Goal: Task Accomplishment & Management: Manage account settings

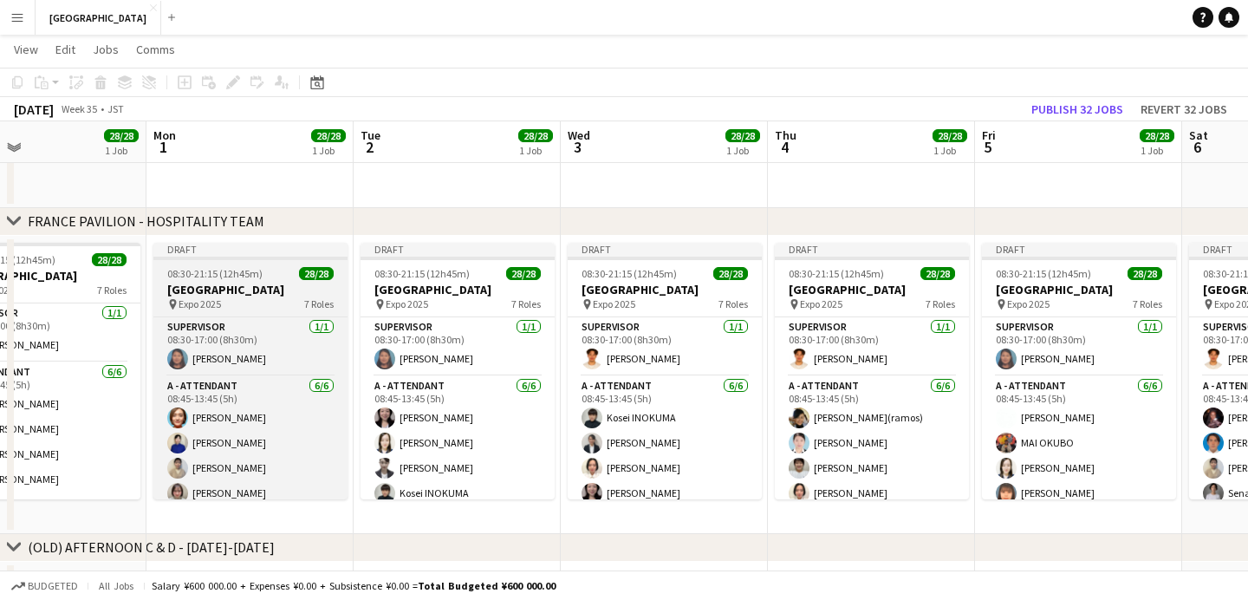
scroll to position [0, 473]
click at [296, 284] on h3 "[GEOGRAPHIC_DATA]" at bounding box center [252, 290] width 194 height 16
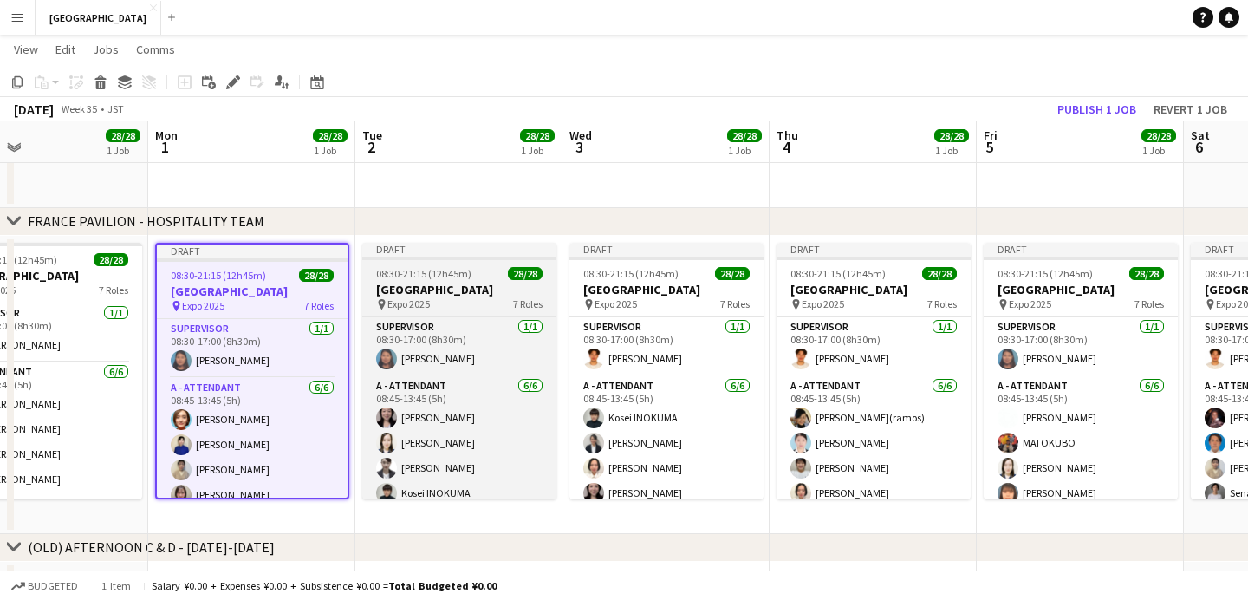
click at [474, 280] on app-job-card "Draft 08:30-21:15 (12h45m) 28/28 [GEOGRAPHIC_DATA] pin Expo [DATE] 7 Roles SUPE…" at bounding box center [459, 371] width 194 height 257
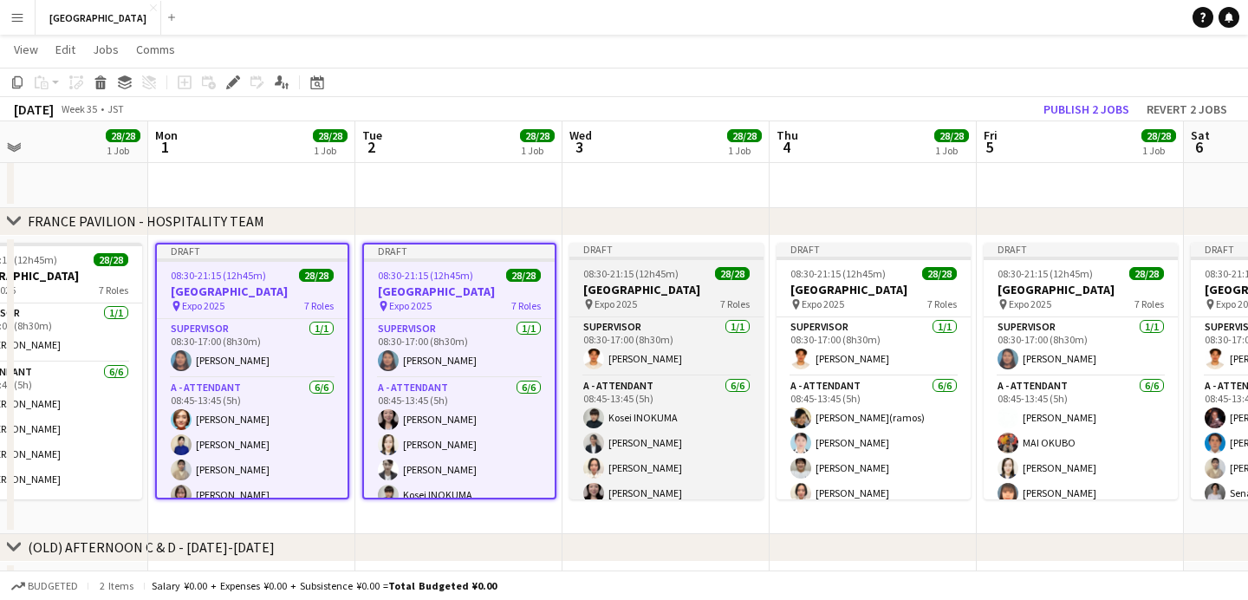
click at [677, 283] on h3 "[GEOGRAPHIC_DATA]" at bounding box center [667, 290] width 194 height 16
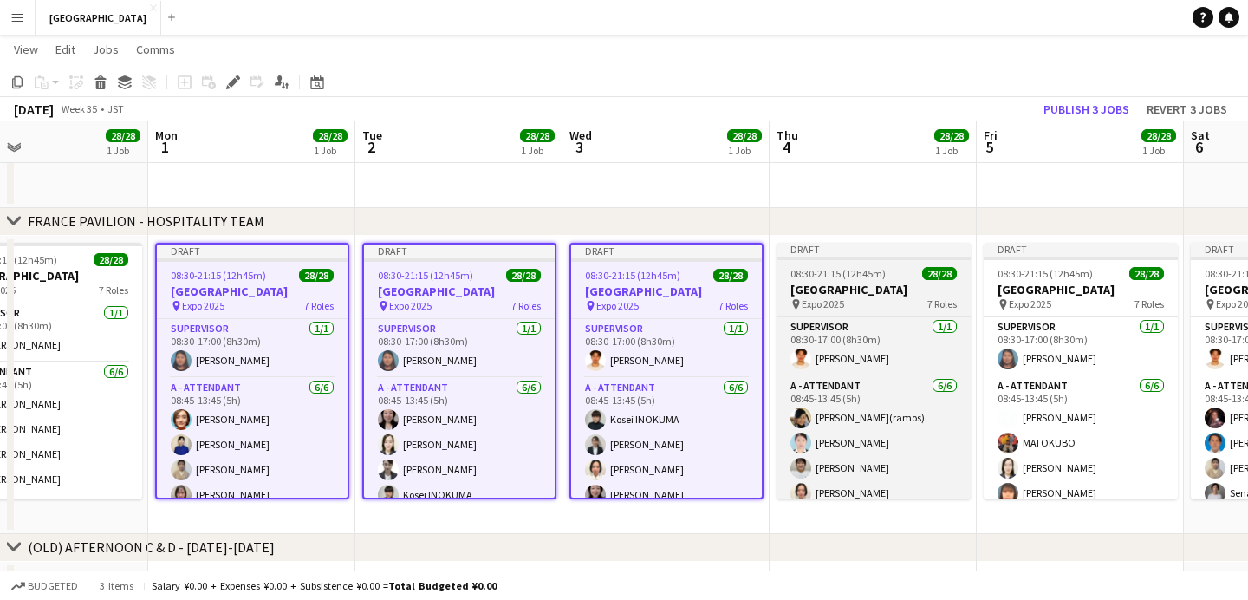
click at [832, 278] on span "08:30-21:15 (12h45m)" at bounding box center [838, 273] width 95 height 13
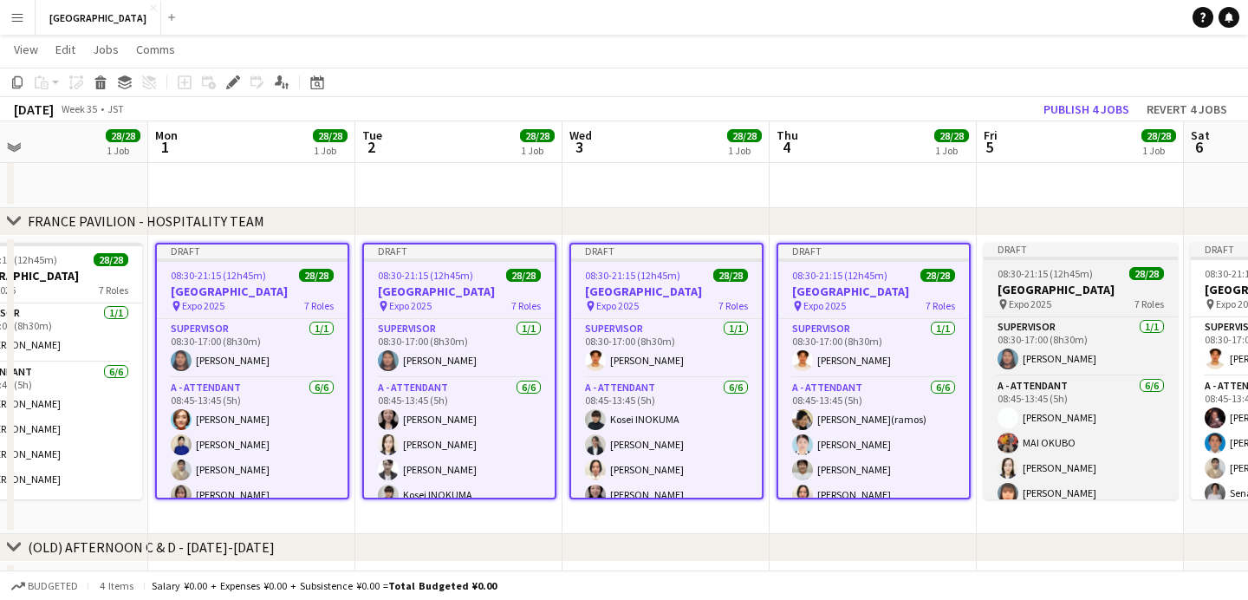
click at [1047, 282] on h3 "[GEOGRAPHIC_DATA]" at bounding box center [1081, 290] width 194 height 16
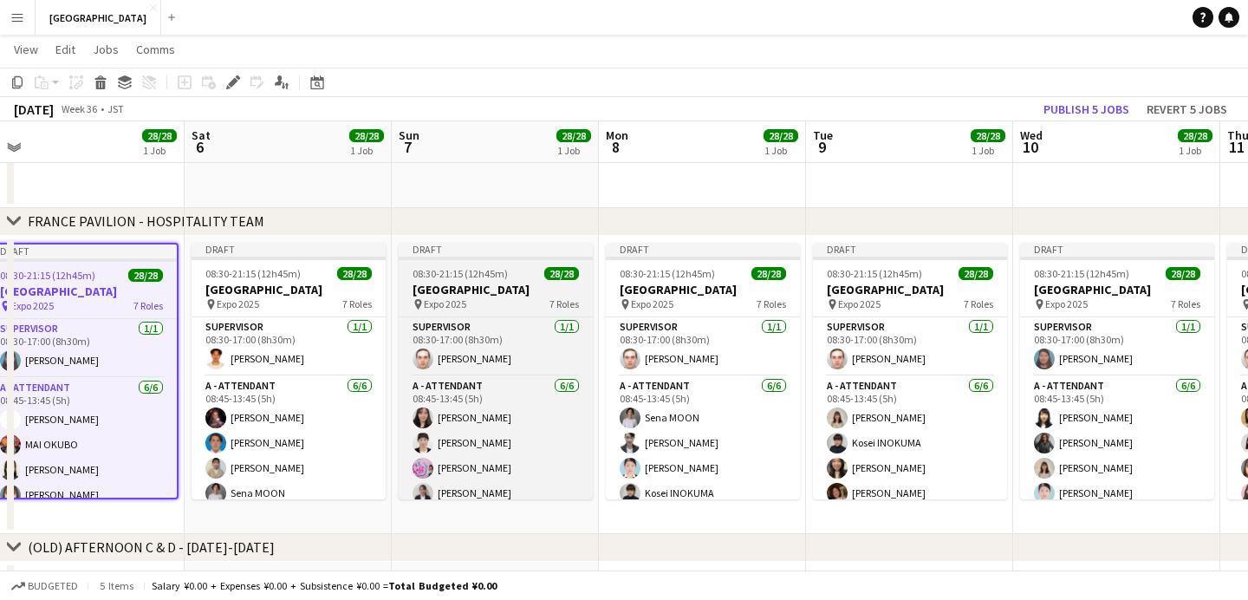
scroll to position [0, 649]
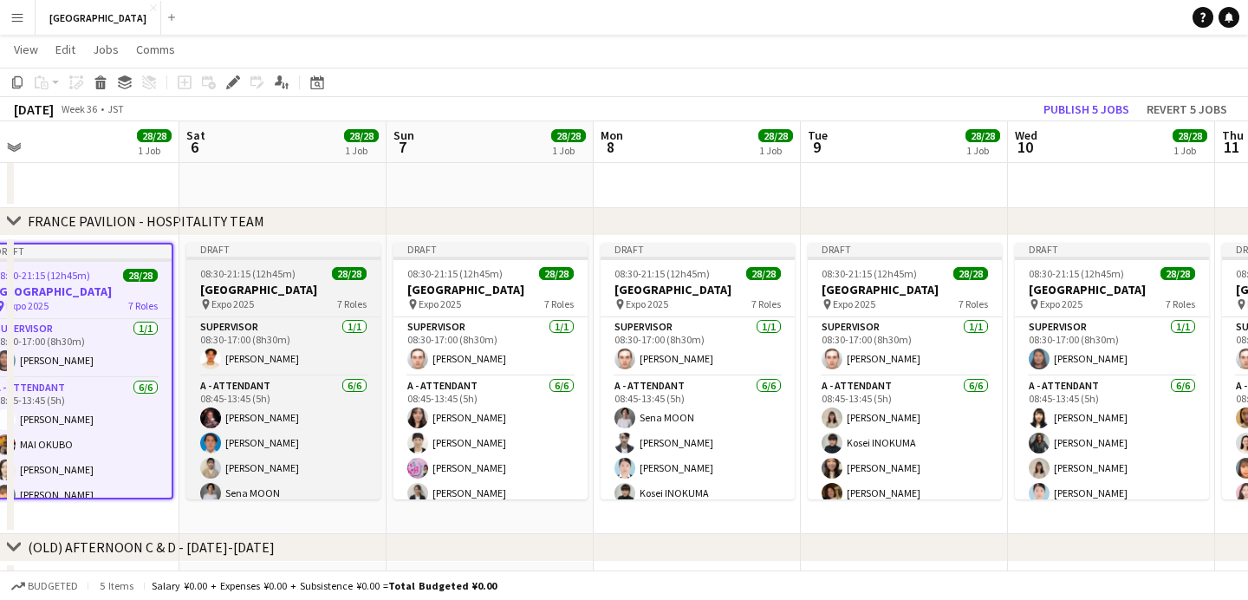
click at [261, 284] on h3 "[GEOGRAPHIC_DATA]" at bounding box center [283, 290] width 194 height 16
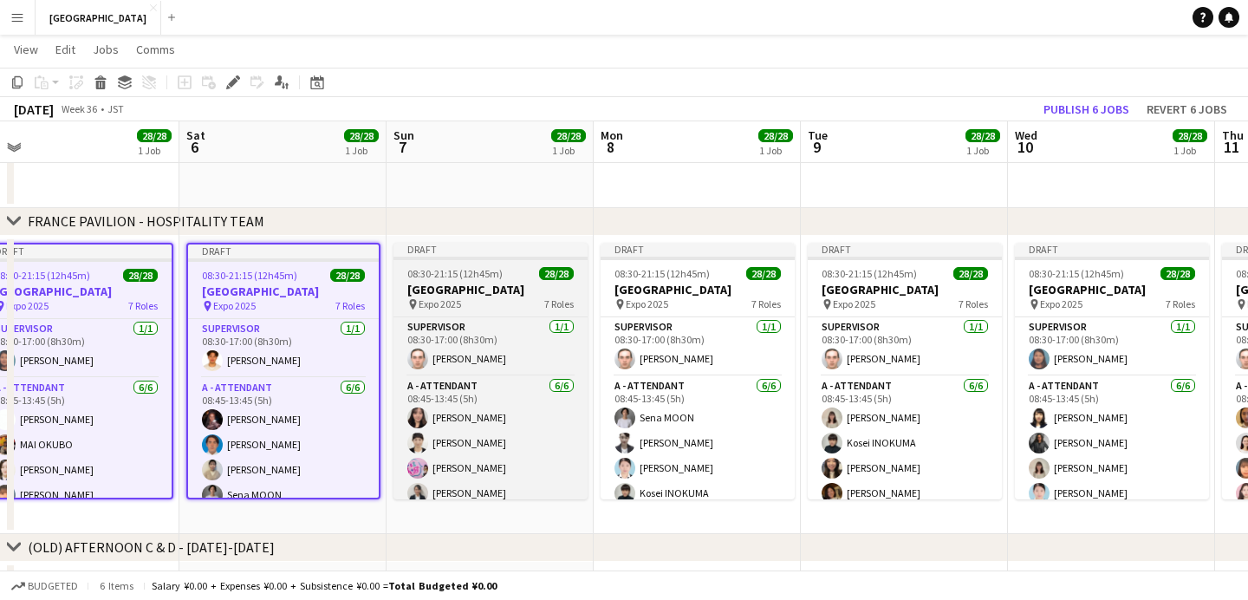
click at [455, 273] on span "08:30-21:15 (12h45m)" at bounding box center [454, 273] width 95 height 13
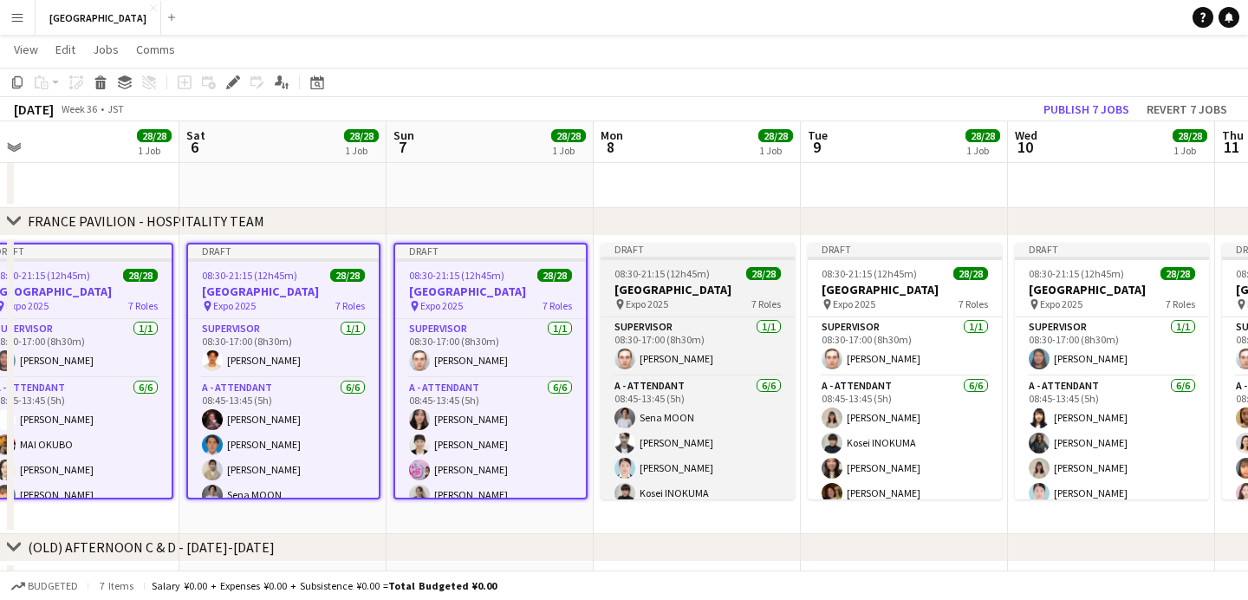
click at [667, 279] on app-job-card "Draft 08:30-21:15 (12h45m) 28/28 [GEOGRAPHIC_DATA] pin Expo [DATE] 7 Roles SUPE…" at bounding box center [698, 371] width 194 height 257
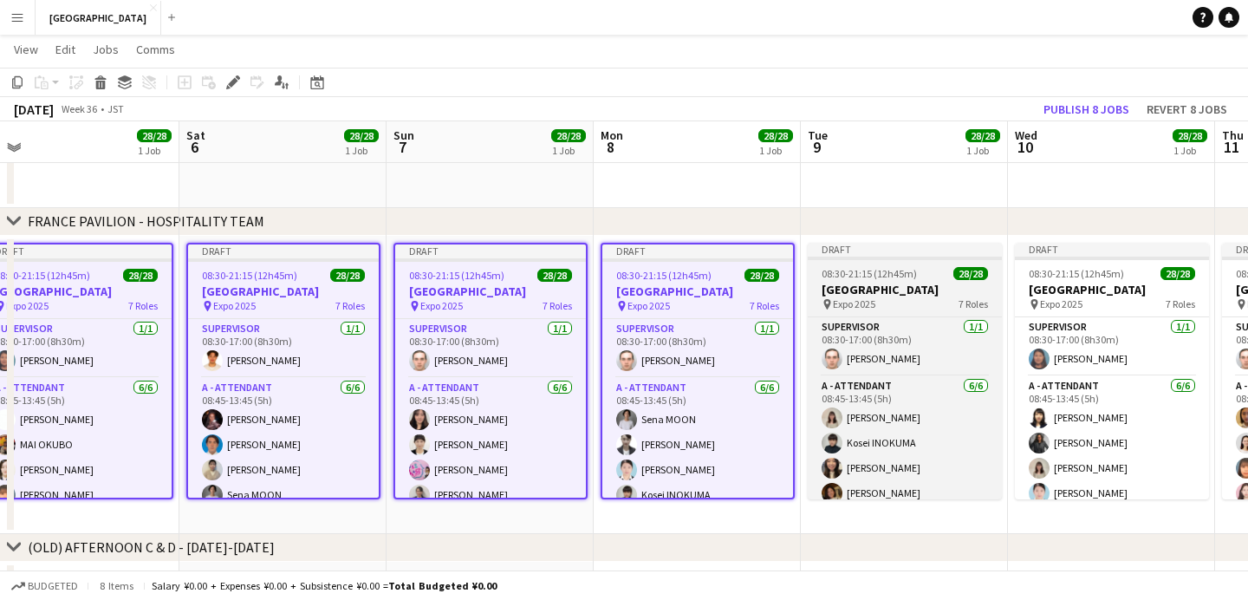
click at [846, 282] on h3 "[GEOGRAPHIC_DATA]" at bounding box center [905, 290] width 194 height 16
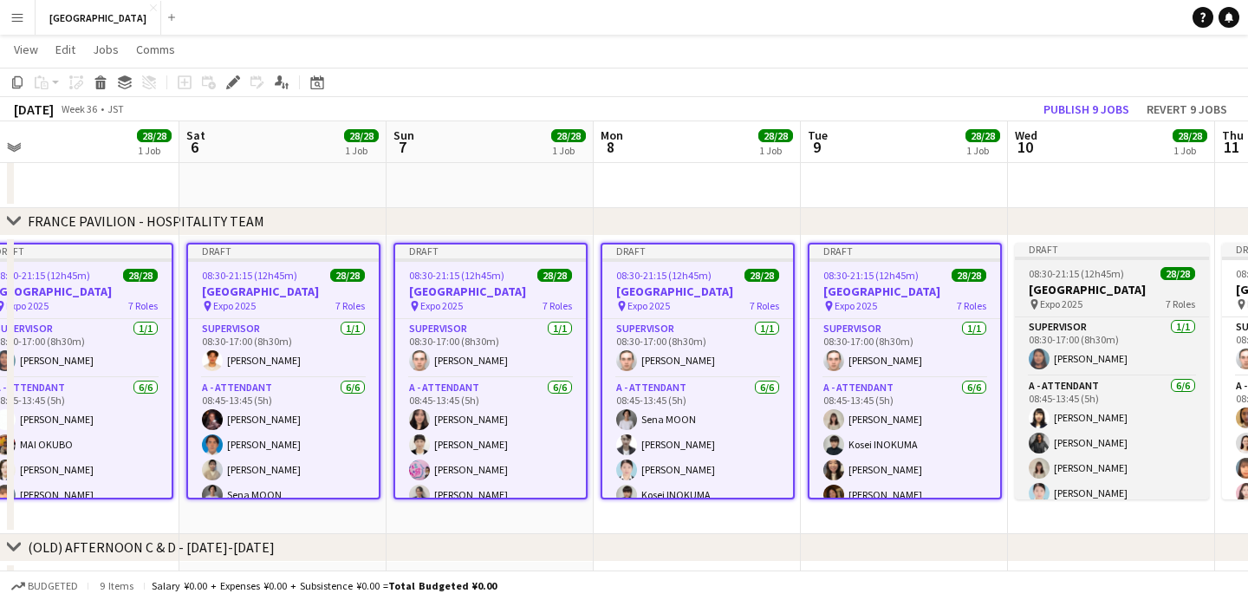
click at [1089, 293] on h3 "[GEOGRAPHIC_DATA]" at bounding box center [1112, 290] width 194 height 16
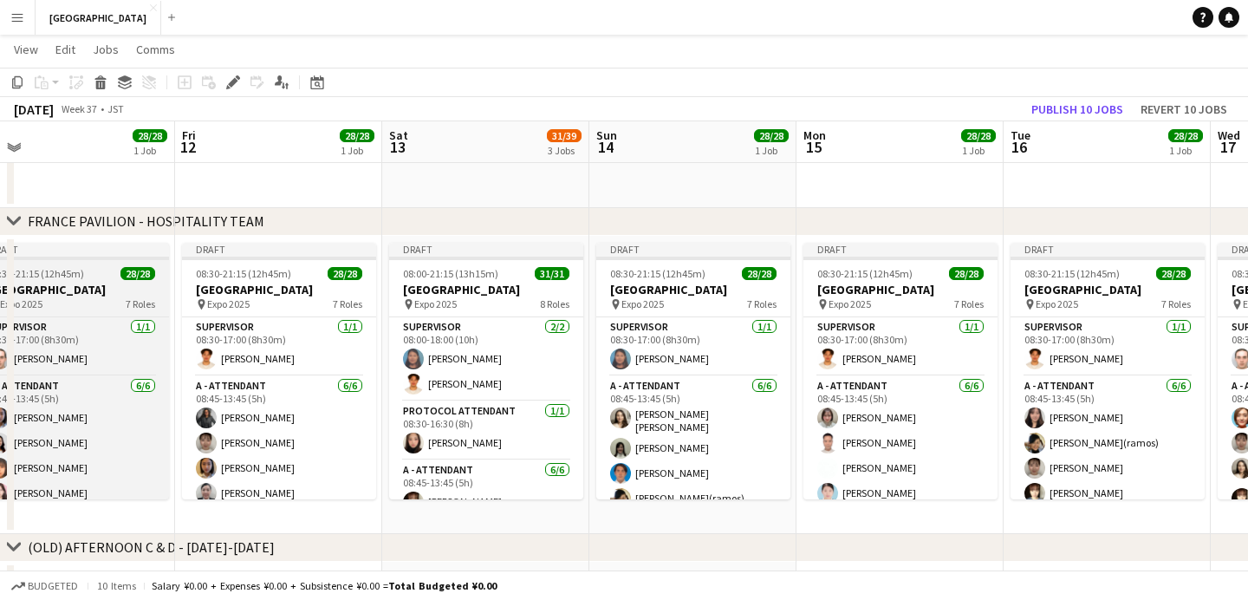
scroll to position [0, 658]
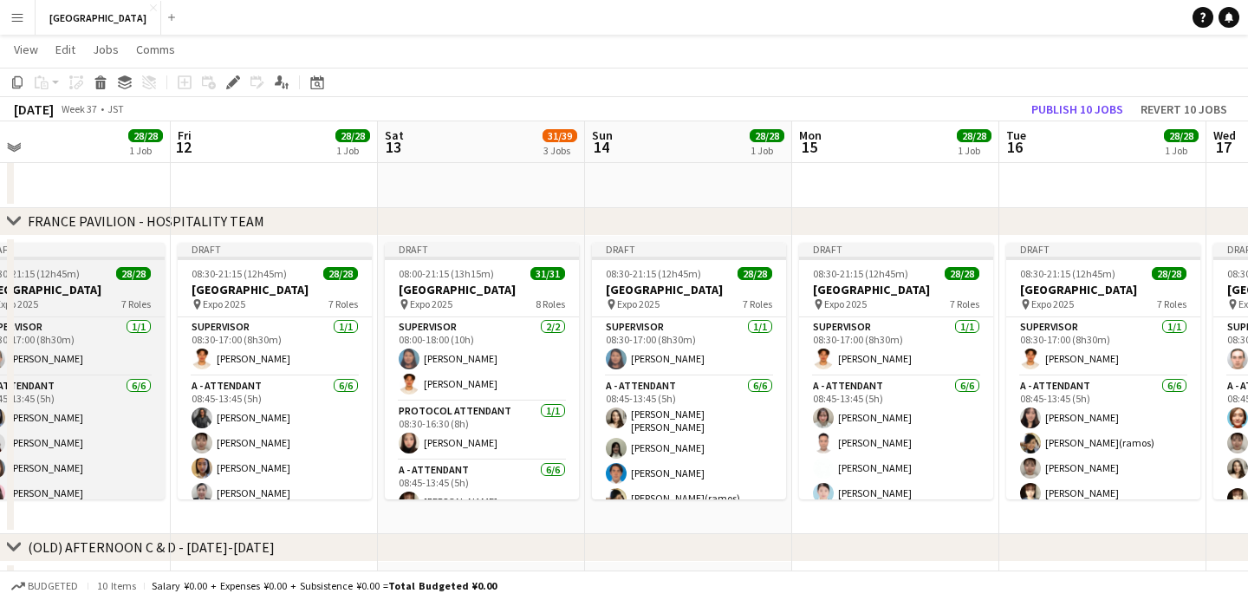
click at [87, 276] on div "08:30-21:15 (12h45m) 28/28" at bounding box center [68, 273] width 194 height 13
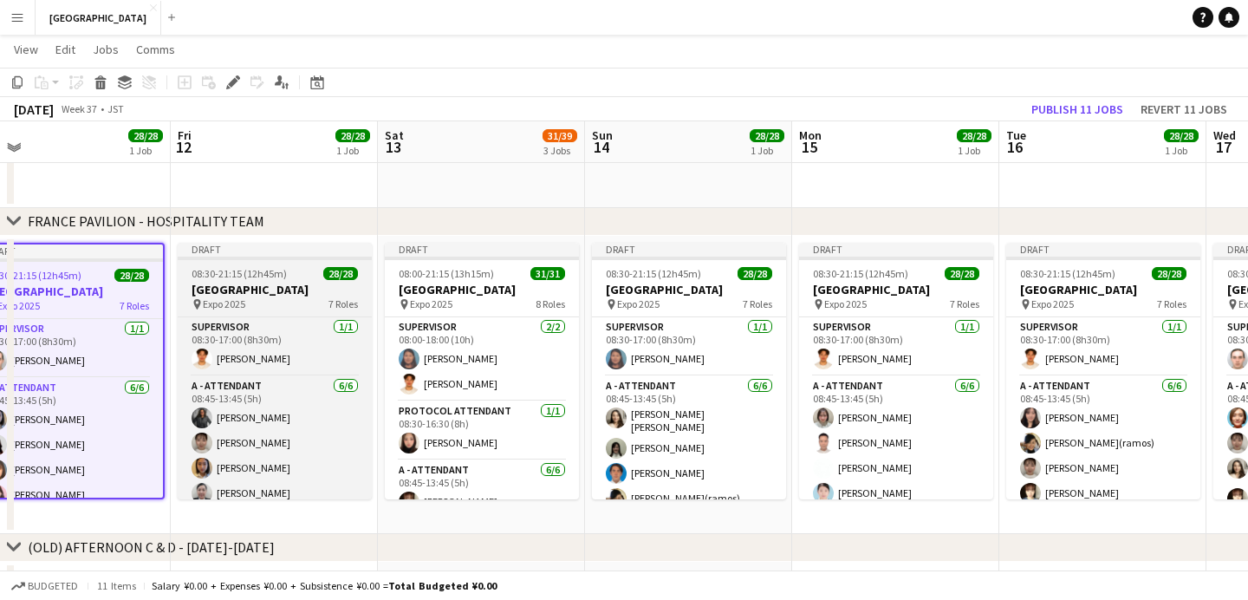
click at [240, 276] on span "08:30-21:15 (12h45m)" at bounding box center [239, 273] width 95 height 13
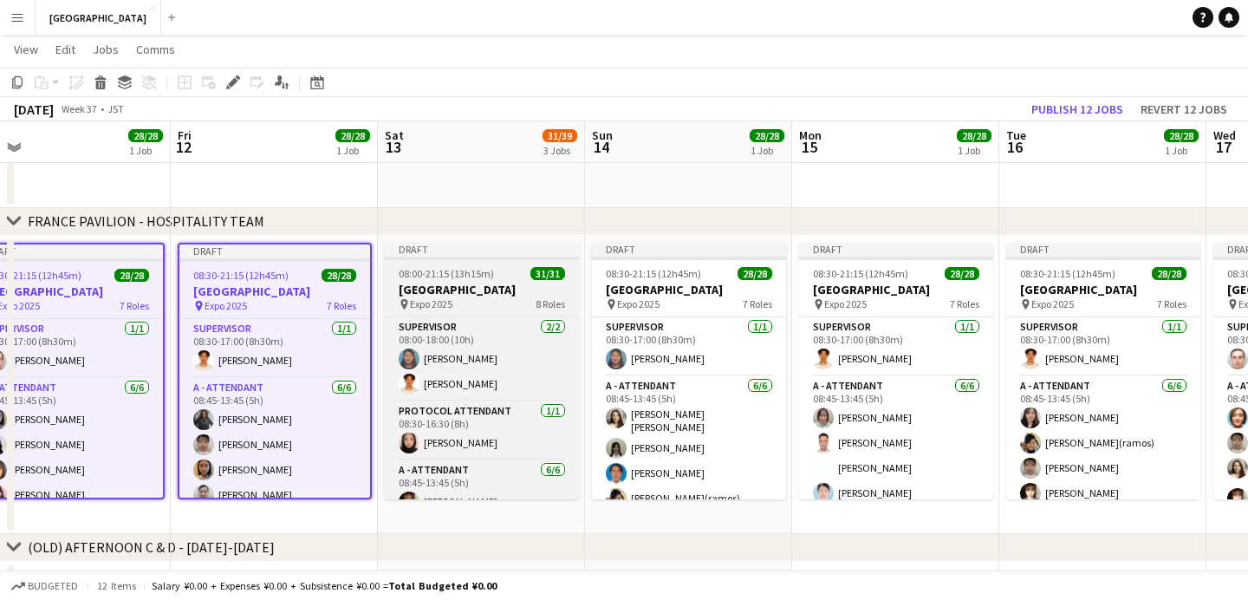
click at [480, 285] on h3 "[GEOGRAPHIC_DATA]" at bounding box center [482, 290] width 194 height 16
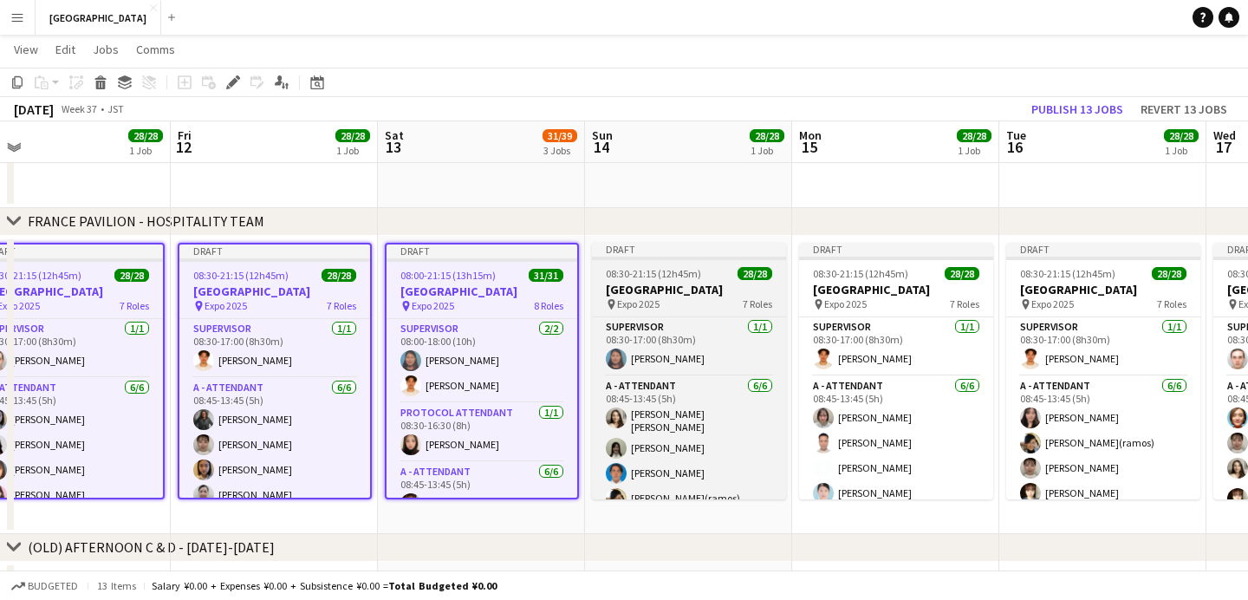
click at [686, 294] on h3 "[GEOGRAPHIC_DATA]" at bounding box center [689, 290] width 194 height 16
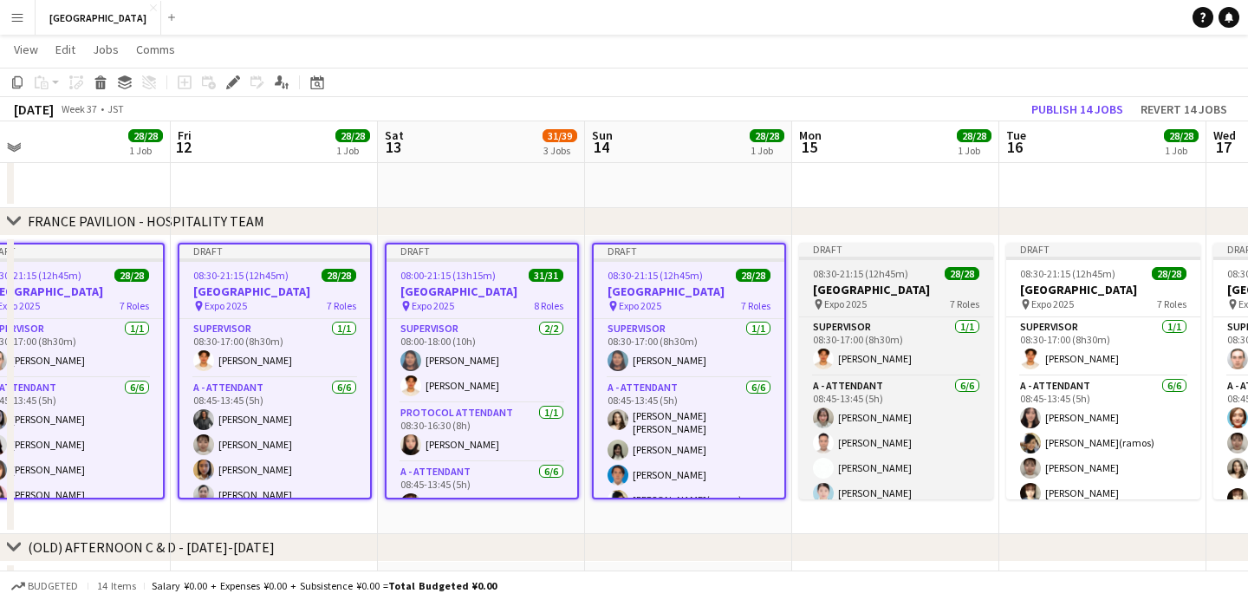
click at [882, 294] on h3 "[GEOGRAPHIC_DATA]" at bounding box center [896, 290] width 194 height 16
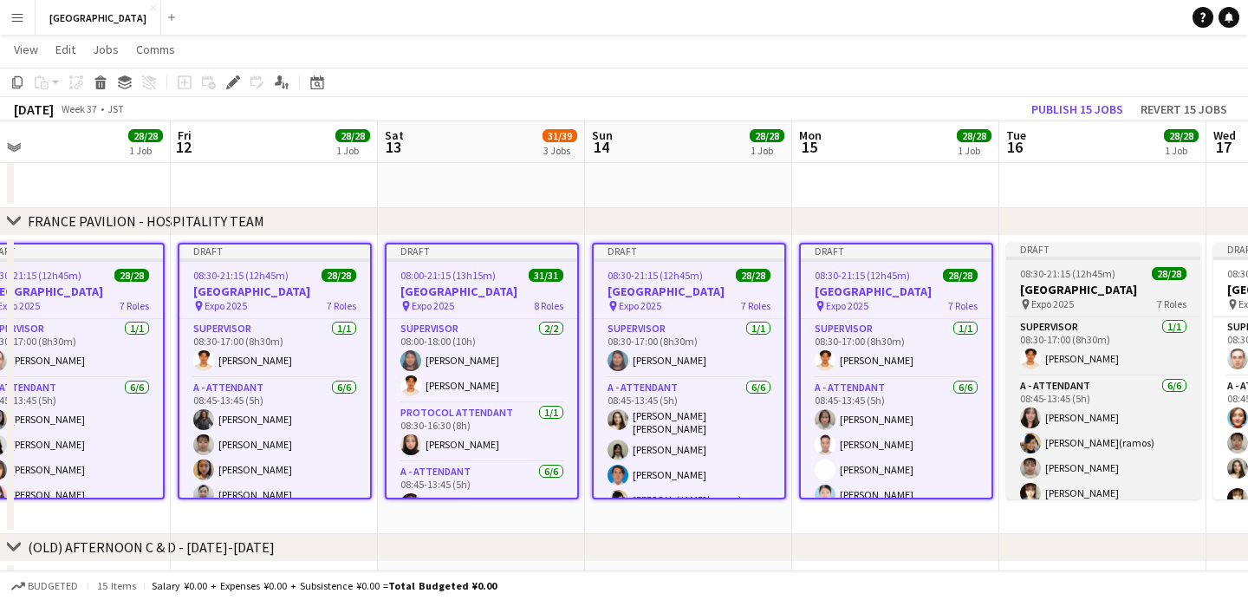
click at [1054, 290] on h3 "[GEOGRAPHIC_DATA]" at bounding box center [1104, 290] width 194 height 16
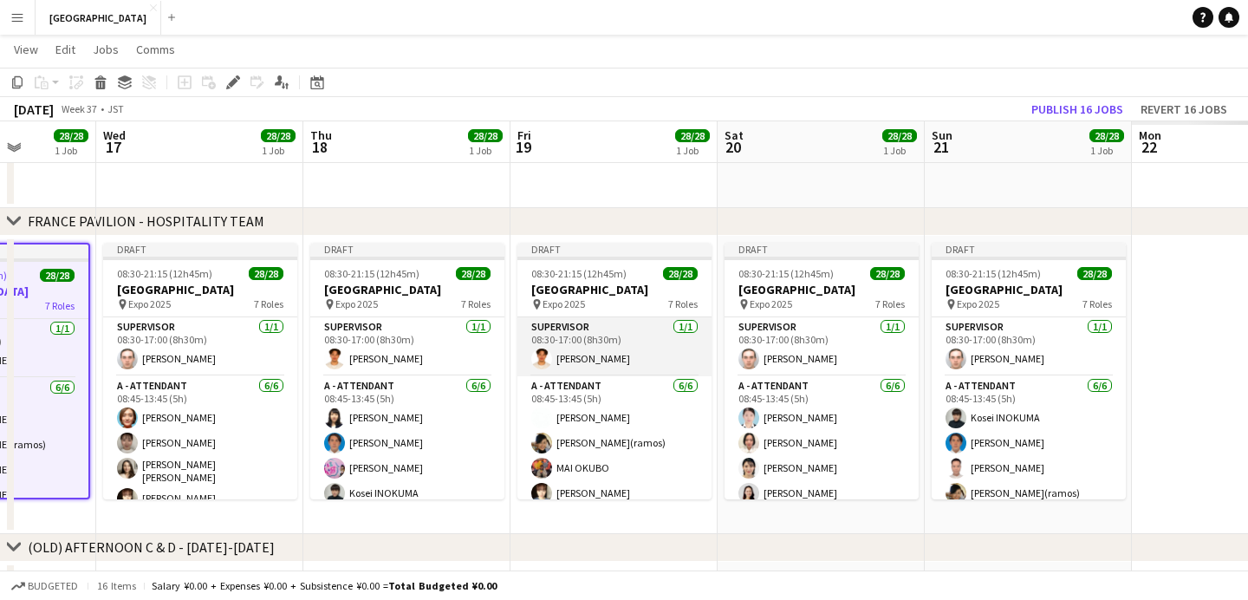
scroll to position [0, 580]
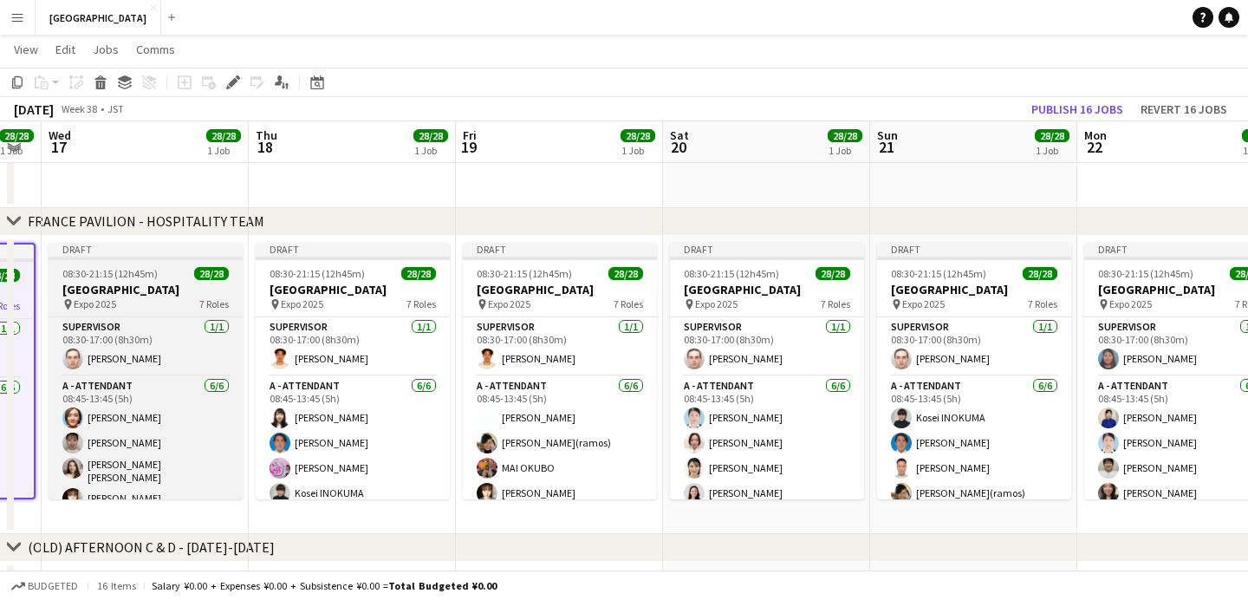
click at [166, 276] on div "08:30-21:15 (12h45m) 28/28" at bounding box center [146, 273] width 194 height 13
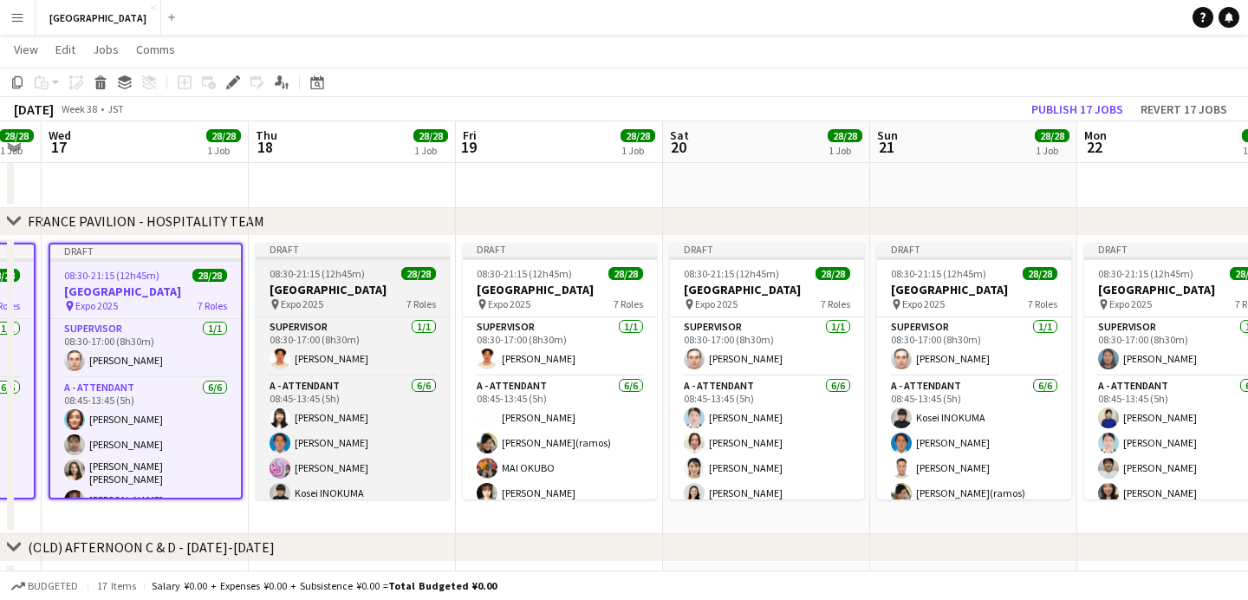
drag, startPoint x: 386, startPoint y: 278, endPoint x: 412, endPoint y: 282, distance: 26.2
click at [386, 278] on div "08:30-21:15 (12h45m) 28/28" at bounding box center [353, 273] width 194 height 13
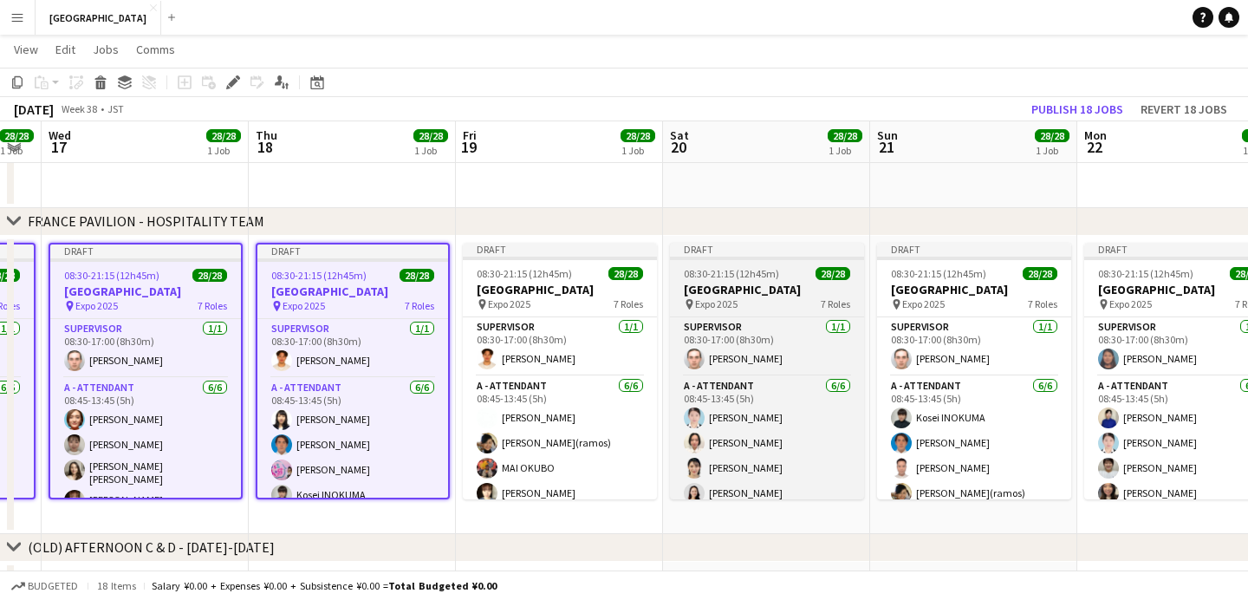
drag, startPoint x: 562, startPoint y: 283, endPoint x: 714, endPoint y: 279, distance: 152.6
click at [563, 283] on h3 "[GEOGRAPHIC_DATA]" at bounding box center [560, 290] width 194 height 16
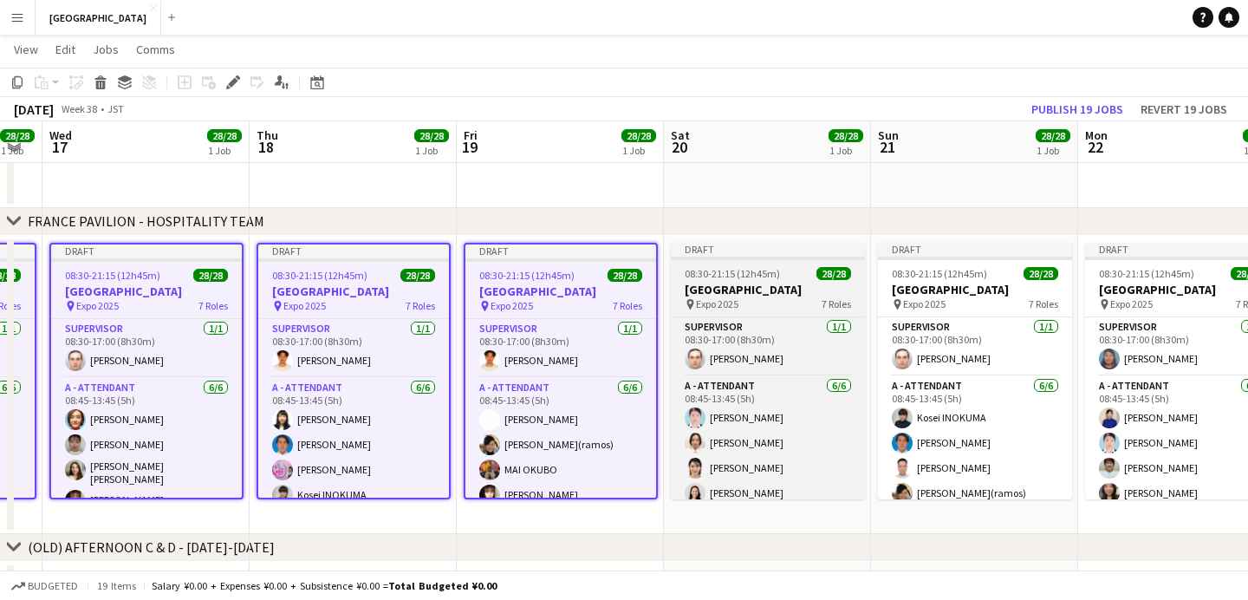
click at [727, 278] on span "08:30-21:15 (12h45m)" at bounding box center [732, 273] width 95 height 13
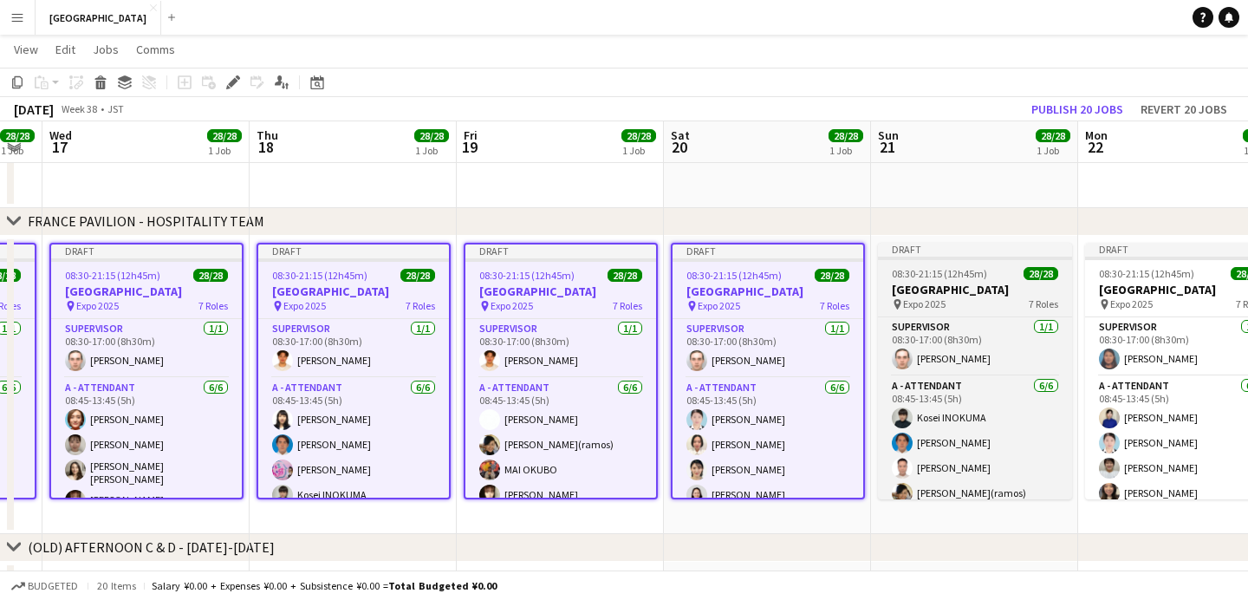
click at [942, 286] on h3 "[GEOGRAPHIC_DATA]" at bounding box center [975, 290] width 194 height 16
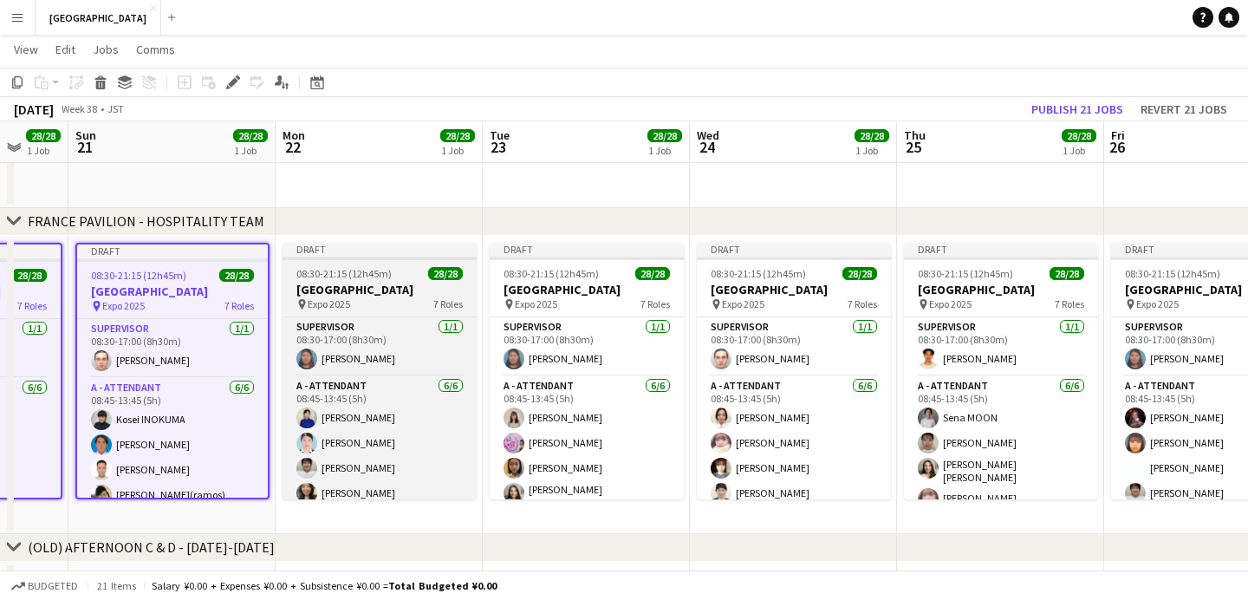
scroll to position [0, 555]
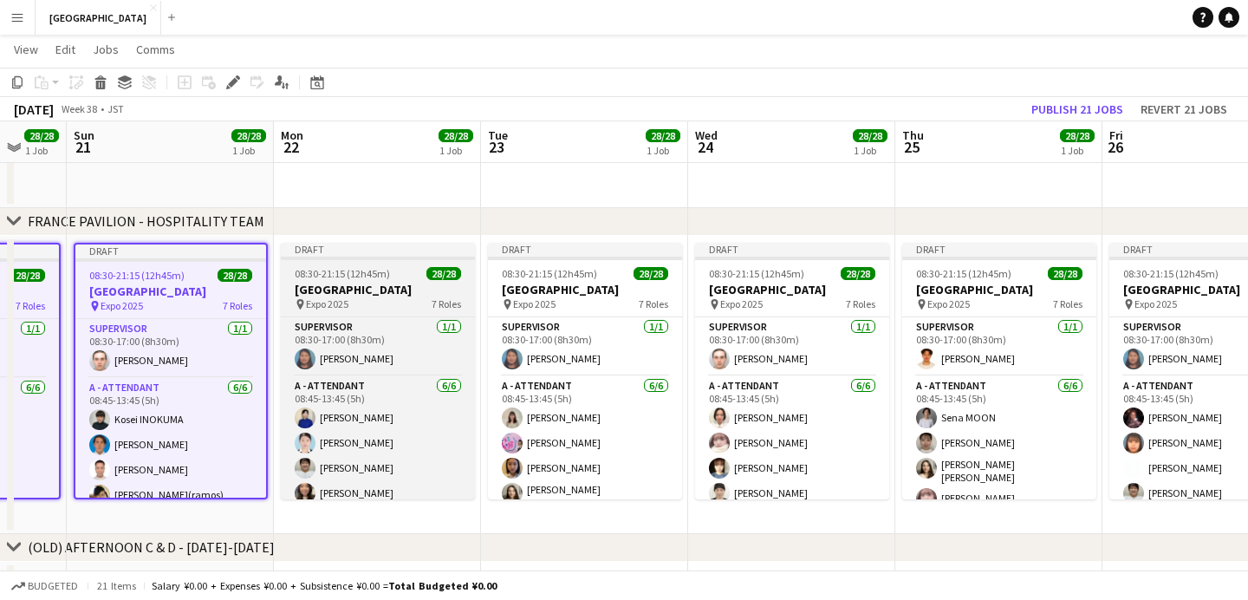
click at [420, 296] on h3 "[GEOGRAPHIC_DATA]" at bounding box center [378, 290] width 194 height 16
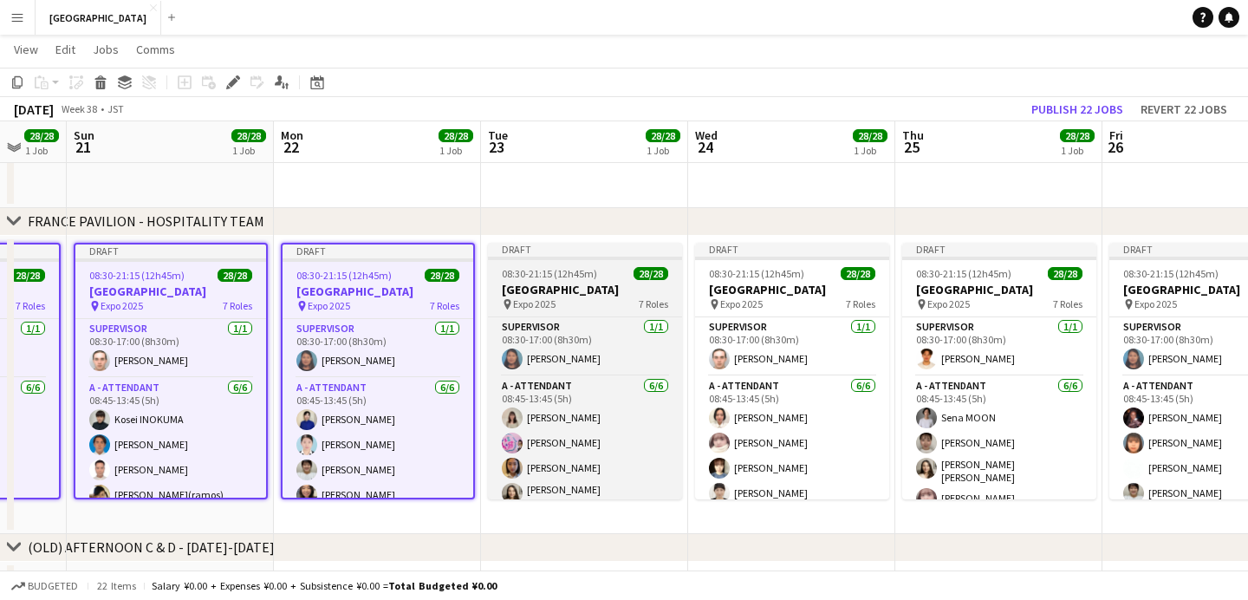
click at [590, 291] on h3 "[GEOGRAPHIC_DATA]" at bounding box center [585, 290] width 194 height 16
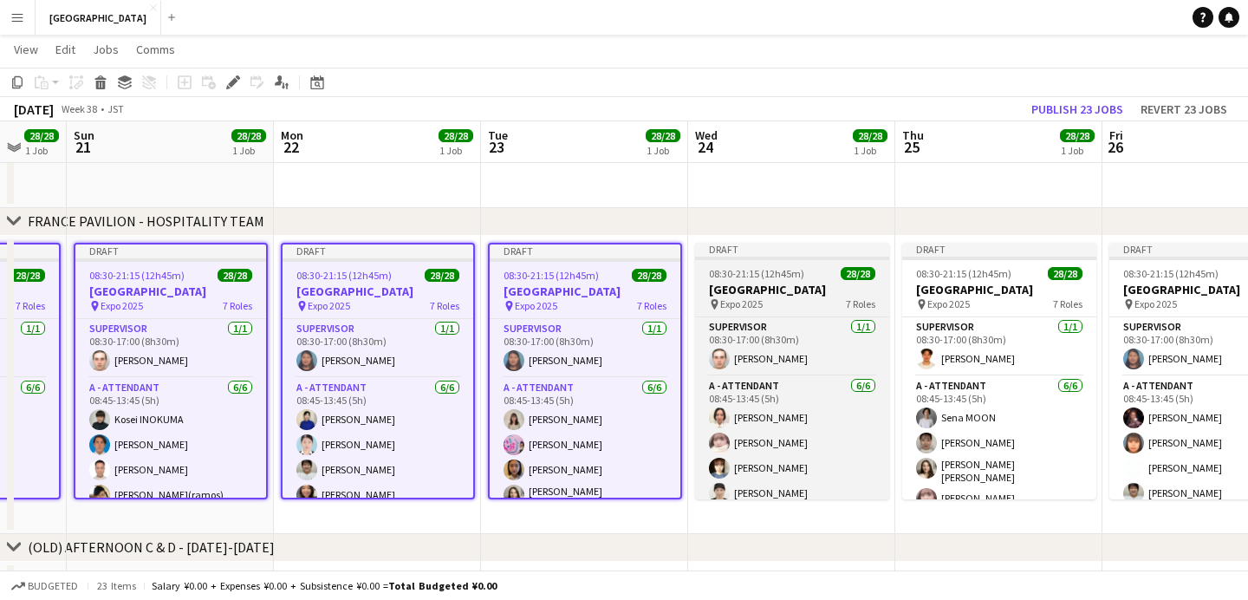
click at [822, 292] on h3 "[GEOGRAPHIC_DATA]" at bounding box center [792, 290] width 194 height 16
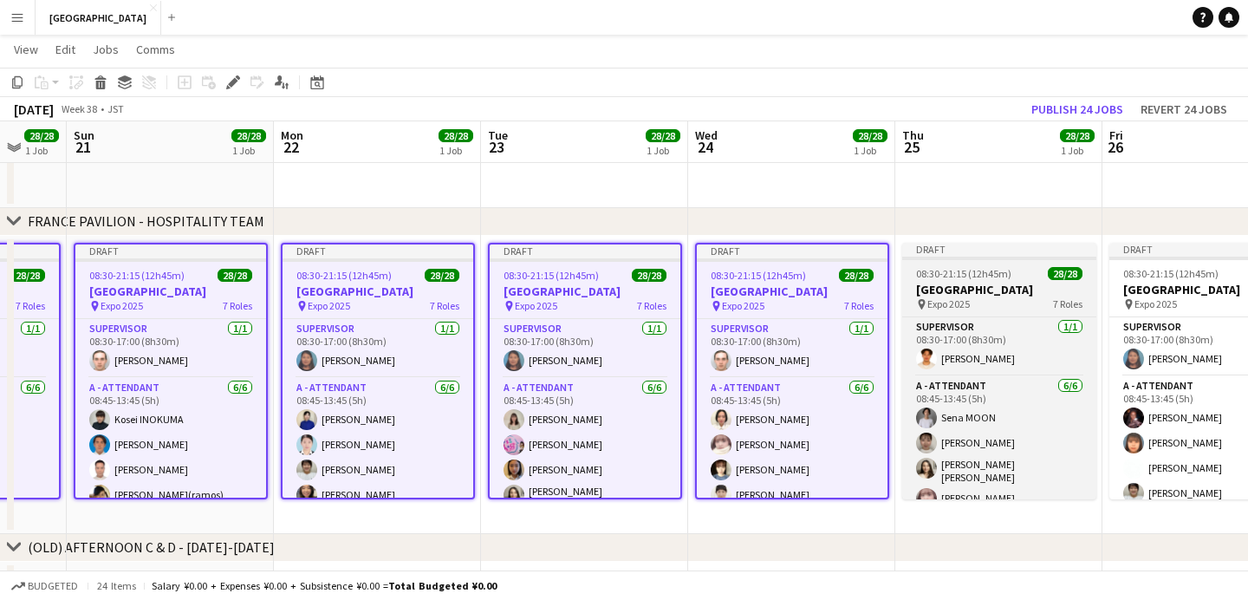
click at [948, 293] on h3 "[GEOGRAPHIC_DATA]" at bounding box center [999, 290] width 194 height 16
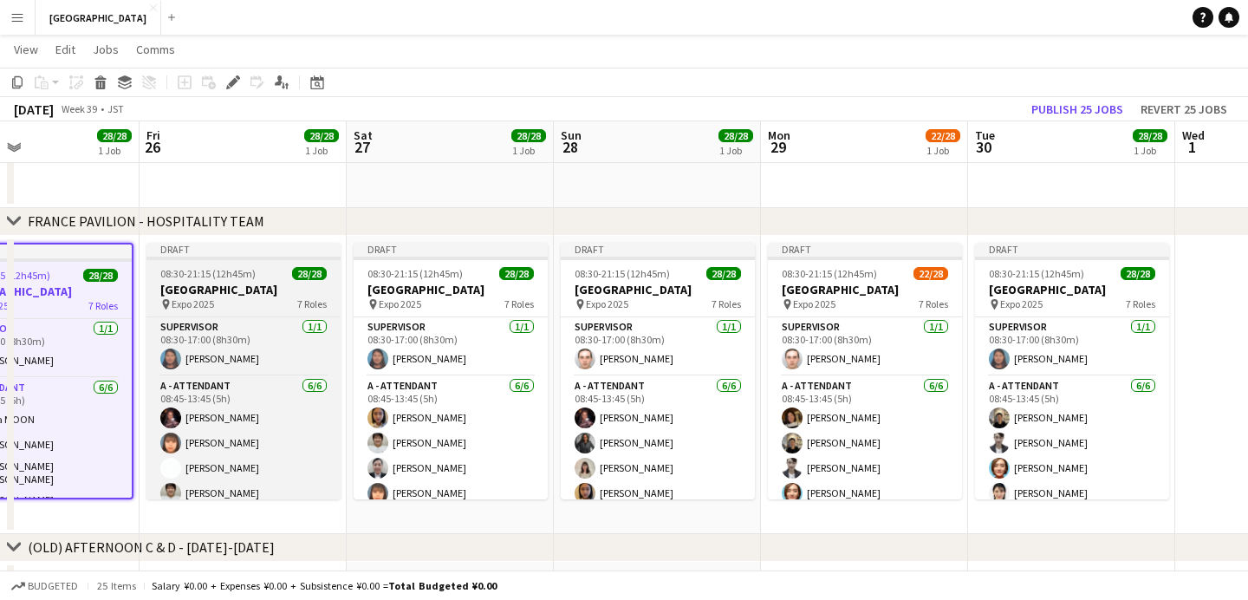
scroll to position [0, 694]
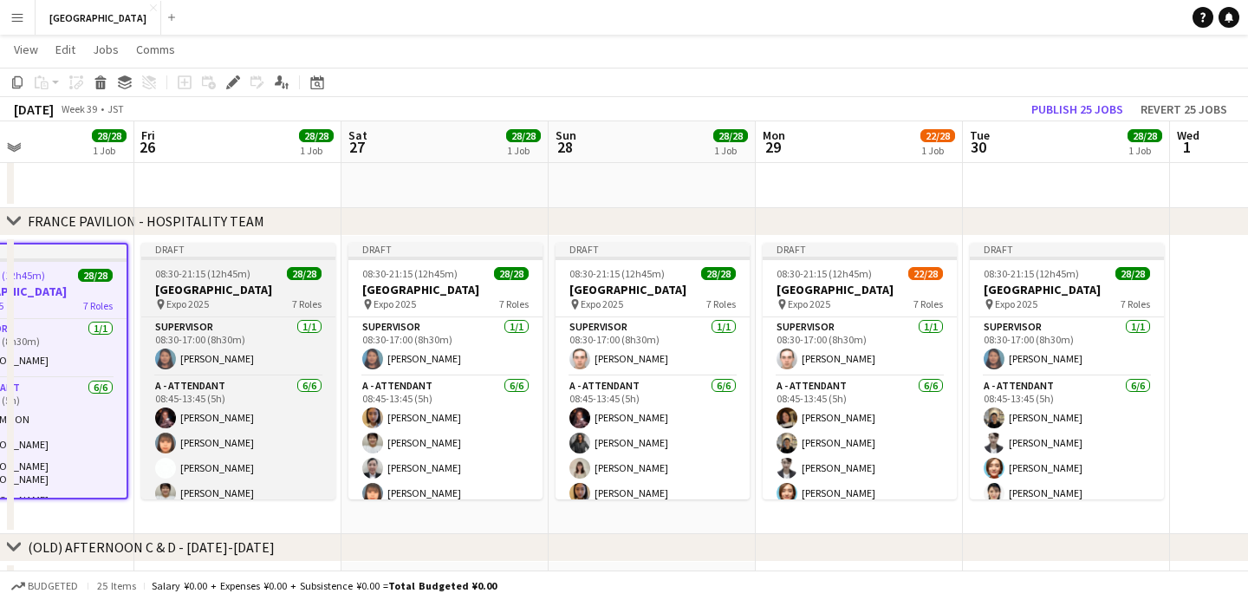
click at [295, 303] on span "7 Roles" at bounding box center [306, 303] width 29 height 13
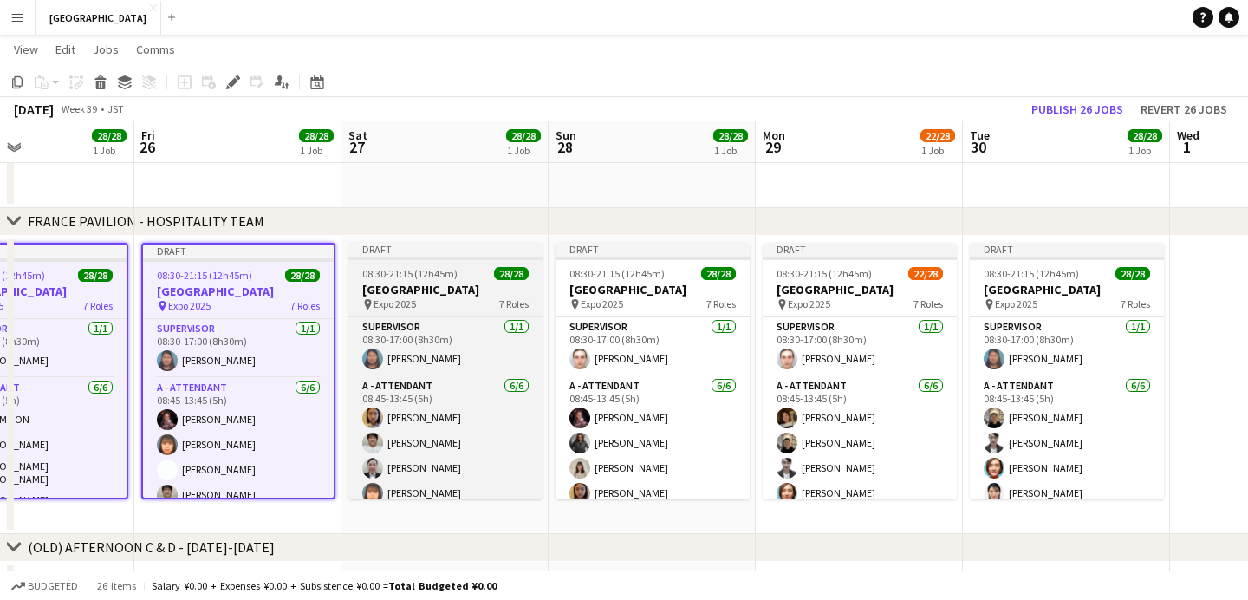
click at [442, 295] on h3 "[GEOGRAPHIC_DATA]" at bounding box center [446, 290] width 194 height 16
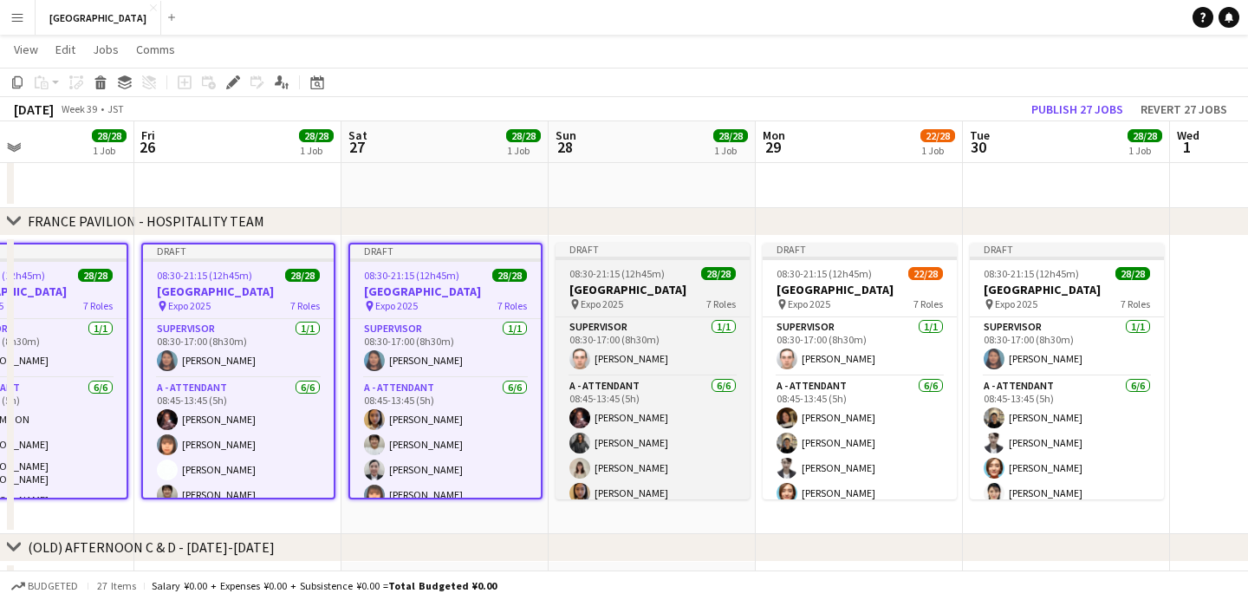
click at [646, 291] on h3 "[GEOGRAPHIC_DATA]" at bounding box center [653, 290] width 194 height 16
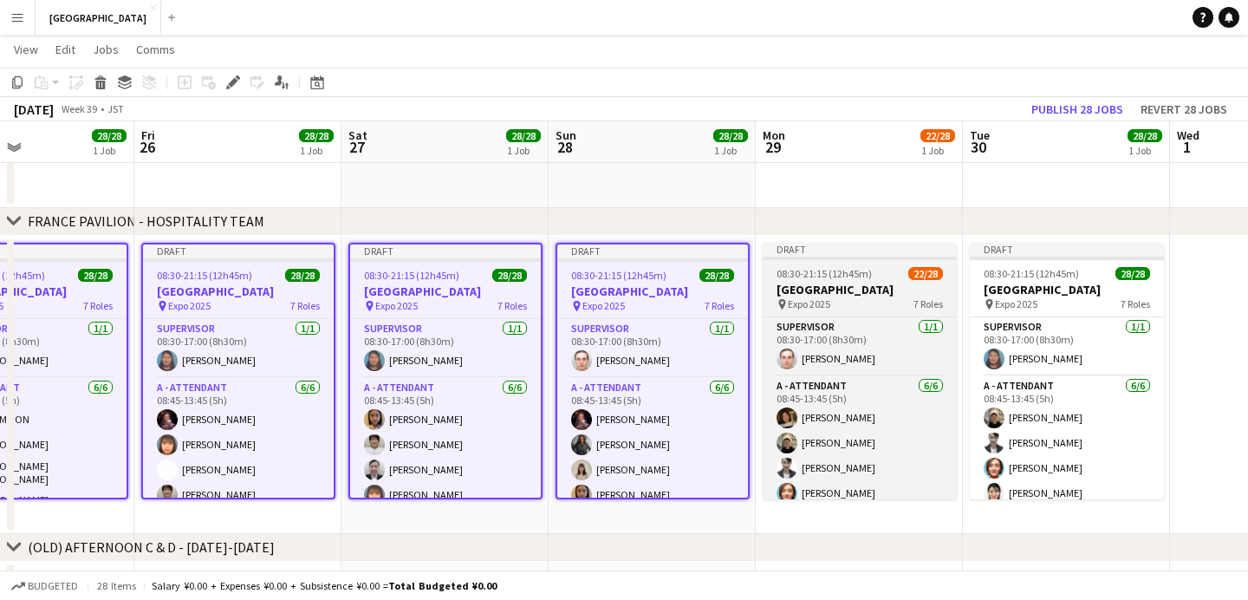
click at [820, 289] on h3 "[GEOGRAPHIC_DATA]" at bounding box center [860, 290] width 194 height 16
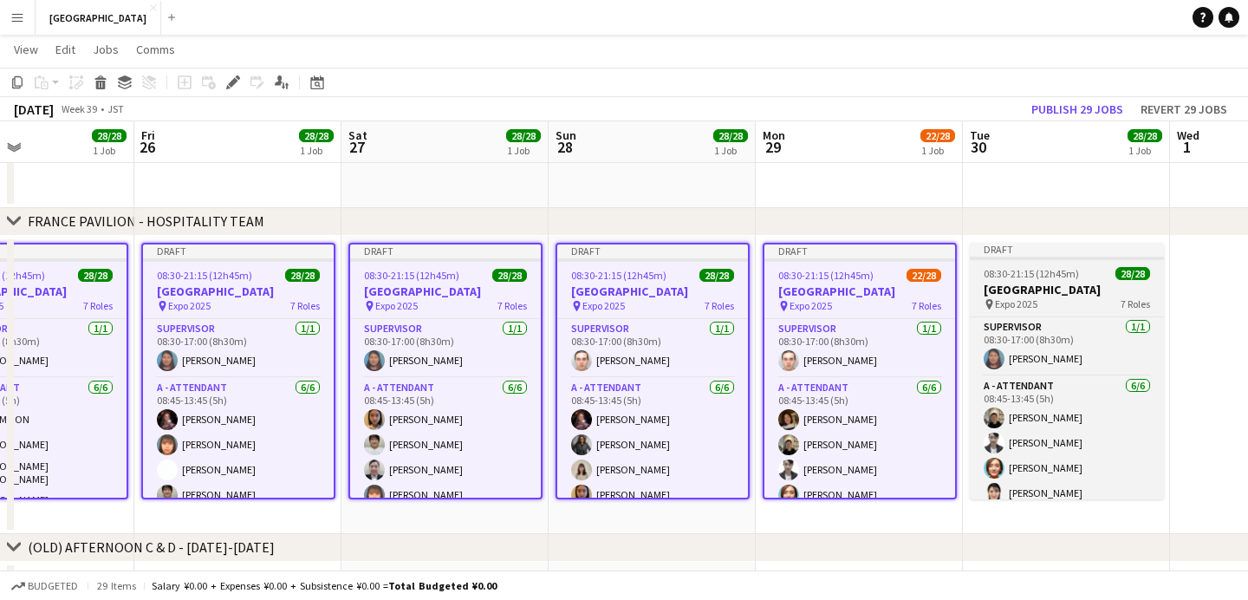
click at [1054, 292] on h3 "[GEOGRAPHIC_DATA]" at bounding box center [1067, 290] width 194 height 16
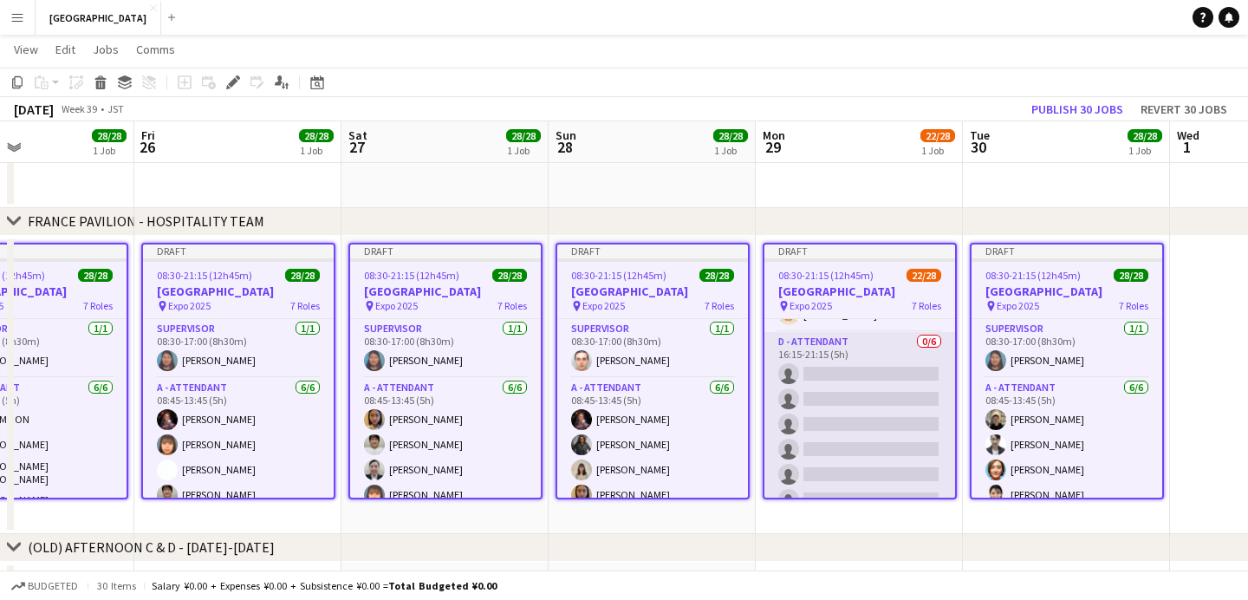
scroll to position [762, 0]
click at [825, 353] on app-card-role "D - ATTENDANT 0/6 16:15-21:15 (5h) single-neutral-actions single-neutral-action…" at bounding box center [860, 405] width 191 height 185
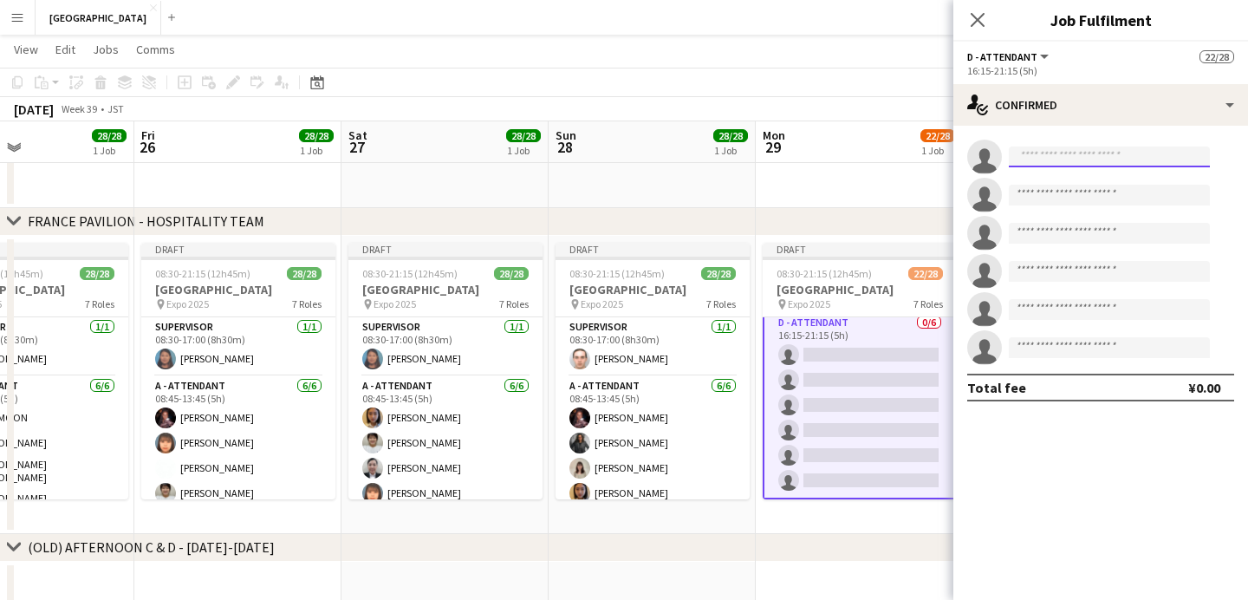
click at [1065, 162] on input at bounding box center [1109, 157] width 201 height 21
type input "******"
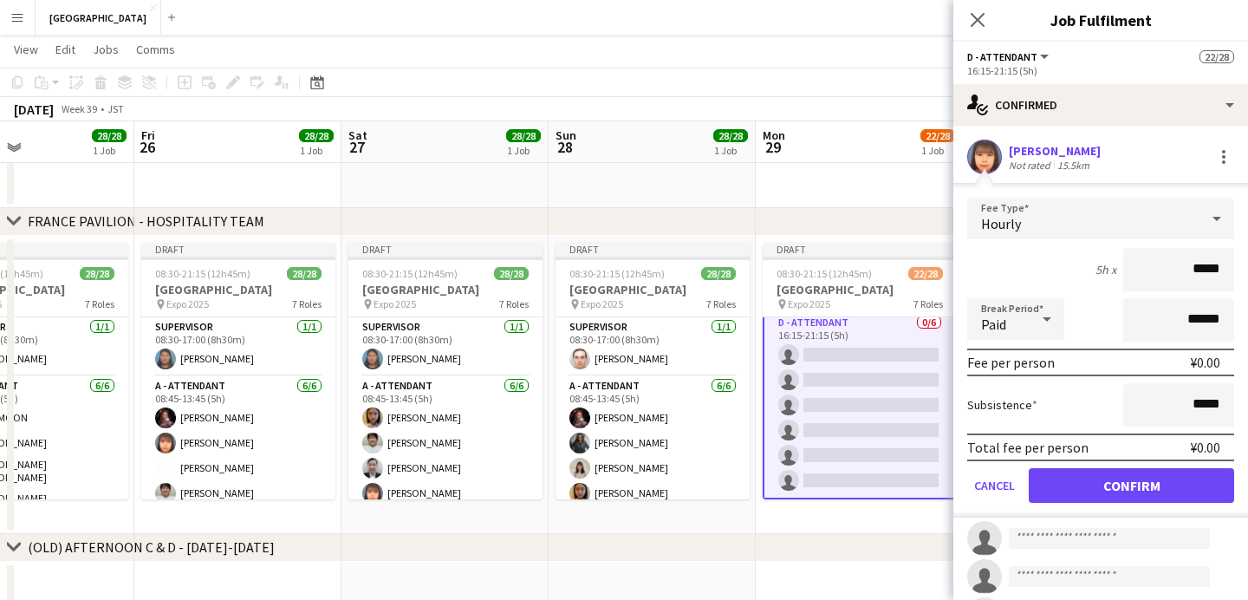
click button "Confirm" at bounding box center [1131, 485] width 205 height 35
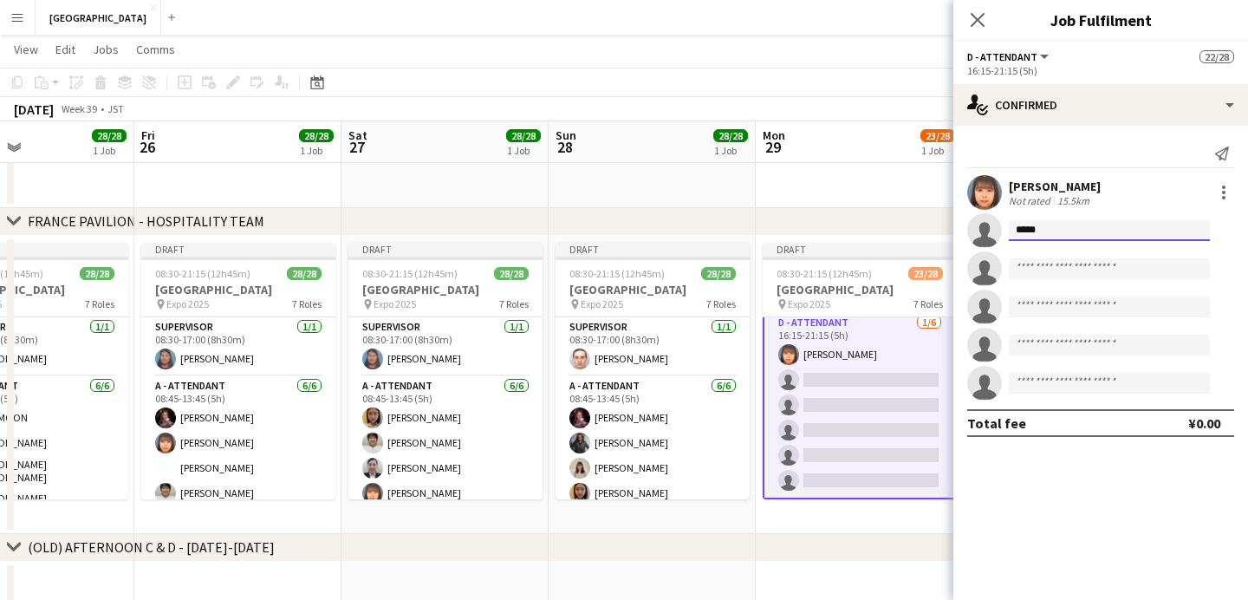
type input "******"
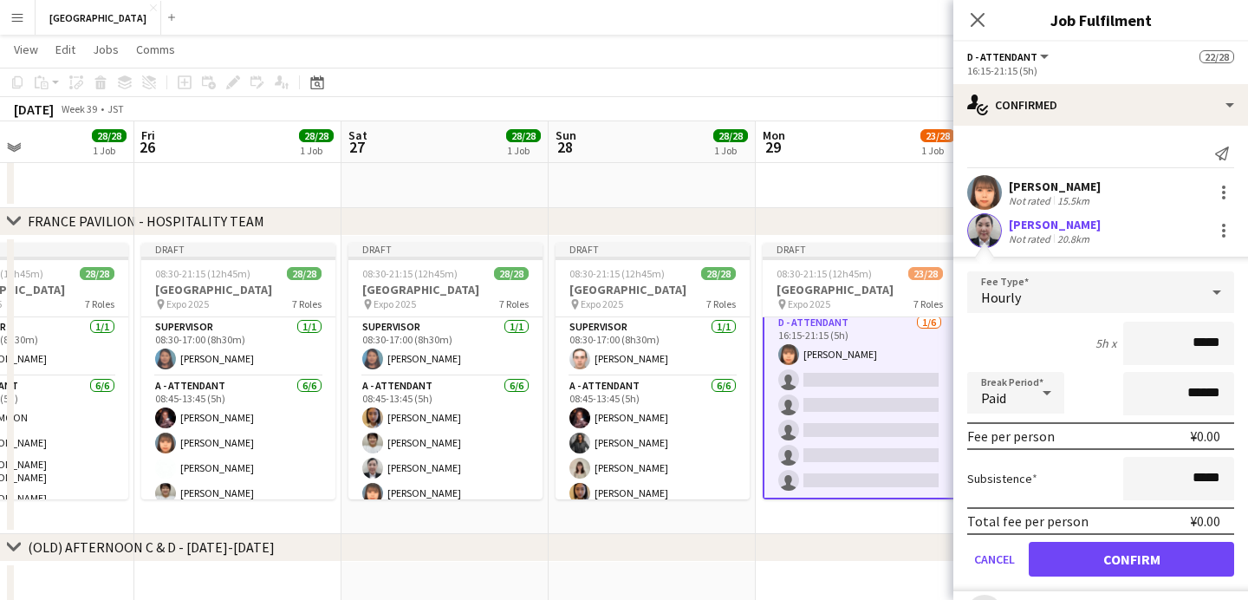
click button "Confirm" at bounding box center [1131, 559] width 205 height 35
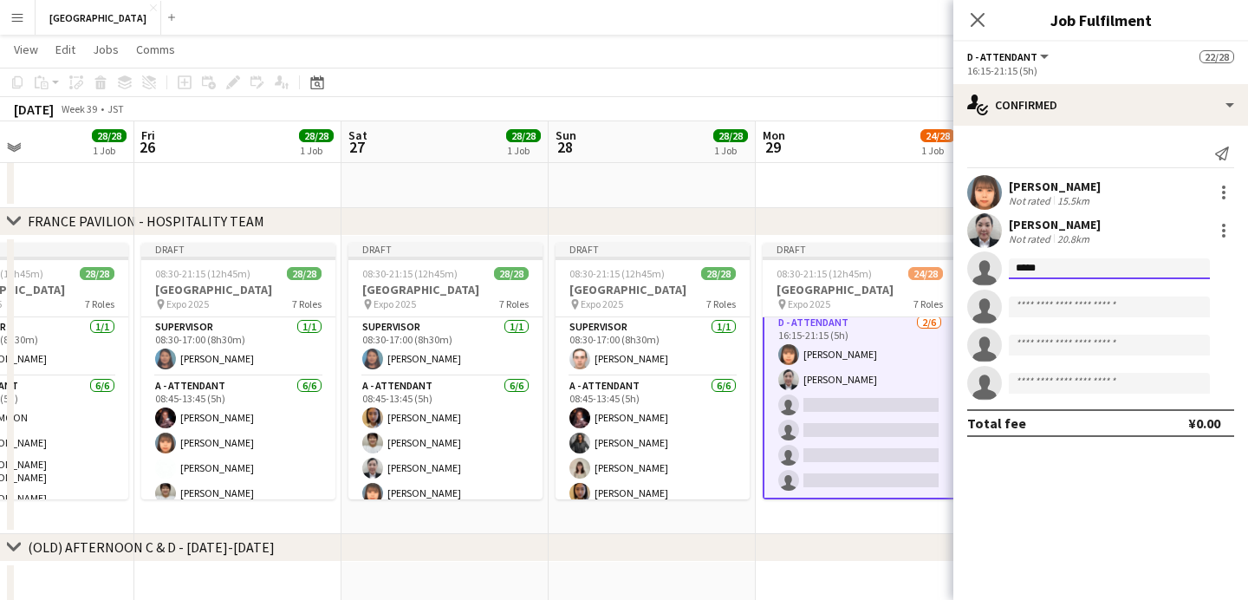
type input "******"
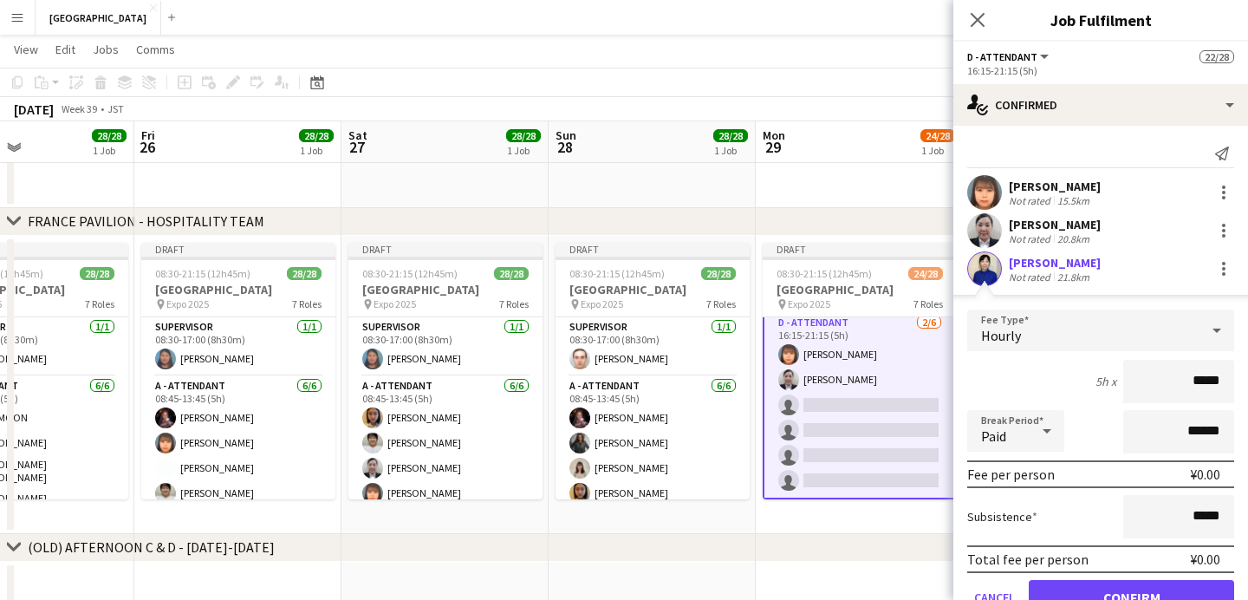
click button "Confirm" at bounding box center [1131, 597] width 205 height 35
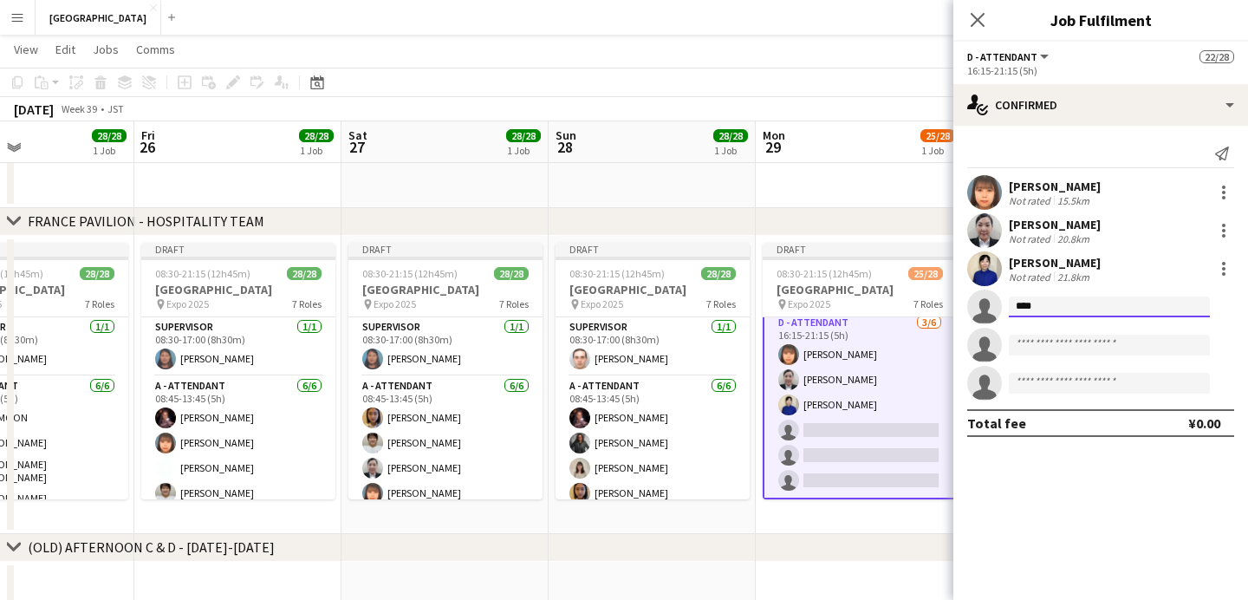
type input "*****"
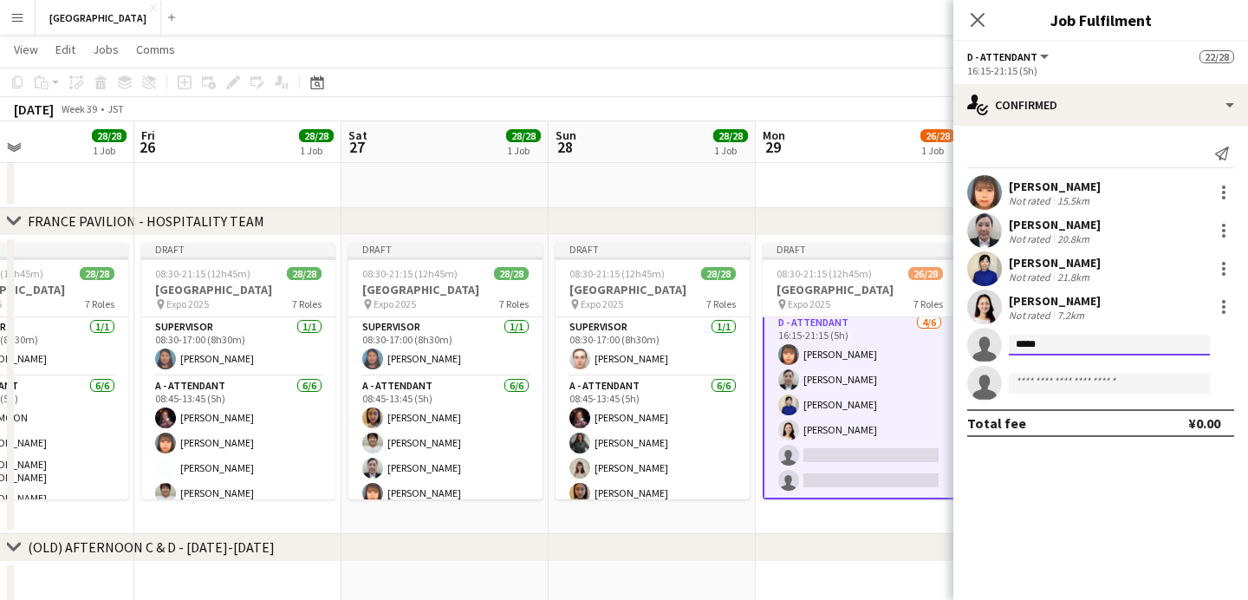
type input "******"
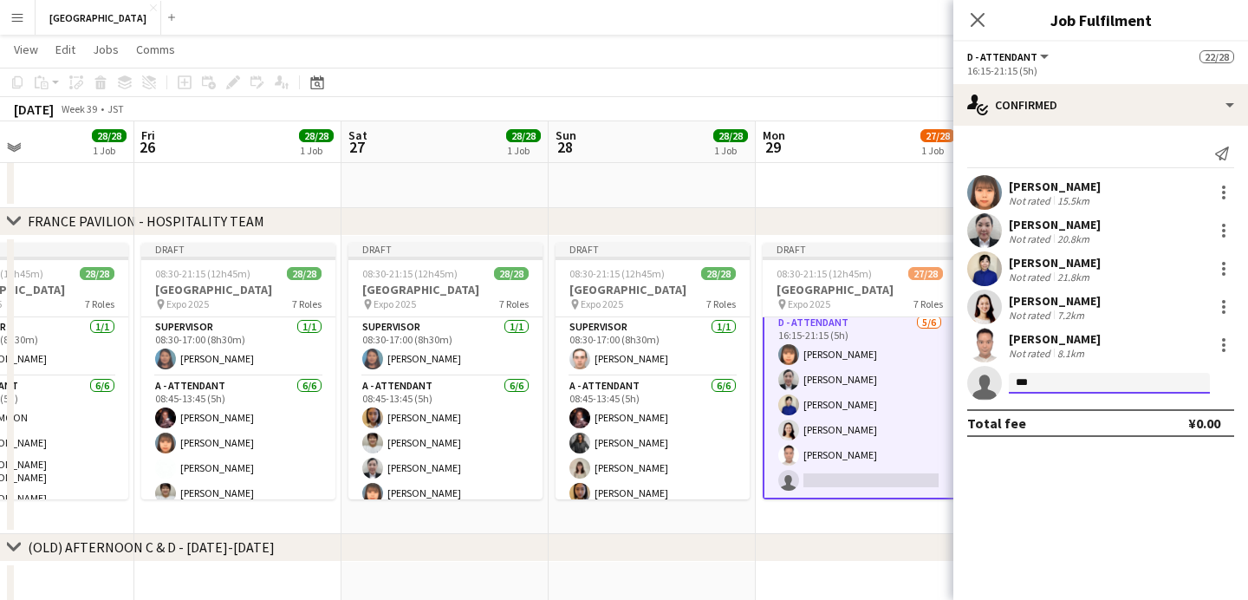
type input "****"
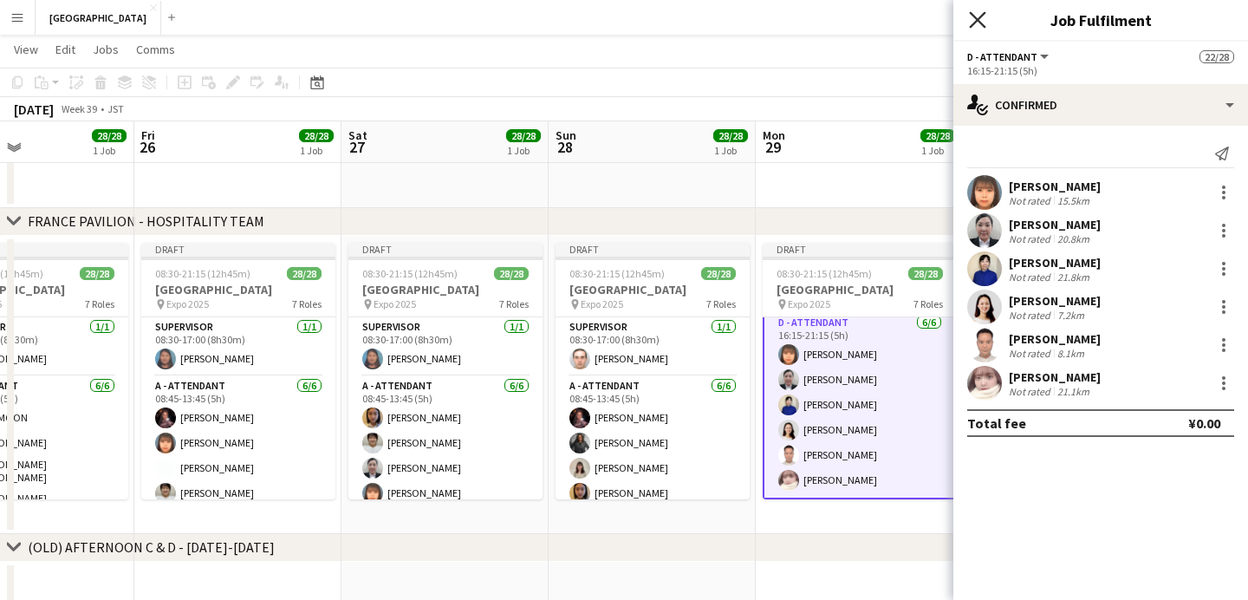
click at [982, 12] on icon "Close pop-in" at bounding box center [977, 19] width 16 height 16
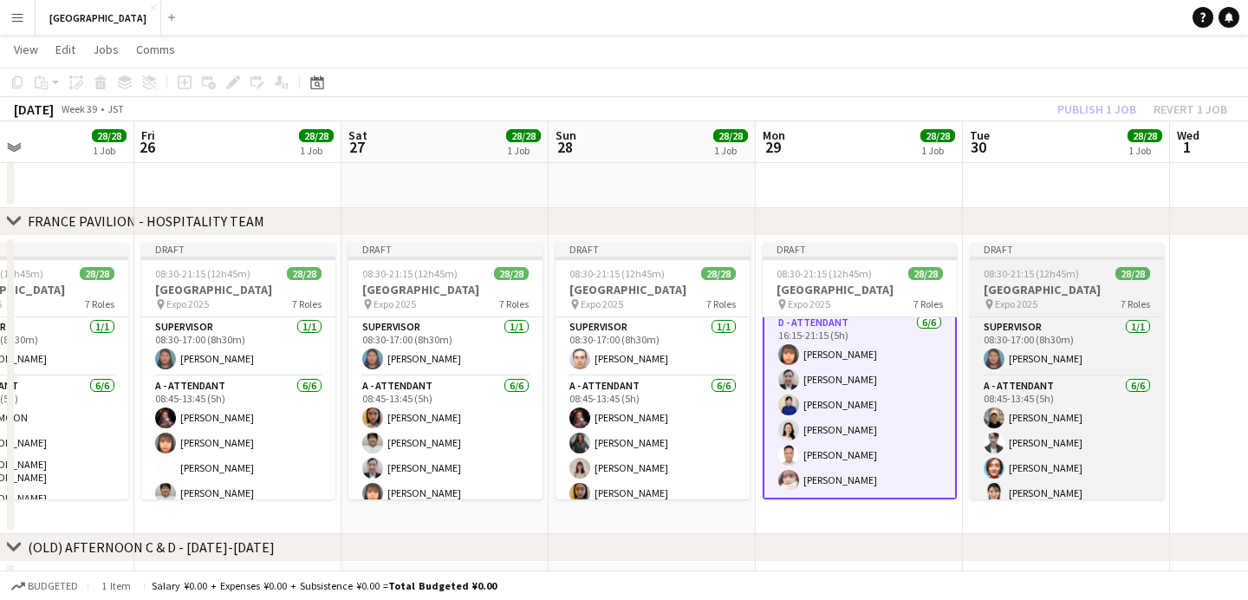
click at [1015, 270] on span "08:30-21:15 (12h45m)" at bounding box center [1031, 273] width 95 height 13
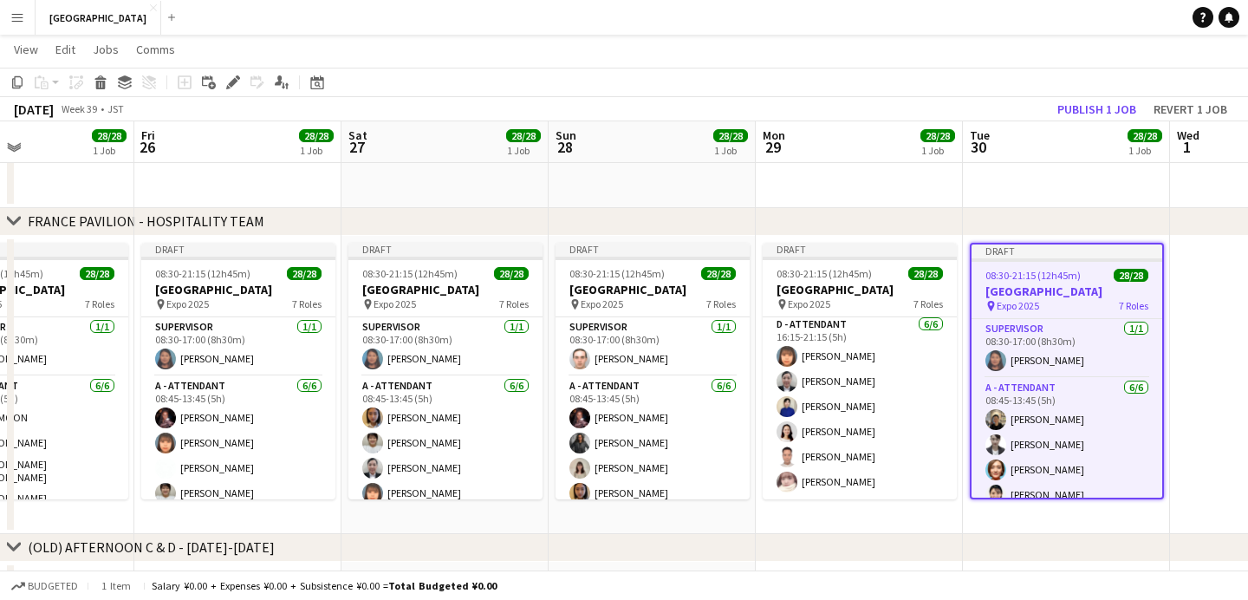
scroll to position [759, 0]
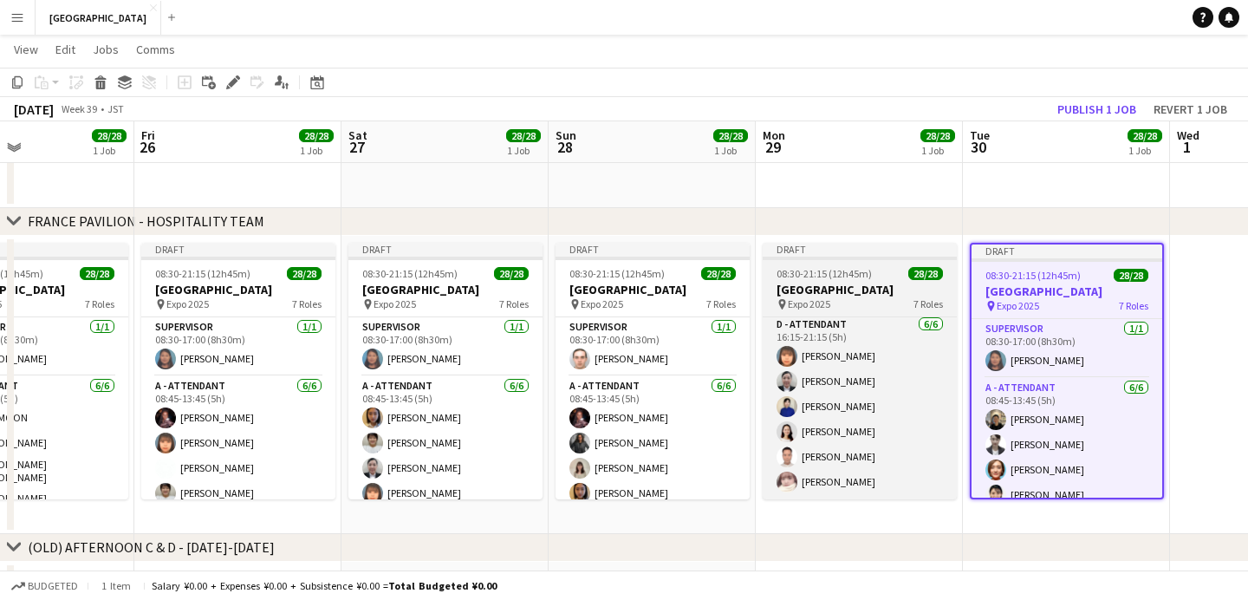
click at [893, 275] on div "08:30-21:15 (12h45m) 28/28" at bounding box center [860, 273] width 194 height 13
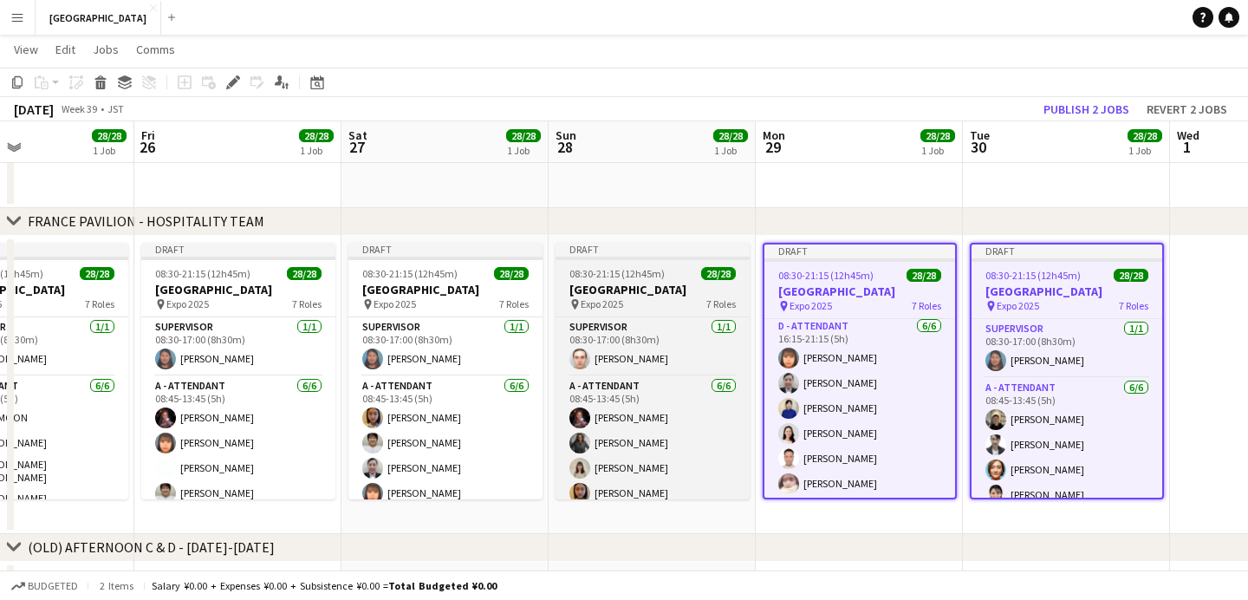
scroll to position [760, 0]
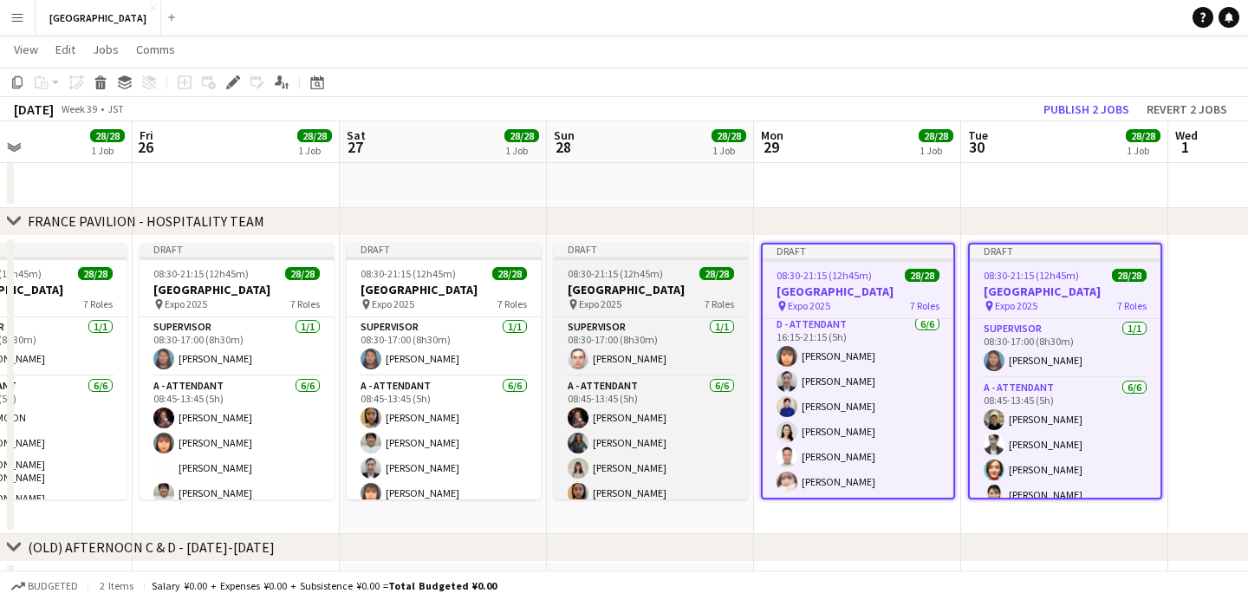
drag, startPoint x: 656, startPoint y: 277, endPoint x: 621, endPoint y: 284, distance: 36.4
click at [655, 277] on span "08:30-21:15 (12h45m)" at bounding box center [615, 273] width 95 height 13
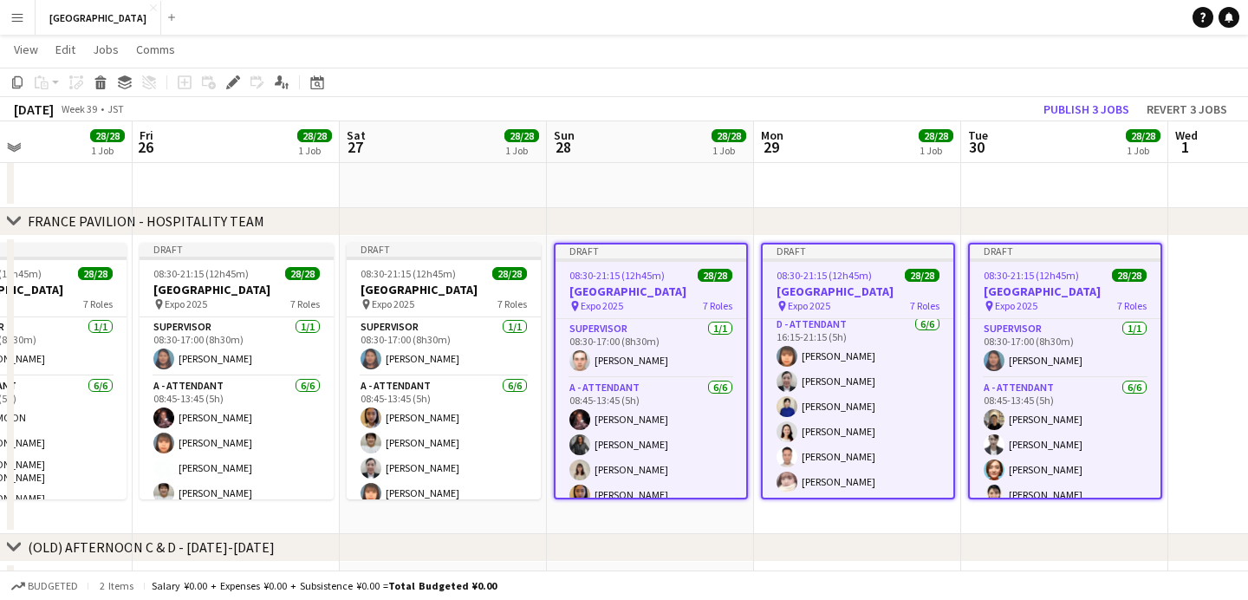
scroll to position [0, 697]
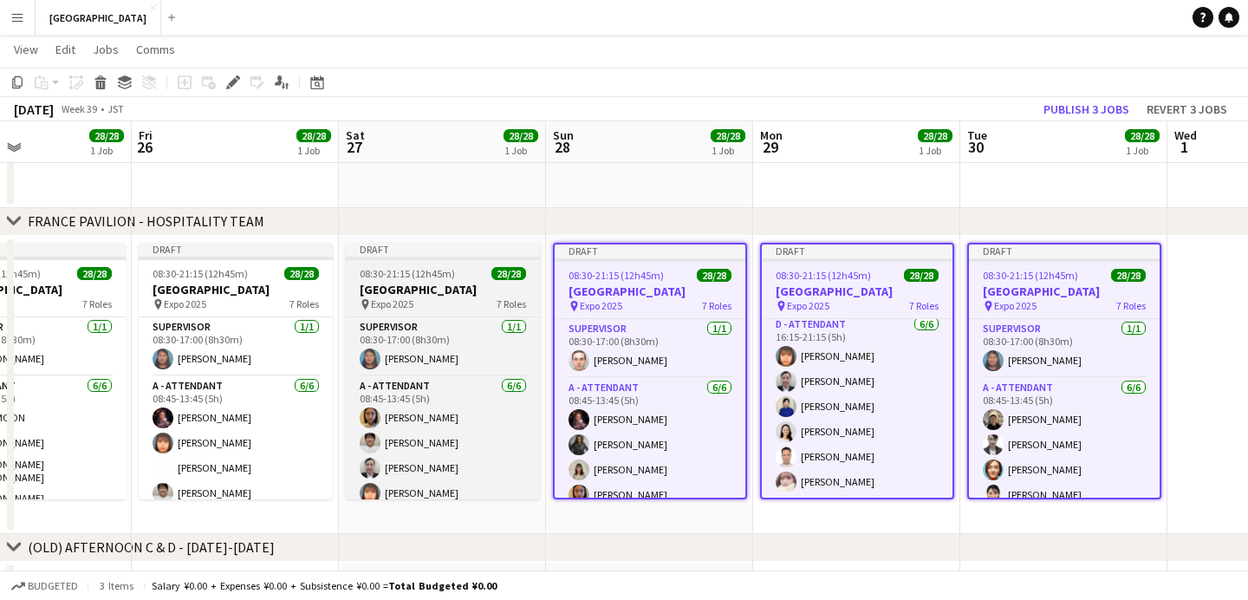
click at [517, 295] on h3 "[GEOGRAPHIC_DATA]" at bounding box center [443, 290] width 194 height 16
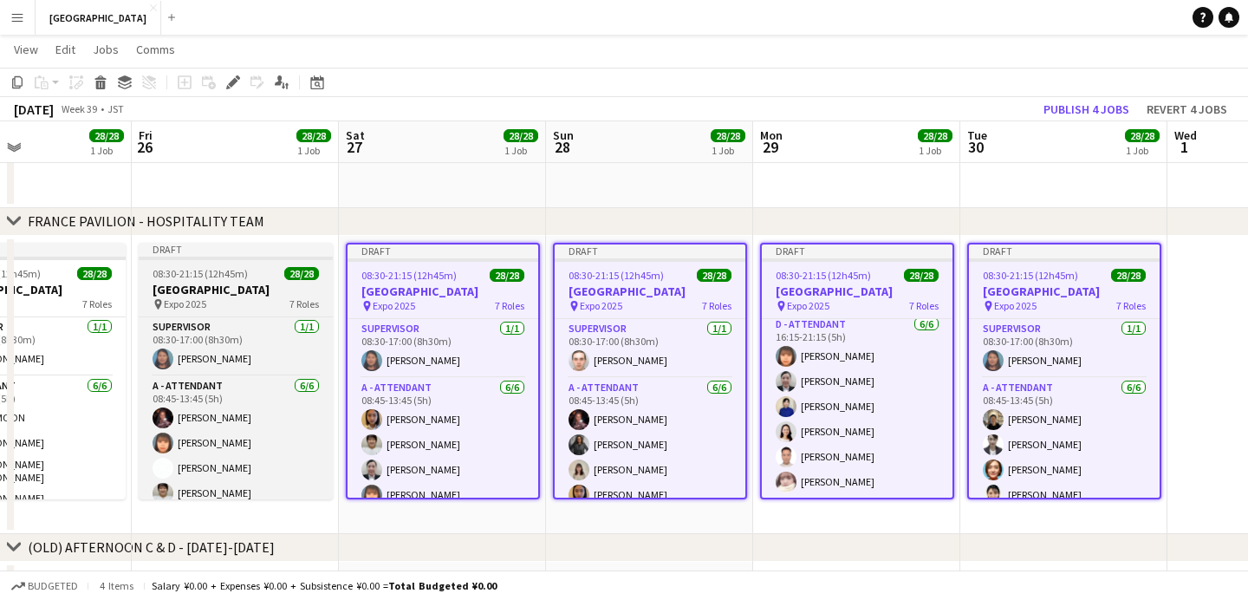
drag, startPoint x: 286, startPoint y: 294, endPoint x: 241, endPoint y: 291, distance: 45.2
click at [285, 294] on h3 "[GEOGRAPHIC_DATA]" at bounding box center [236, 290] width 194 height 16
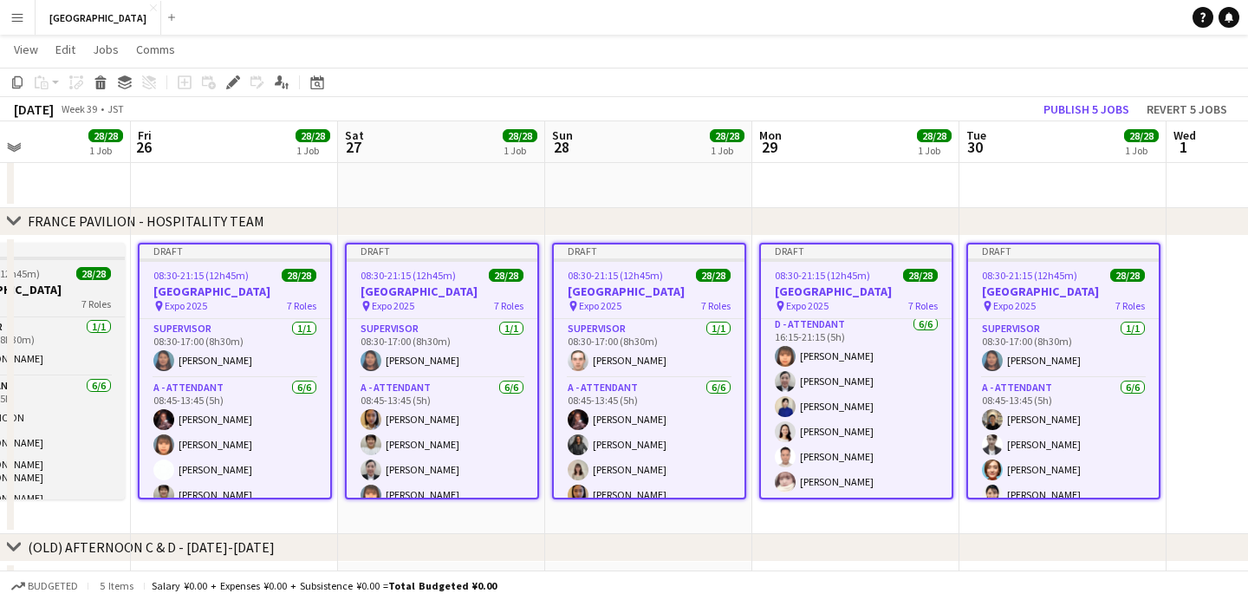
drag, startPoint x: 82, startPoint y: 293, endPoint x: 95, endPoint y: 290, distance: 13.5
click at [82, 293] on h3 "[GEOGRAPHIC_DATA]" at bounding box center [28, 290] width 194 height 16
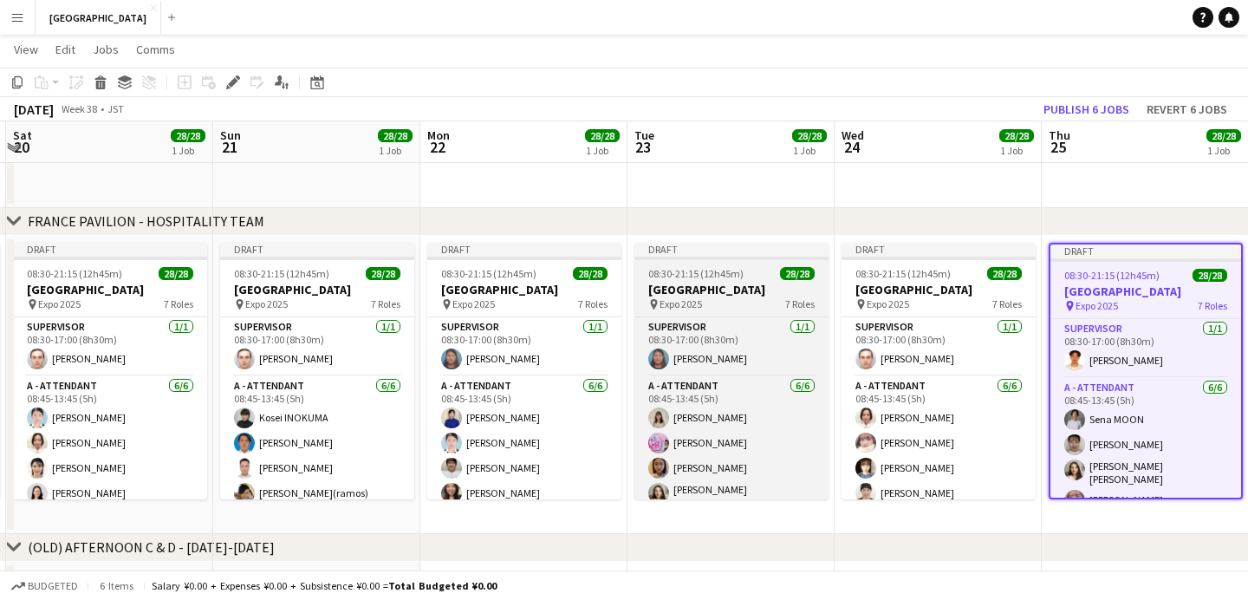
scroll to position [0, 396]
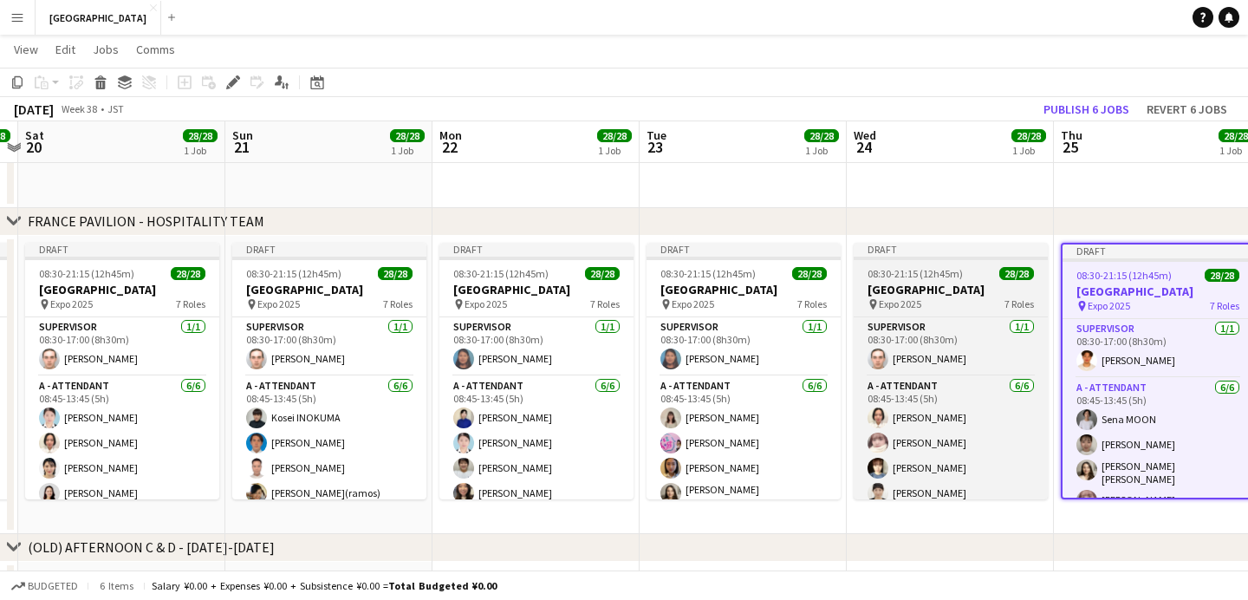
click at [857, 272] on div "08:30-21:15 (12h45m) 28/28" at bounding box center [951, 273] width 194 height 13
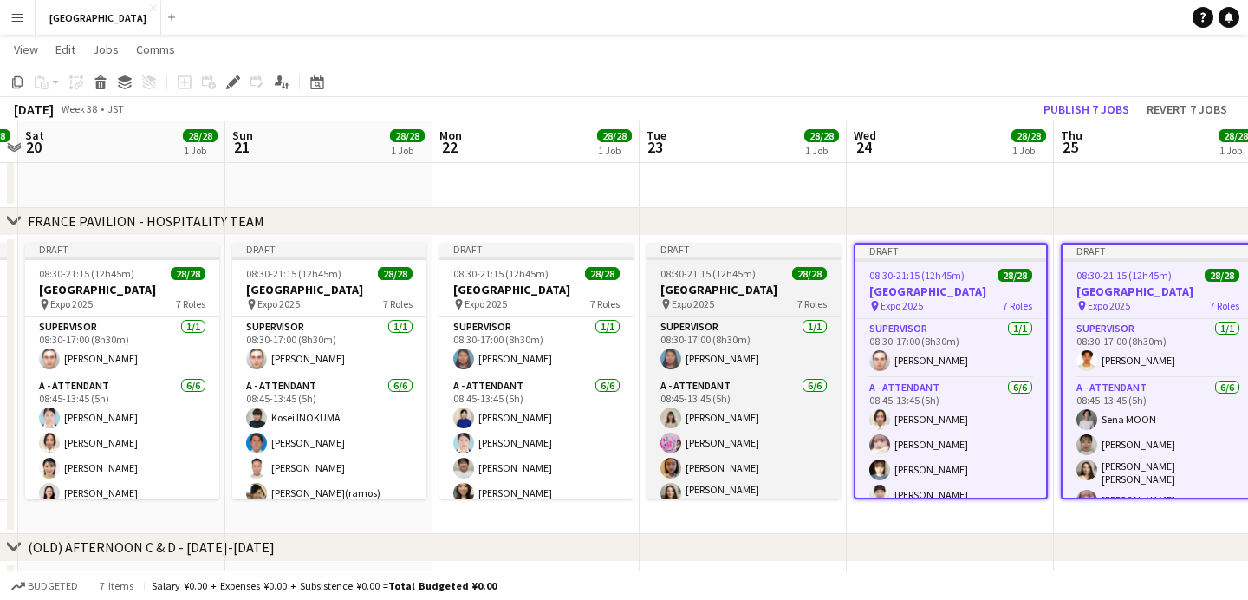
drag, startPoint x: 785, startPoint y: 281, endPoint x: 762, endPoint y: 283, distance: 23.5
click at [783, 282] on h3 "[GEOGRAPHIC_DATA]" at bounding box center [744, 290] width 194 height 16
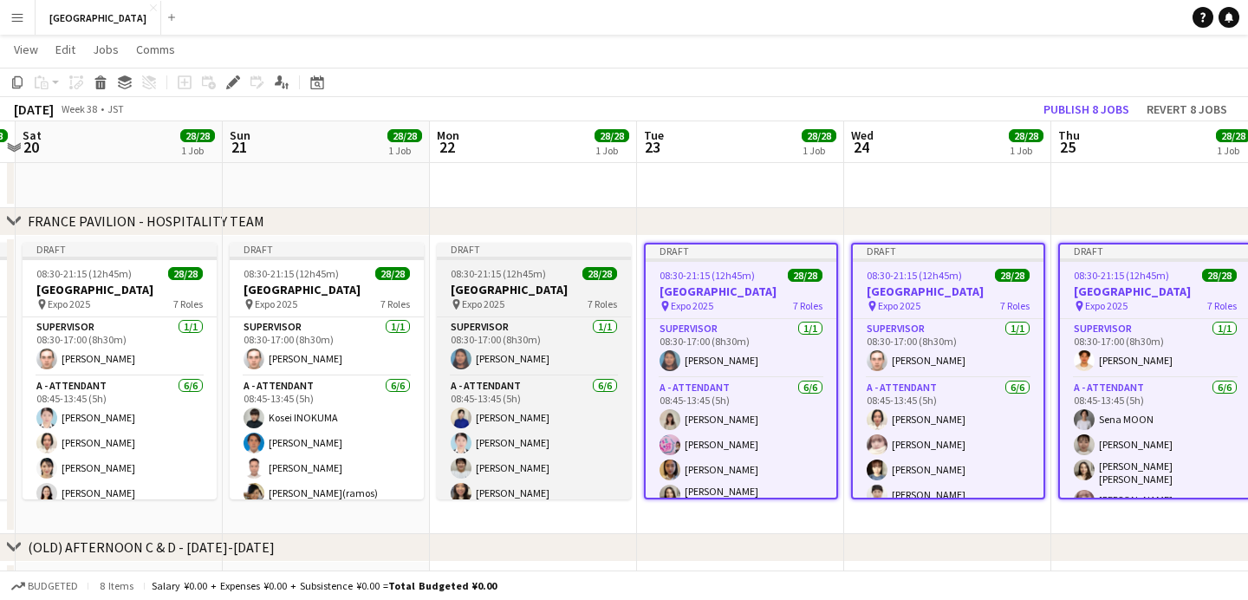
click at [506, 292] on h3 "[GEOGRAPHIC_DATA]" at bounding box center [534, 290] width 194 height 16
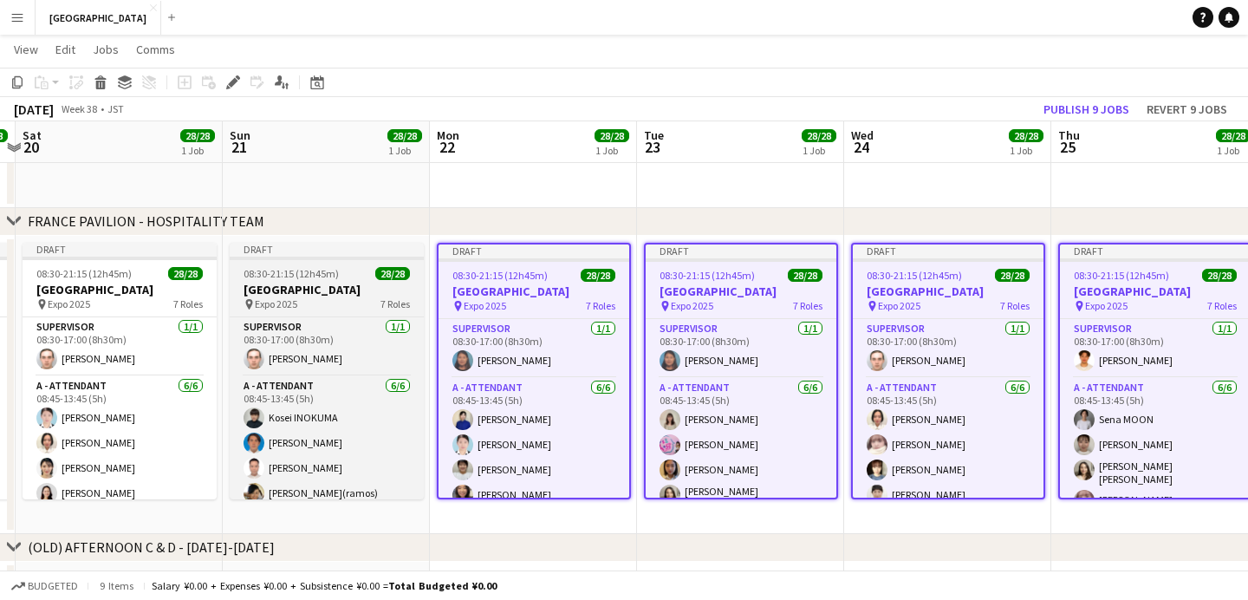
click at [334, 282] on h3 "[GEOGRAPHIC_DATA]" at bounding box center [327, 290] width 194 height 16
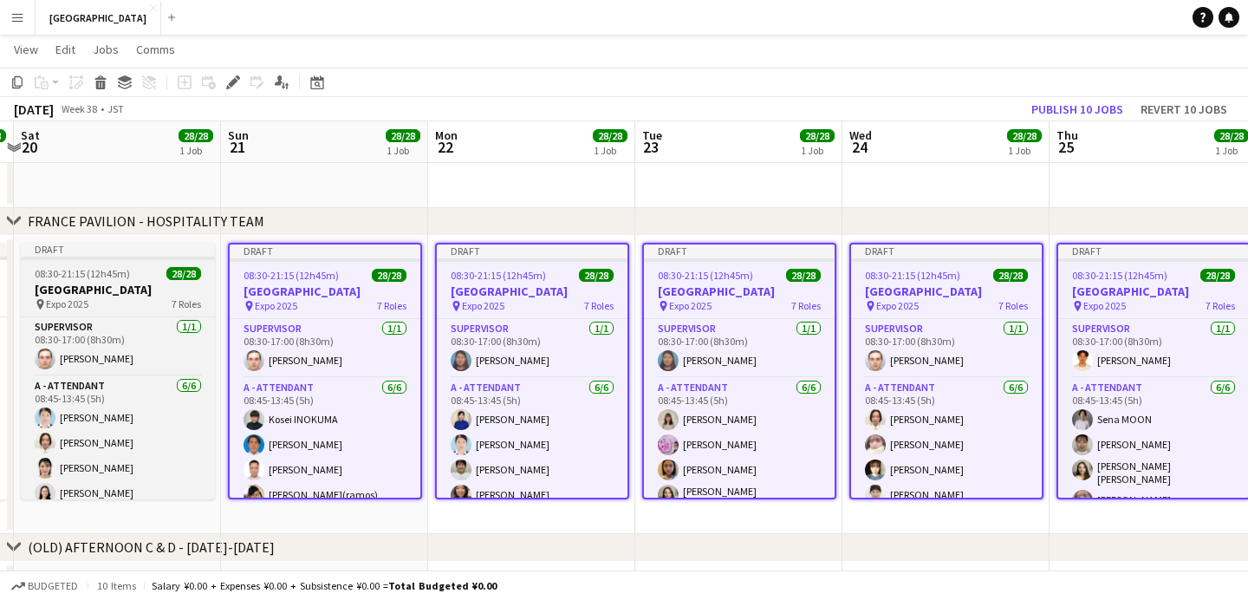
click at [134, 277] on div "08:30-21:15 (12h45m) 28/28" at bounding box center [118, 273] width 194 height 13
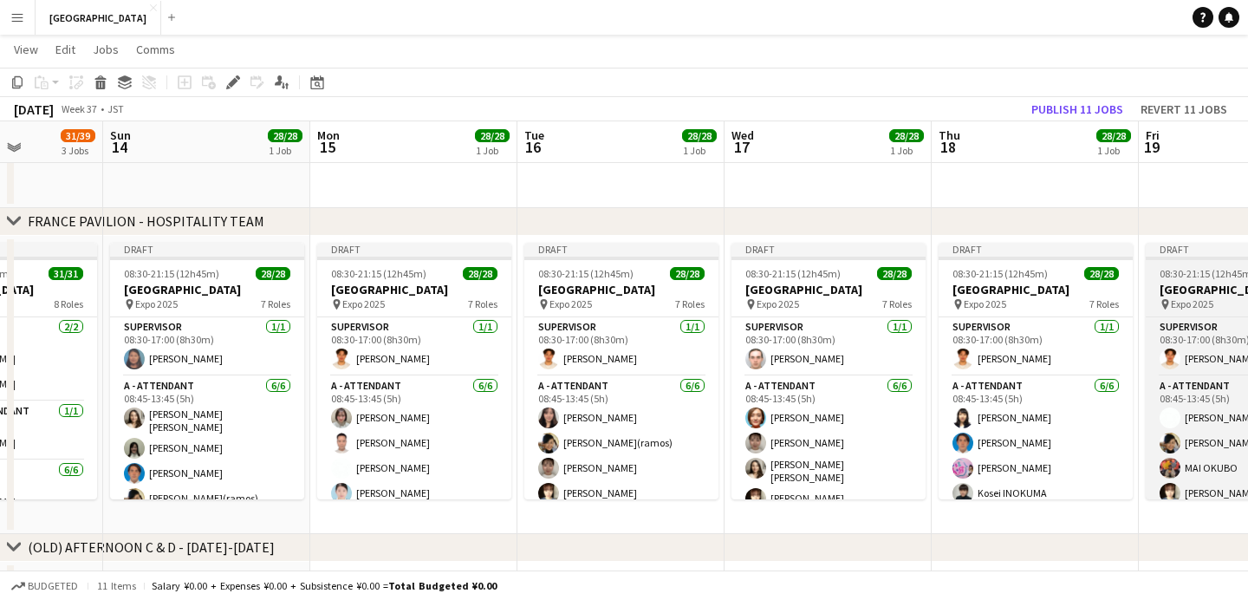
scroll to position [0, 501]
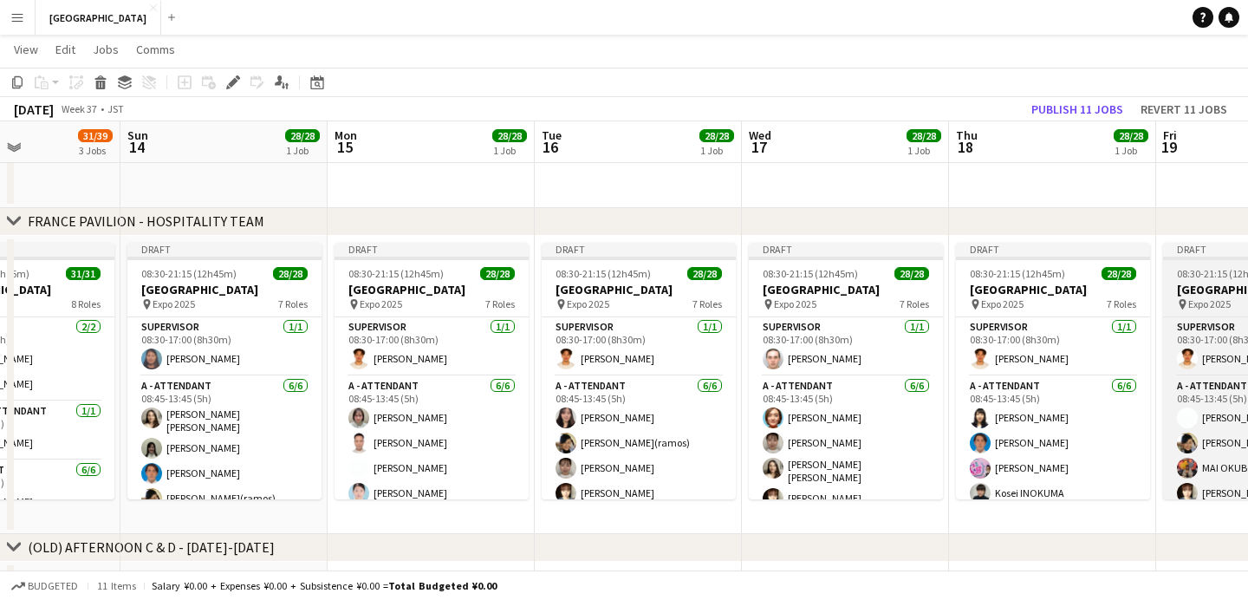
click at [1197, 292] on h3 "[GEOGRAPHIC_DATA]" at bounding box center [1260, 290] width 194 height 16
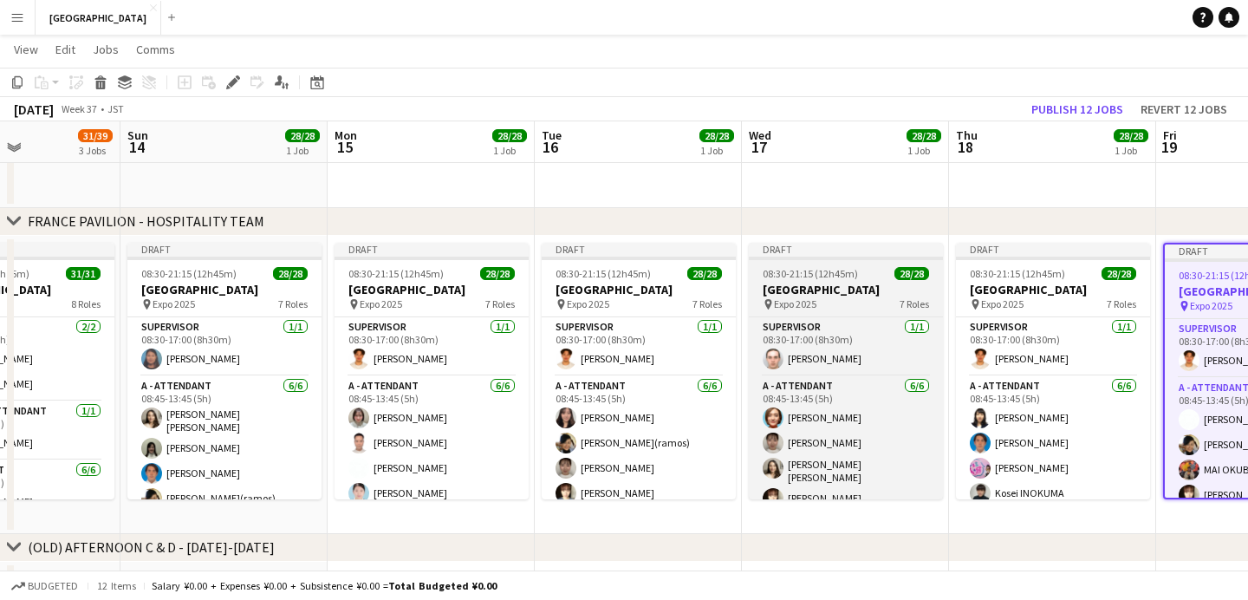
drag, startPoint x: 1023, startPoint y: 291, endPoint x: 932, endPoint y: 295, distance: 91.1
click at [1020, 292] on h3 "[GEOGRAPHIC_DATA]" at bounding box center [1053, 290] width 194 height 16
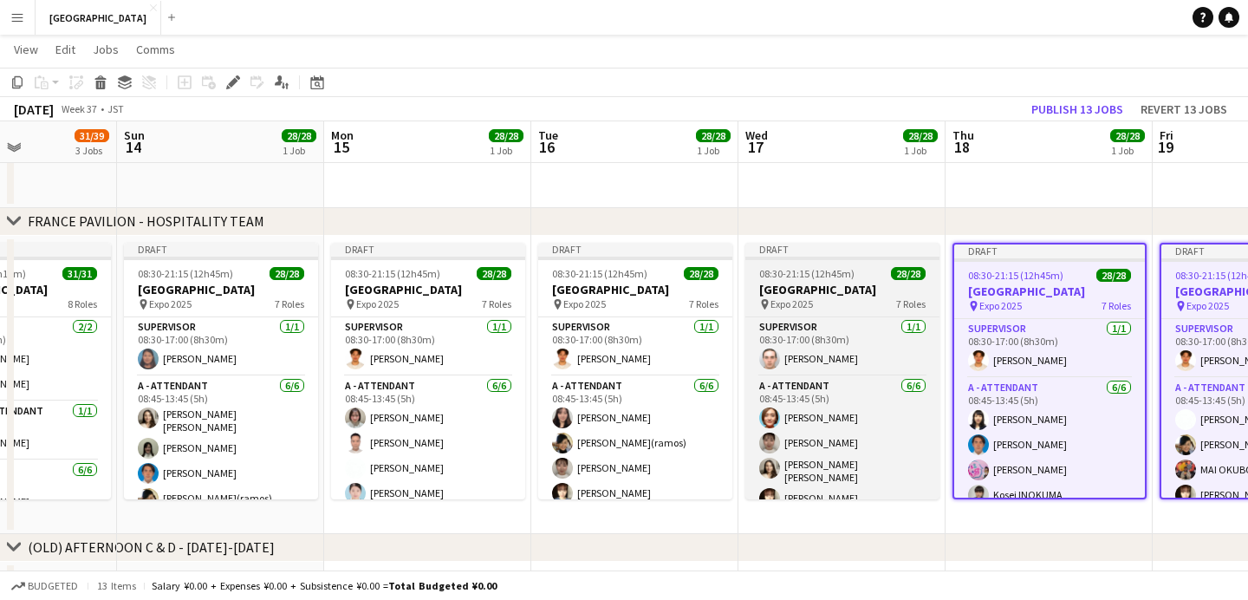
drag, startPoint x: 860, startPoint y: 293, endPoint x: 619, endPoint y: 282, distance: 241.3
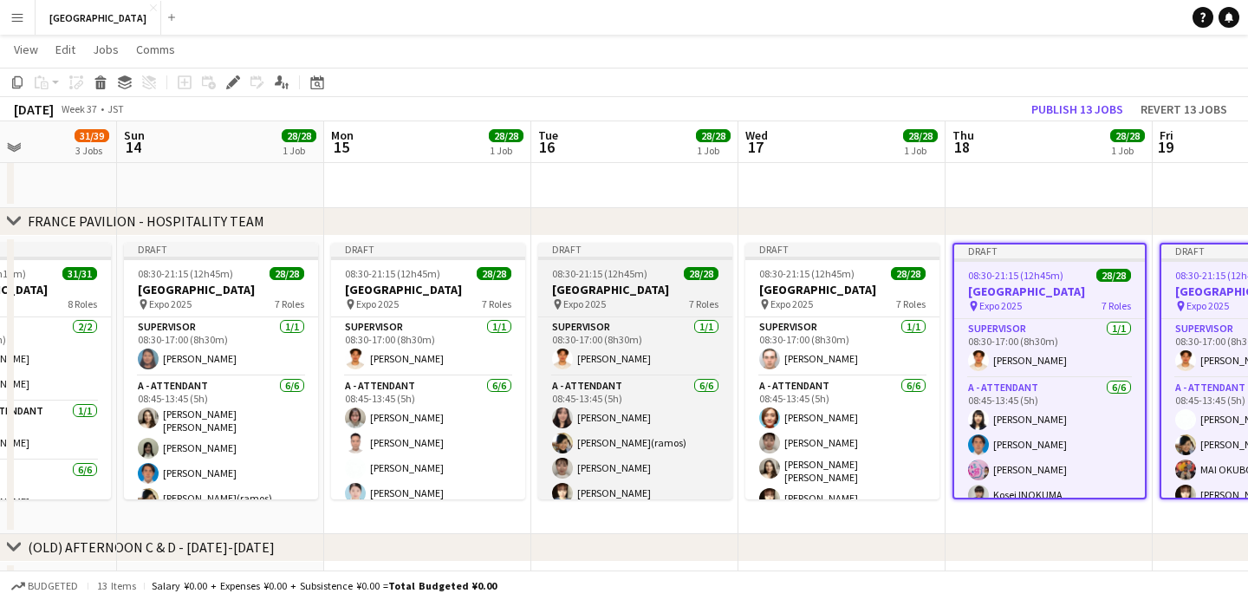
click at [860, 293] on h3 "[GEOGRAPHIC_DATA]" at bounding box center [843, 290] width 194 height 16
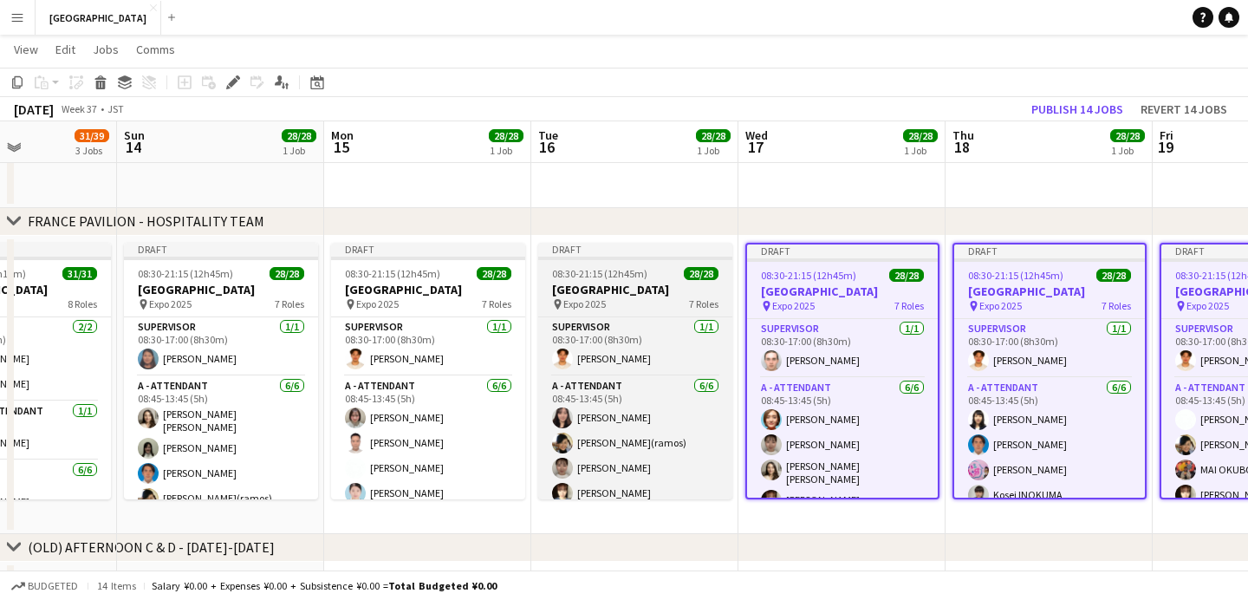
click at [612, 282] on h3 "[GEOGRAPHIC_DATA]" at bounding box center [635, 290] width 194 height 16
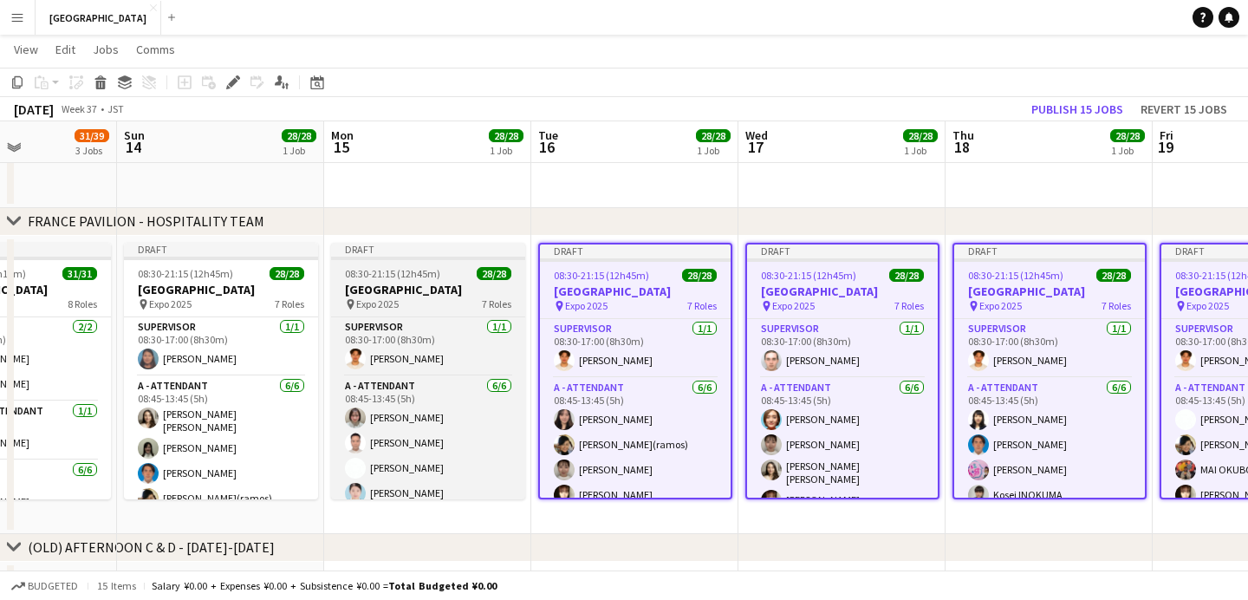
drag, startPoint x: 417, startPoint y: 277, endPoint x: 377, endPoint y: 279, distance: 39.9
click at [417, 277] on span "08:30-21:15 (12h45m)" at bounding box center [392, 273] width 95 height 13
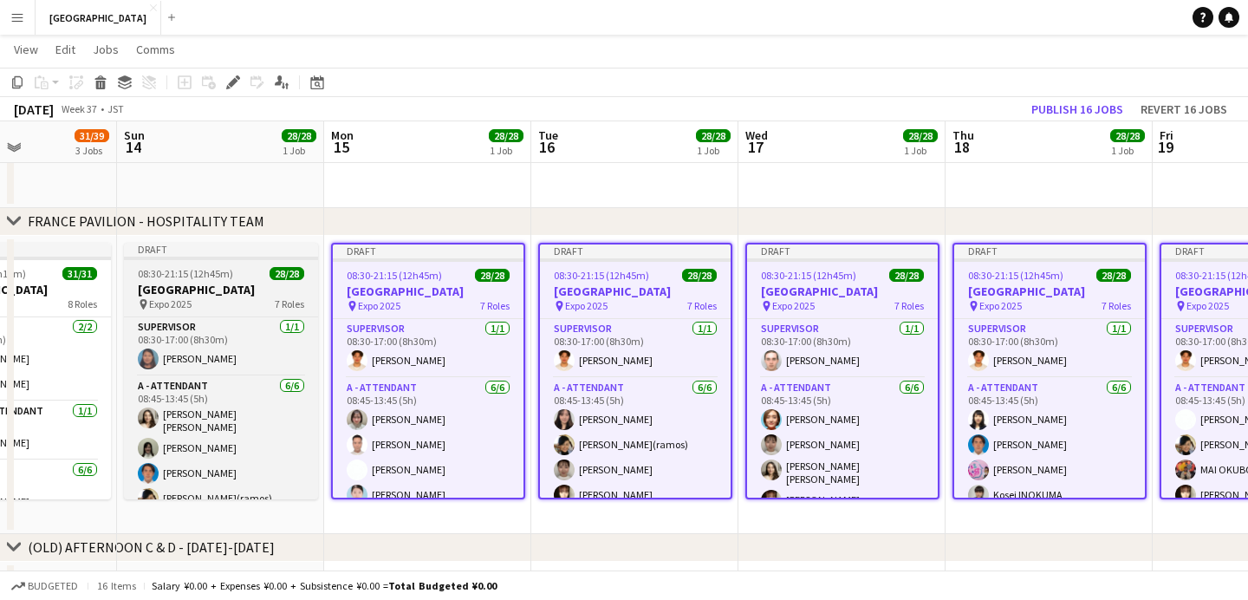
click at [265, 284] on h3 "[GEOGRAPHIC_DATA]" at bounding box center [221, 290] width 194 height 16
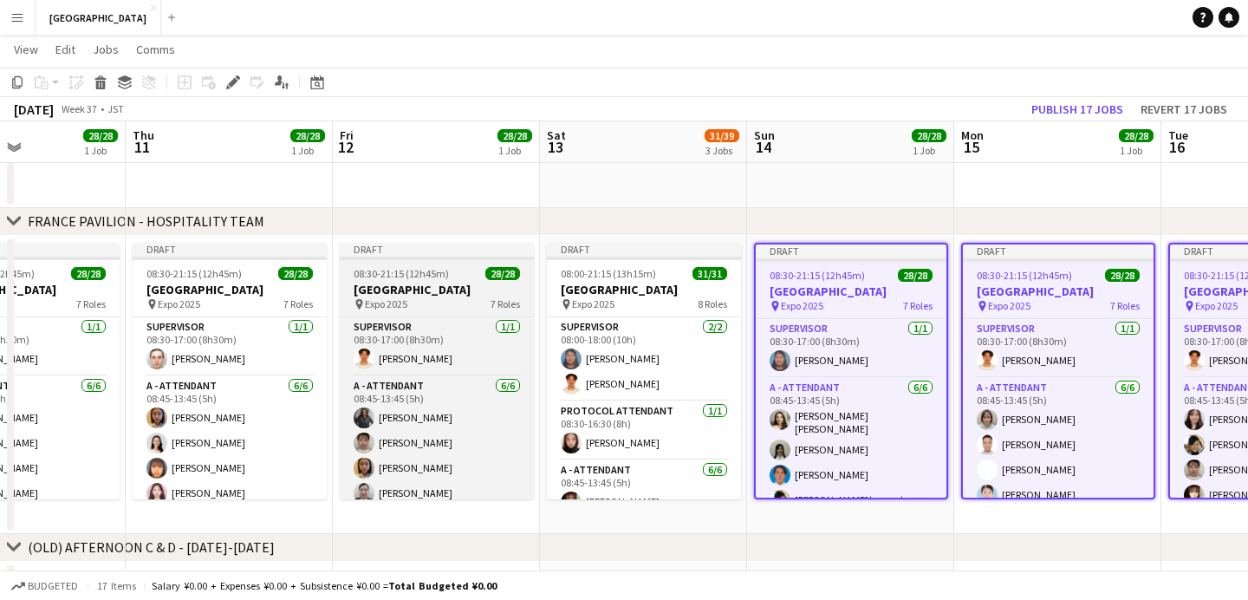
scroll to position [0, 452]
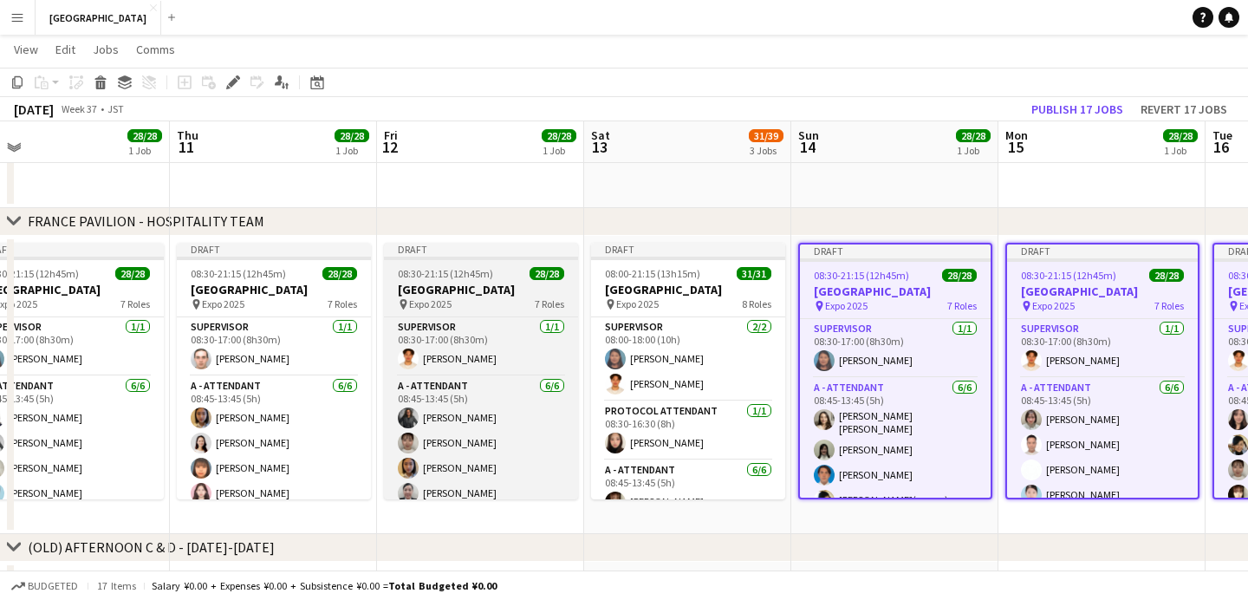
drag, startPoint x: 653, startPoint y: 273, endPoint x: 572, endPoint y: 285, distance: 81.5
click at [653, 273] on span "08:00-21:15 (13h15m)" at bounding box center [652, 273] width 95 height 13
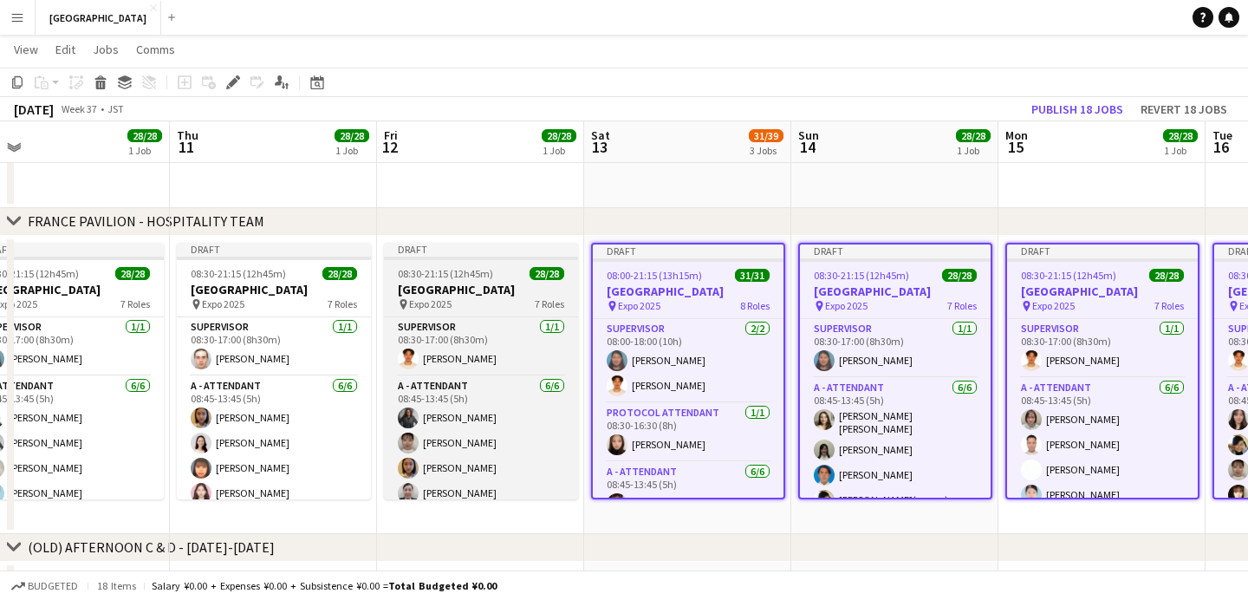
drag, startPoint x: 436, startPoint y: 288, endPoint x: 427, endPoint y: 288, distance: 9.5
click at [435, 288] on h3 "[GEOGRAPHIC_DATA]" at bounding box center [481, 290] width 194 height 16
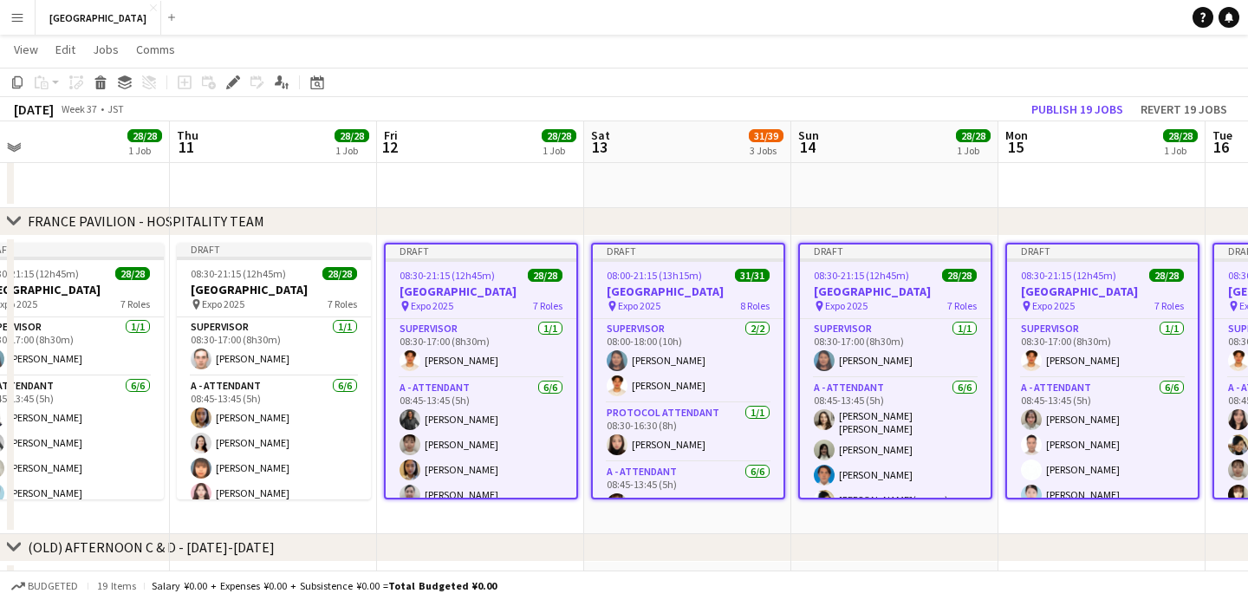
scroll to position [0, 453]
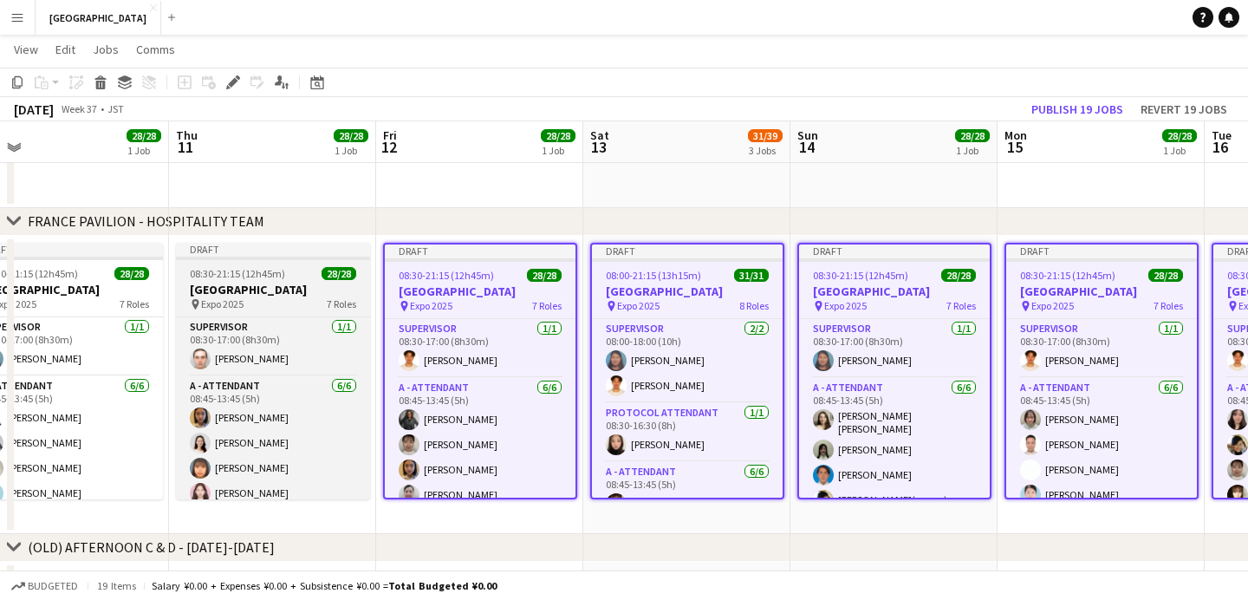
click at [271, 282] on h3 "[GEOGRAPHIC_DATA]" at bounding box center [273, 290] width 194 height 16
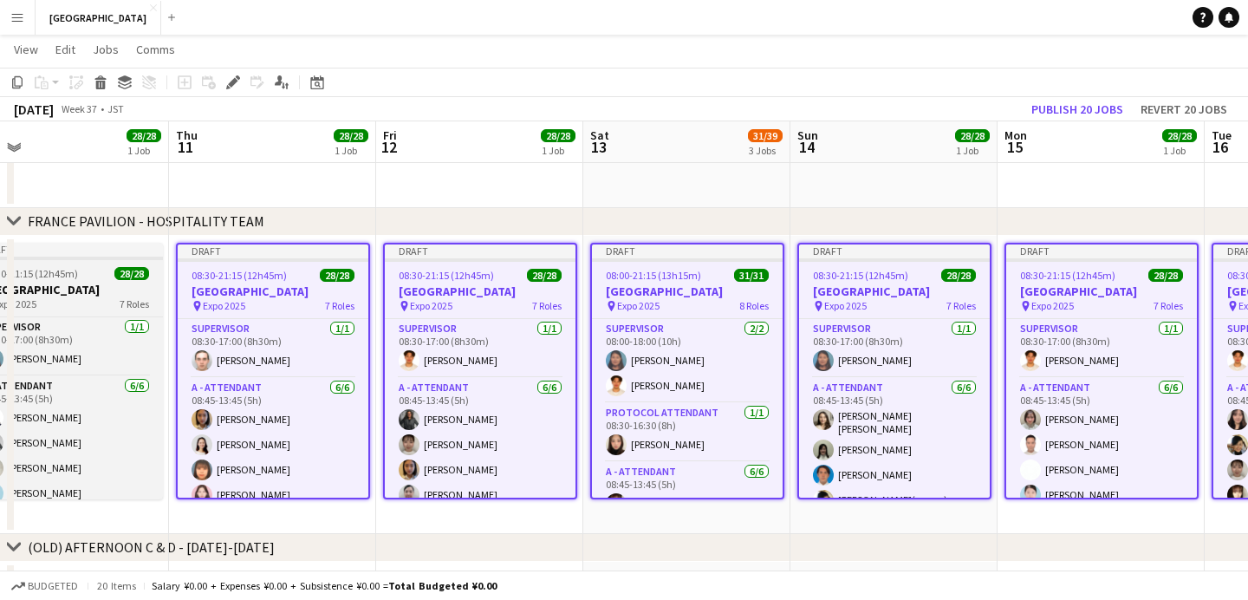
click at [127, 285] on h3 "[GEOGRAPHIC_DATA]" at bounding box center [66, 290] width 194 height 16
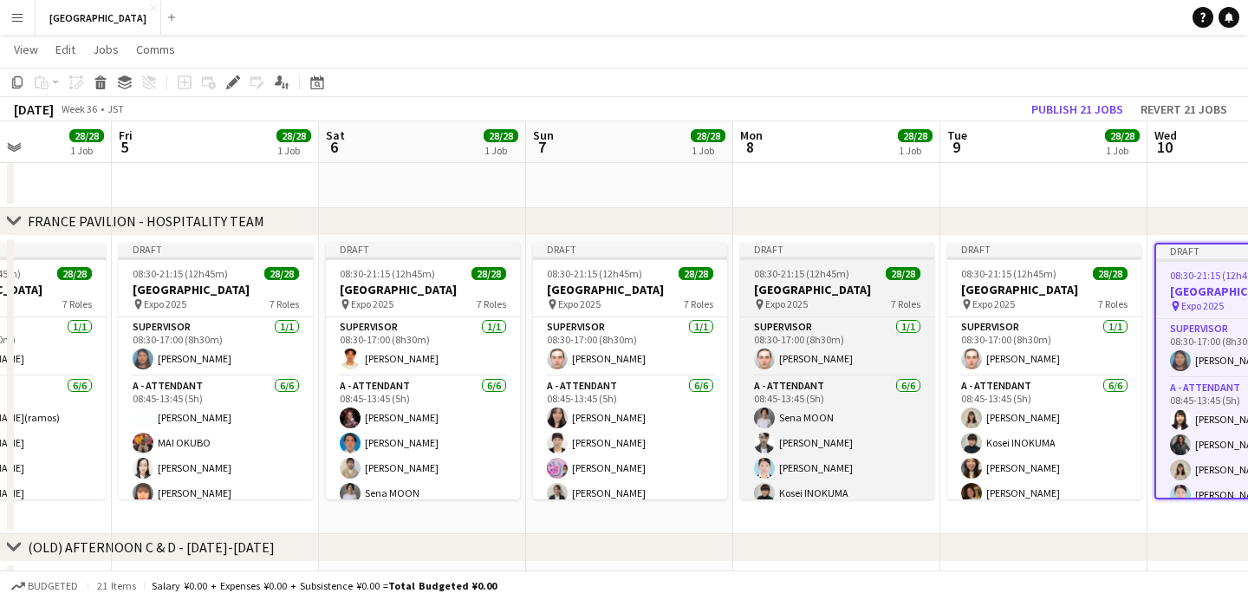
scroll to position [0, 477]
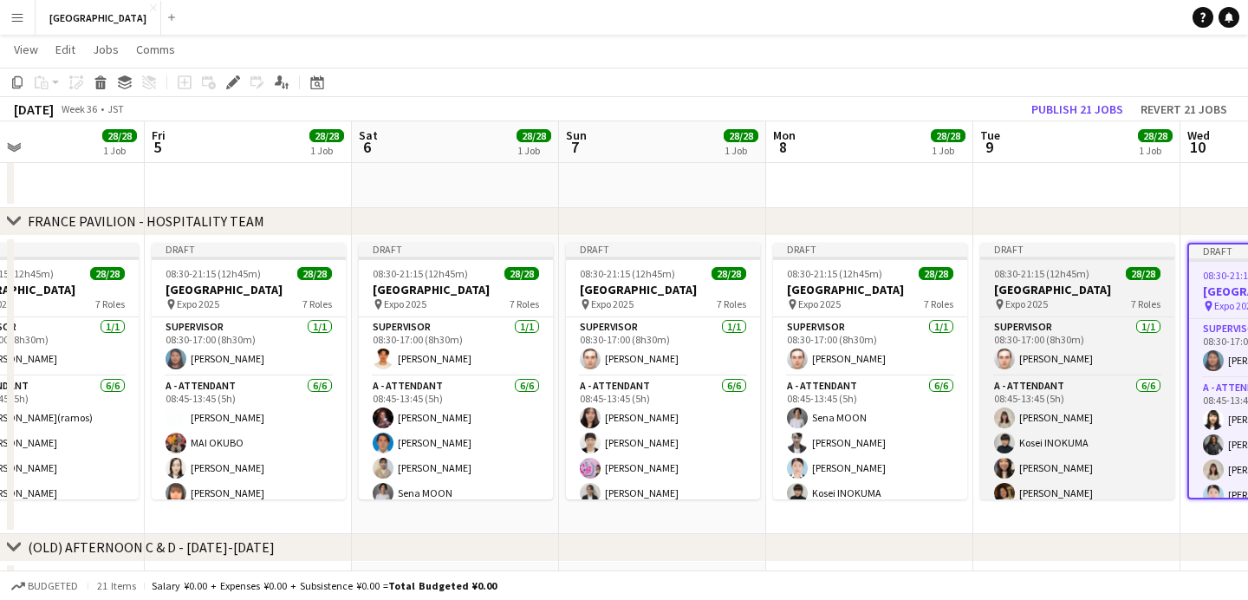
click at [1058, 274] on span "08:30-21:15 (12h45m)" at bounding box center [1041, 273] width 95 height 13
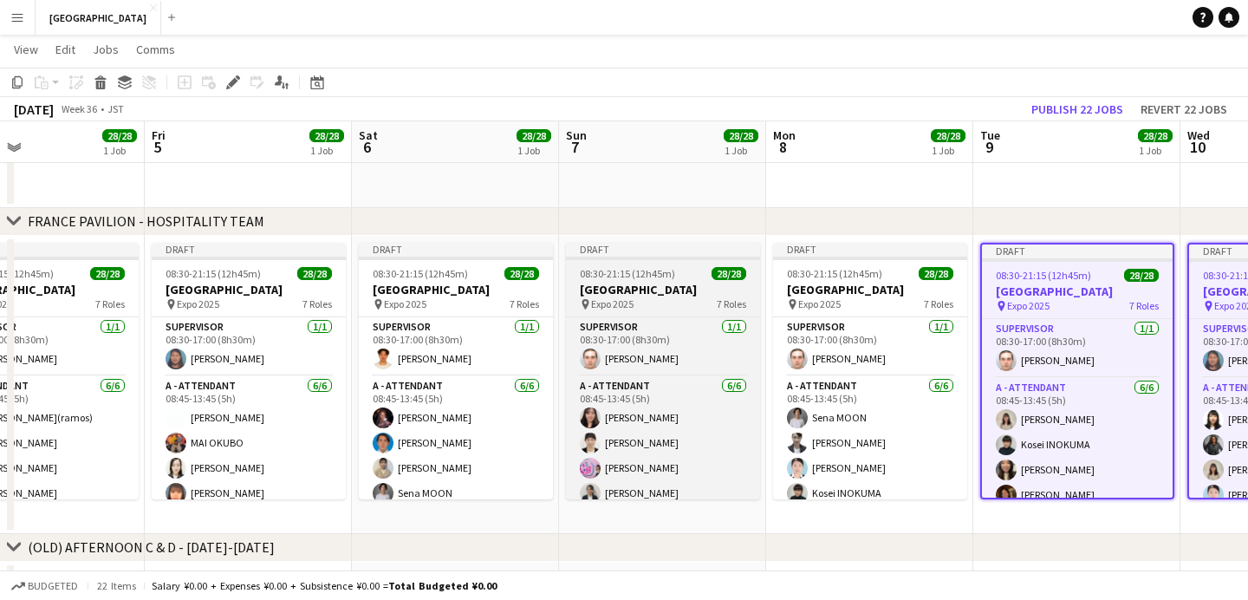
drag, startPoint x: 814, startPoint y: 283, endPoint x: 695, endPoint y: 287, distance: 118.8
click at [814, 283] on h3 "[GEOGRAPHIC_DATA]" at bounding box center [870, 290] width 194 height 16
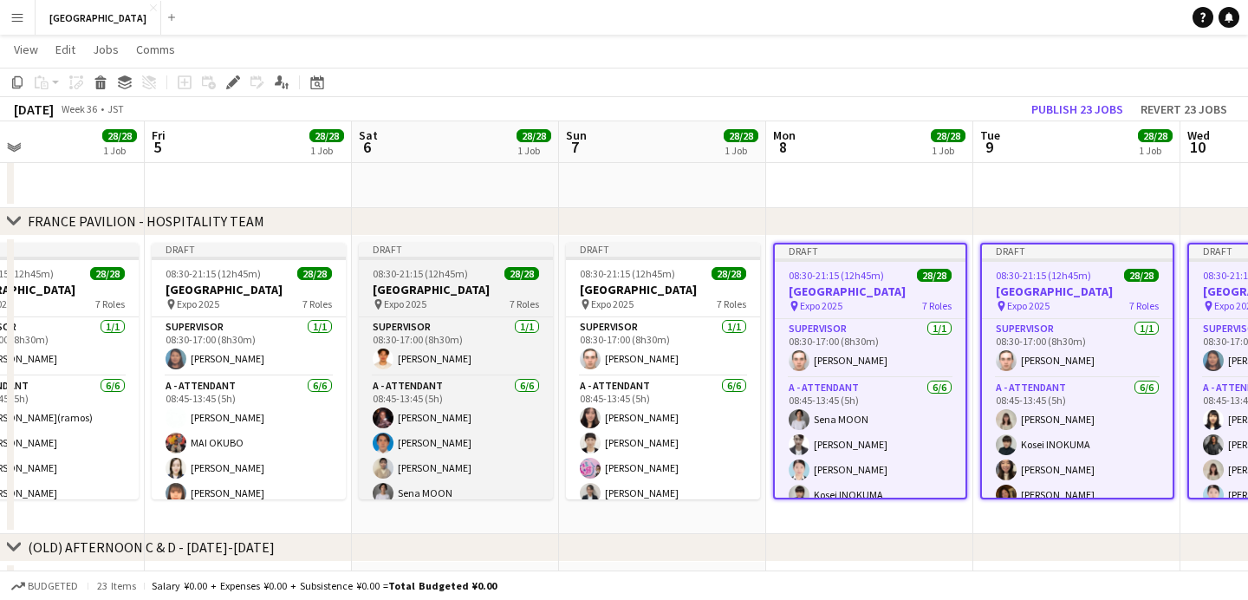
drag, startPoint x: 640, startPoint y: 289, endPoint x: 505, endPoint y: 285, distance: 134.4
click at [640, 289] on h3 "[GEOGRAPHIC_DATA]" at bounding box center [663, 290] width 194 height 16
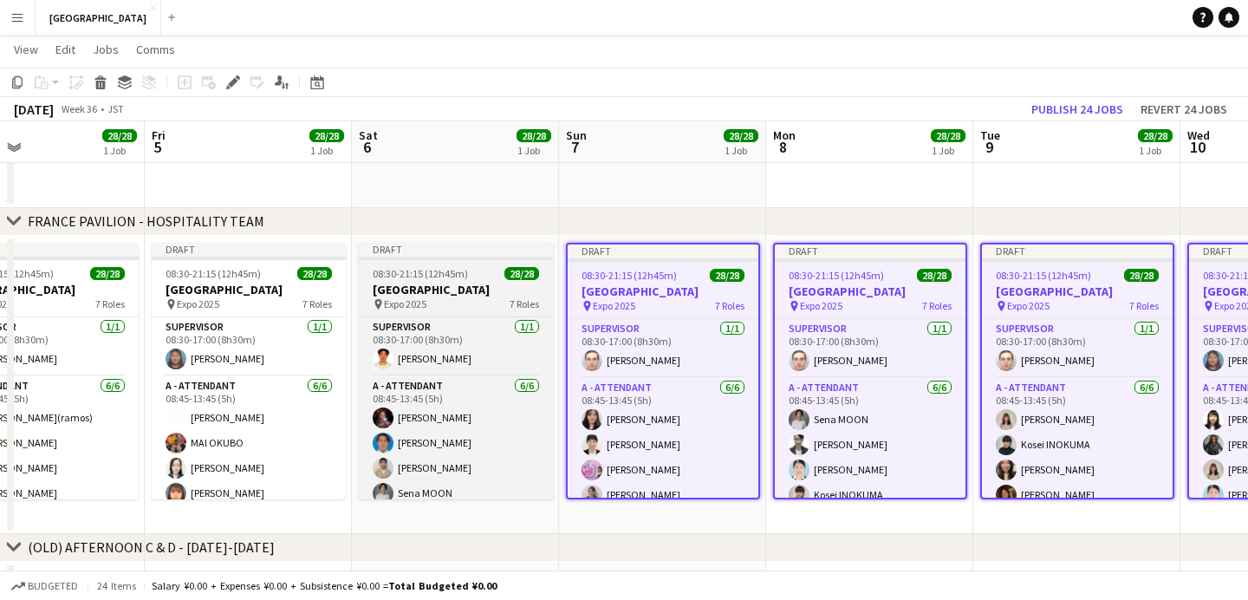
drag, startPoint x: 456, startPoint y: 288, endPoint x: 438, endPoint y: 289, distance: 18.2
click at [455, 288] on h3 "[GEOGRAPHIC_DATA]" at bounding box center [456, 290] width 194 height 16
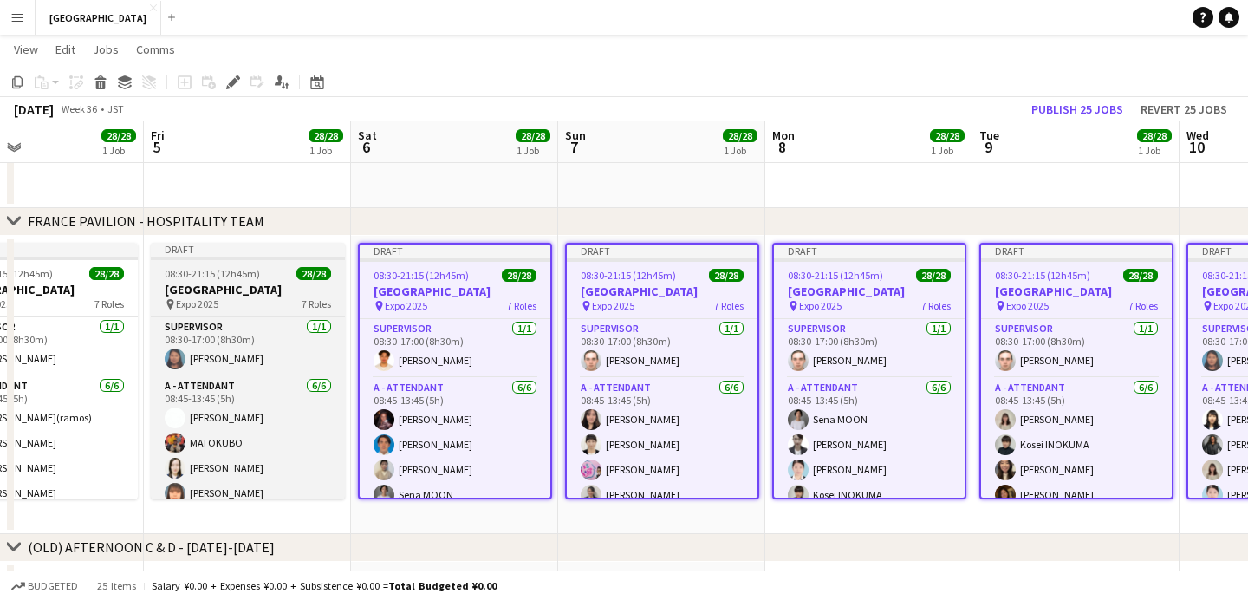
click at [268, 290] on h3 "[GEOGRAPHIC_DATA]" at bounding box center [248, 290] width 194 height 16
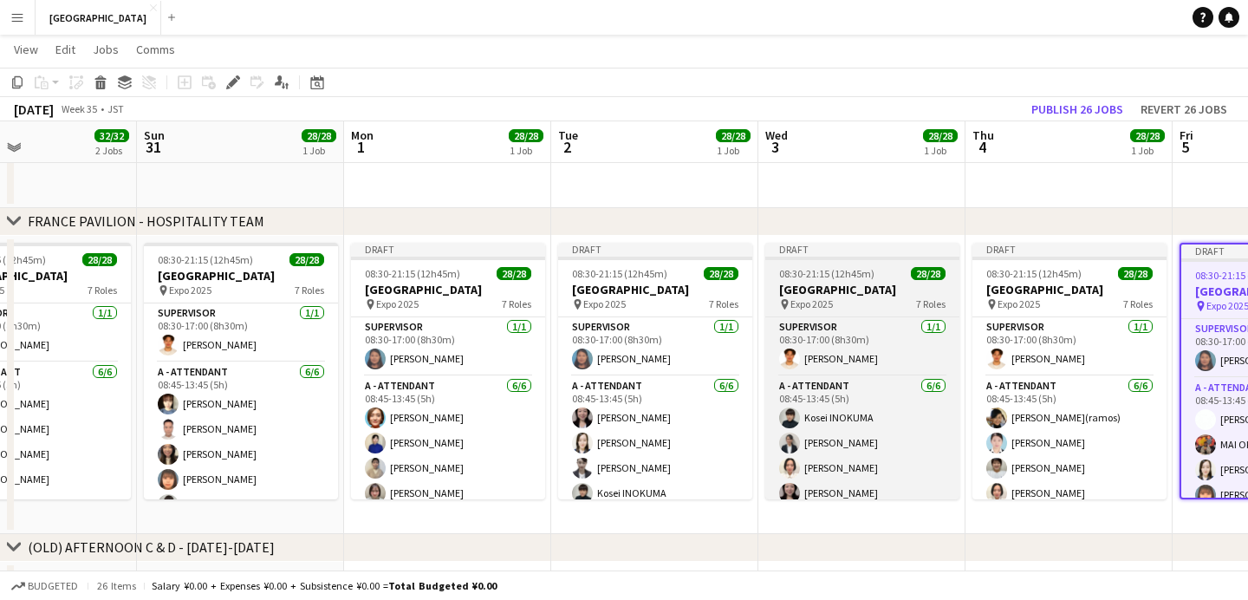
scroll to position [0, 469]
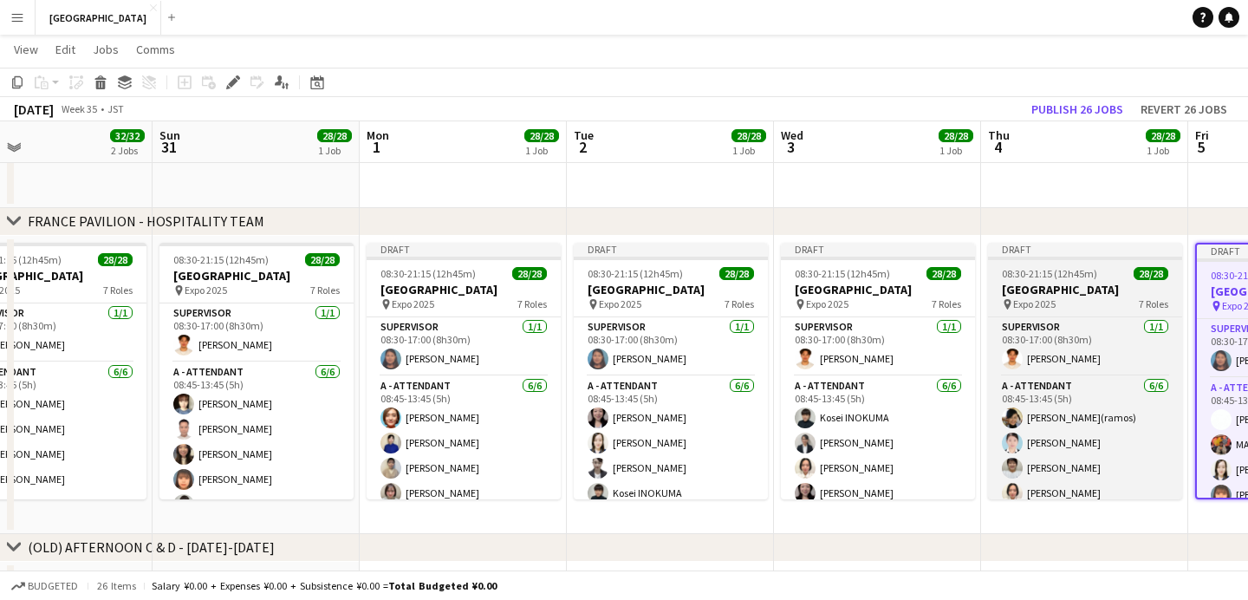
click at [998, 277] on div "08:30-21:15 (12h45m) 28/28" at bounding box center [1085, 273] width 194 height 13
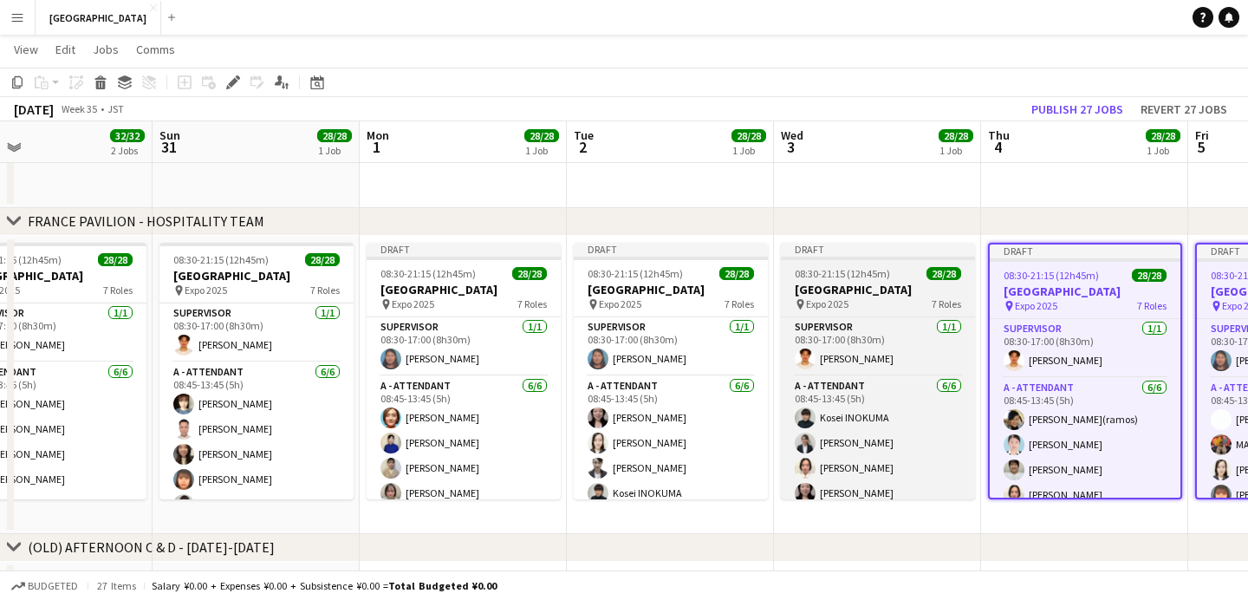
click at [800, 284] on h3 "[GEOGRAPHIC_DATA]" at bounding box center [878, 290] width 194 height 16
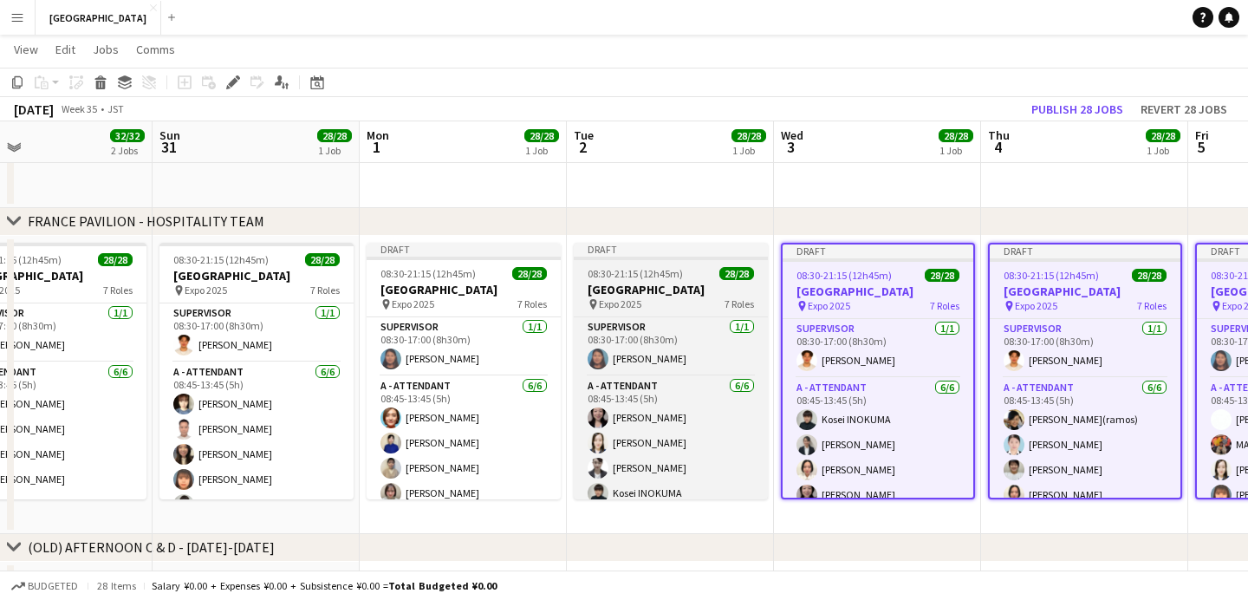
click at [673, 280] on app-job-card "Draft 08:30-21:15 (12h45m) 28/28 [GEOGRAPHIC_DATA] pin Expo [DATE] 7 Roles SUPE…" at bounding box center [671, 371] width 194 height 257
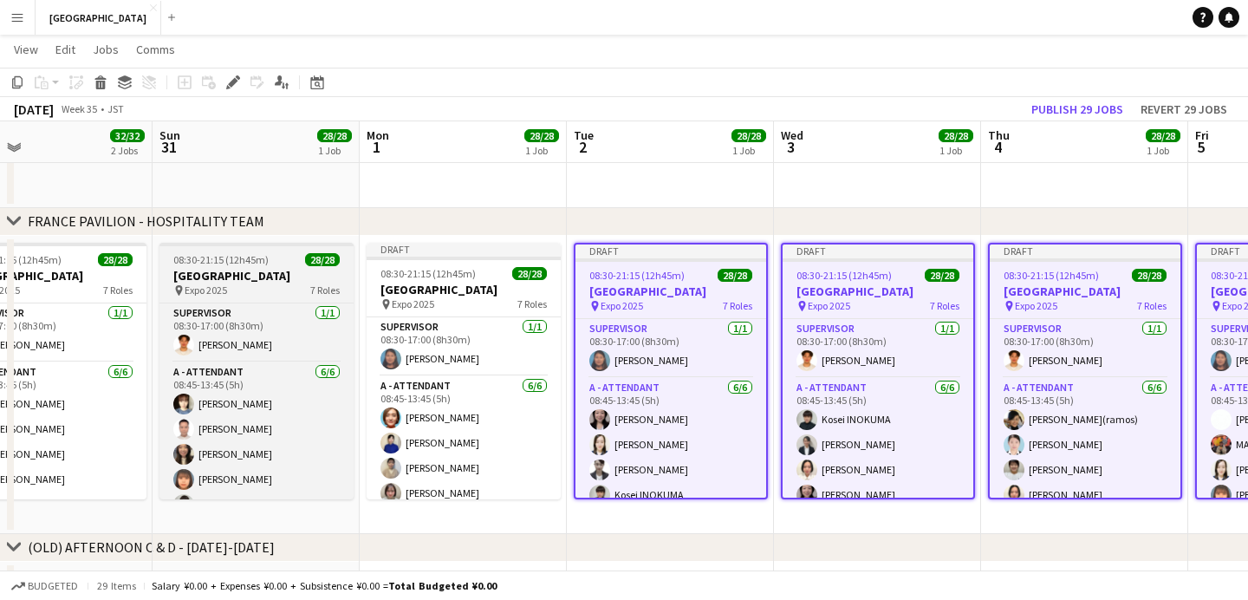
drag, startPoint x: 441, startPoint y: 288, endPoint x: 311, endPoint y: 283, distance: 130.1
click at [441, 288] on h3 "[GEOGRAPHIC_DATA]" at bounding box center [464, 290] width 194 height 16
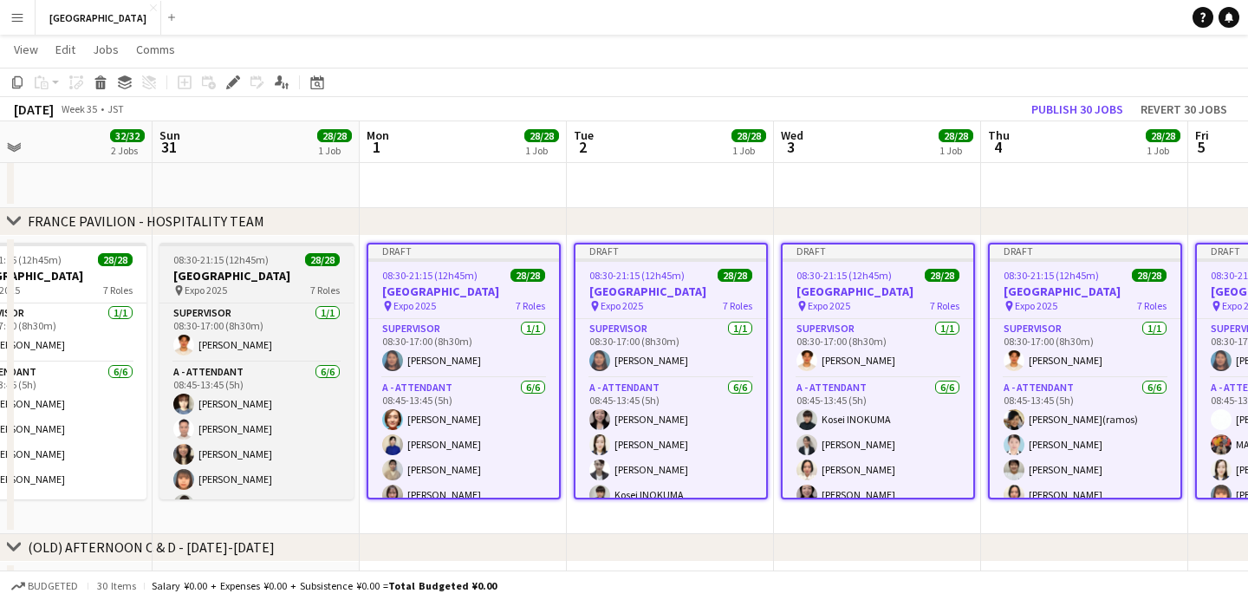
click at [254, 283] on div "pin Expo [DATE] 7 Roles" at bounding box center [257, 290] width 194 height 14
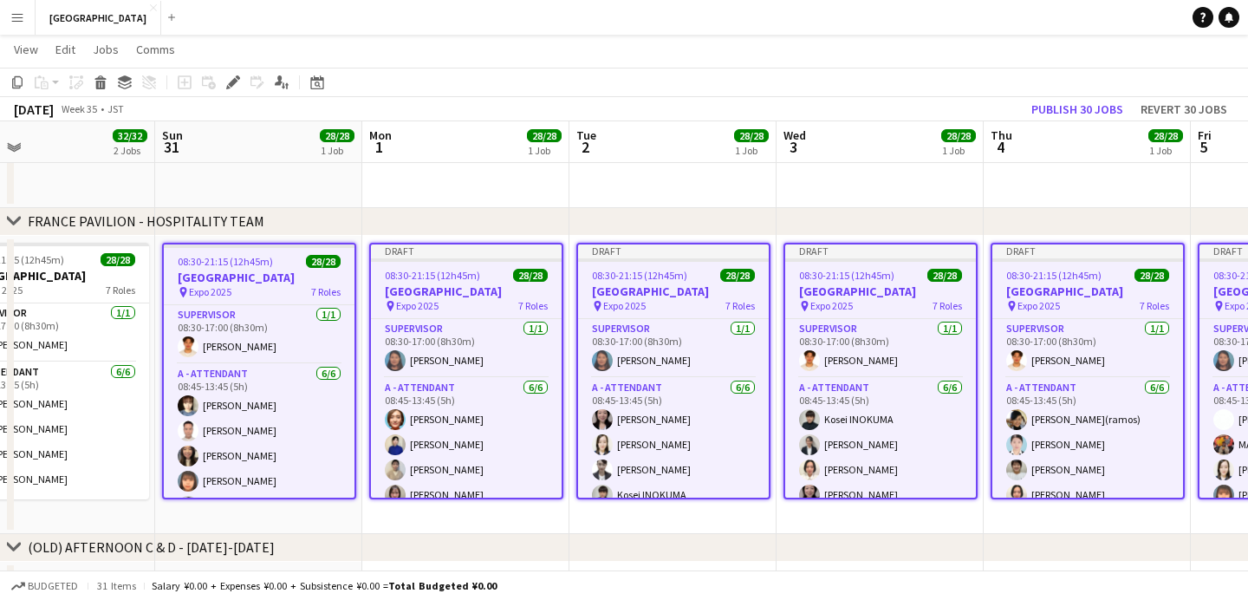
click at [290, 283] on h3 "[GEOGRAPHIC_DATA]" at bounding box center [259, 278] width 191 height 16
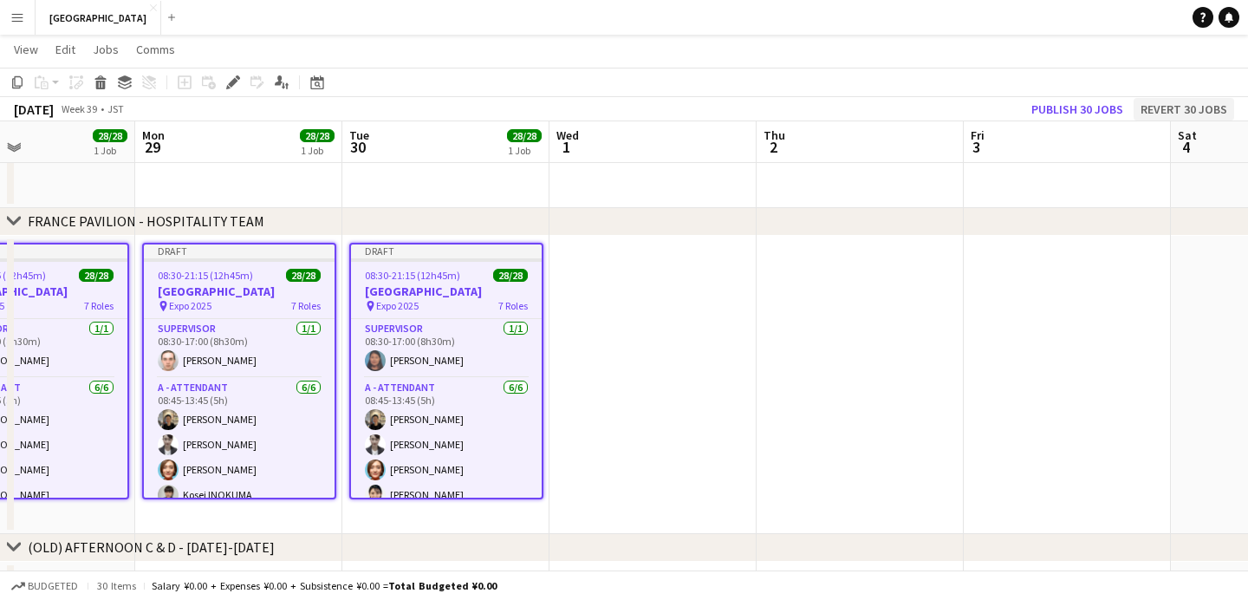
scroll to position [0, 396]
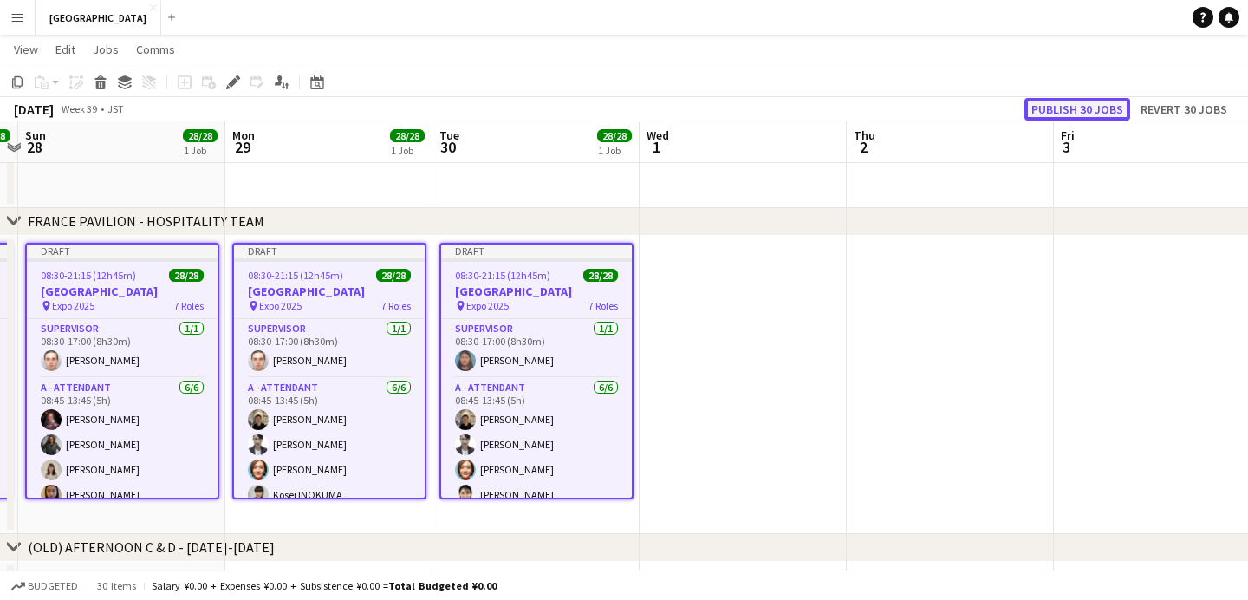
click at [1081, 111] on button "Publish 30 jobs" at bounding box center [1078, 109] width 106 height 23
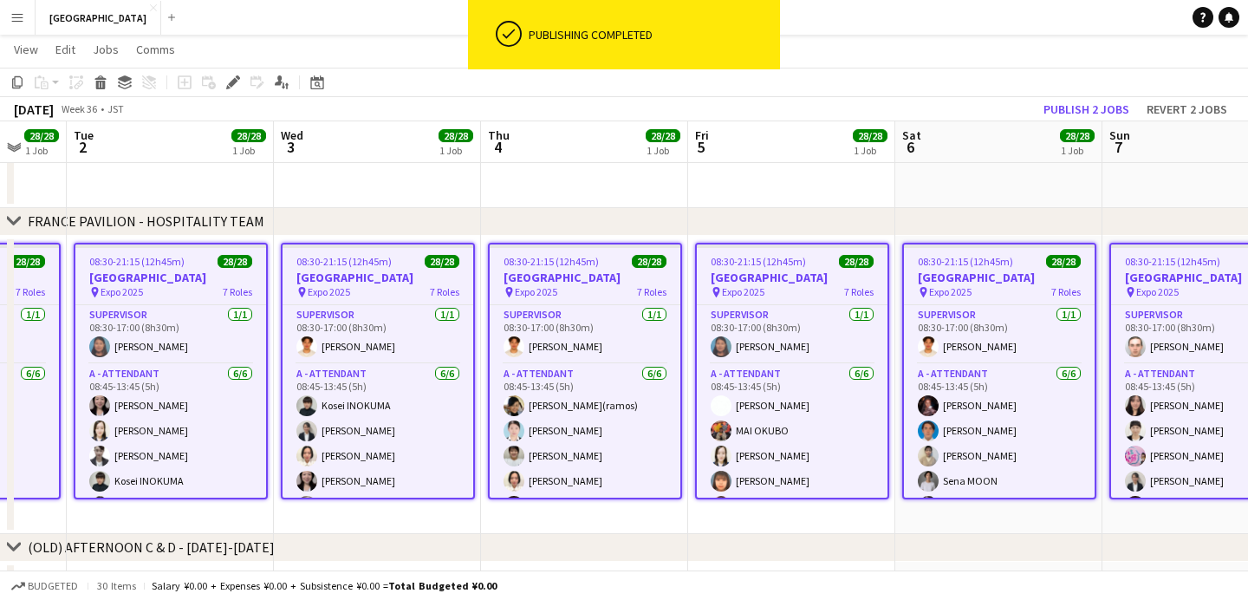
scroll to position [0, 564]
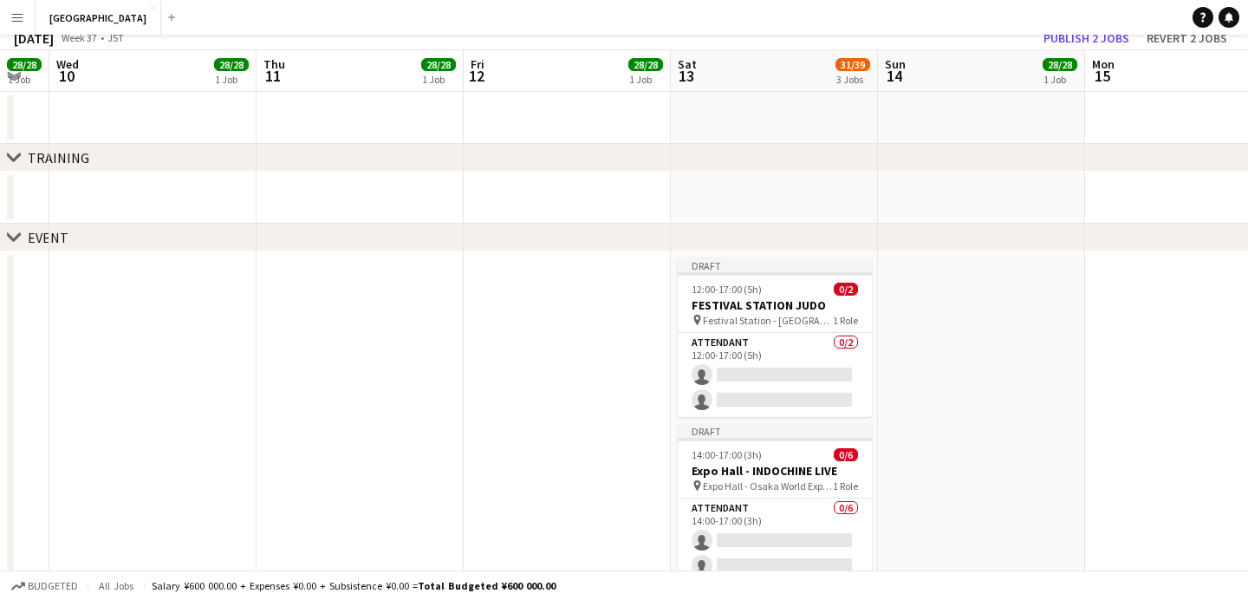
scroll to position [0, 0]
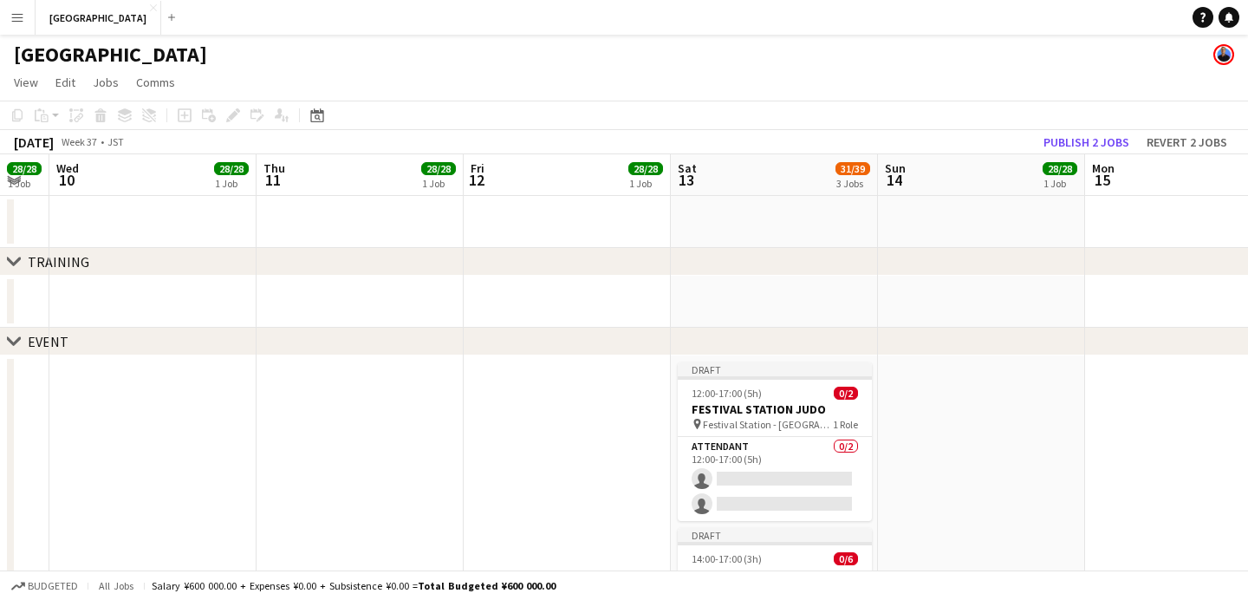
click at [368, 295] on app-date-cell at bounding box center [360, 302] width 207 height 52
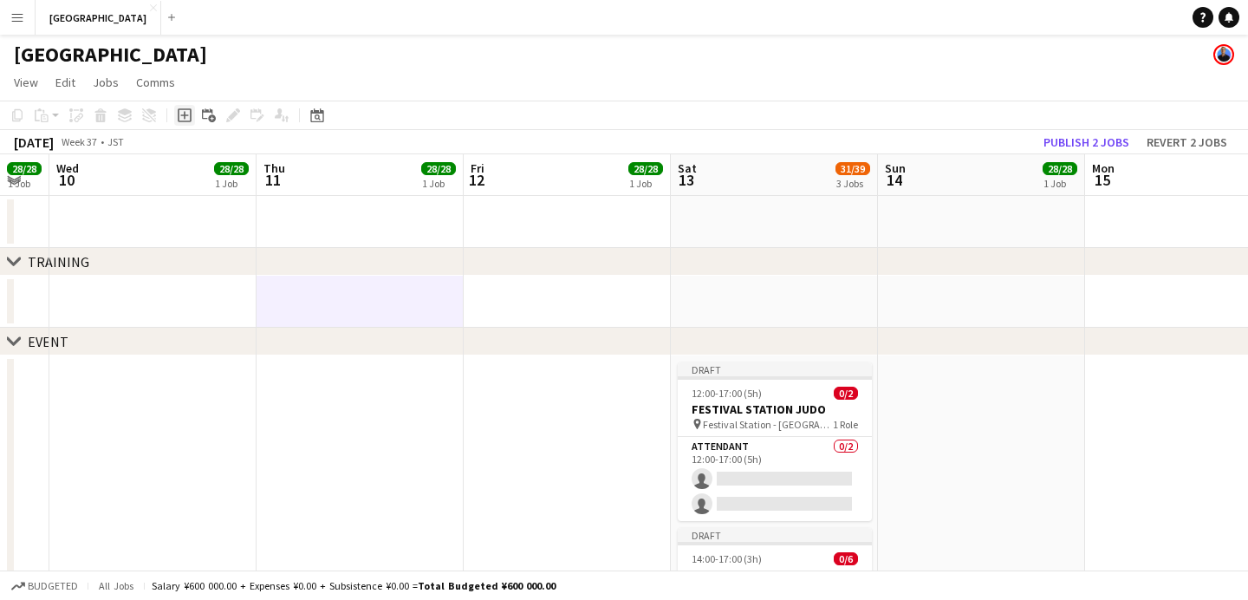
click at [179, 118] on icon at bounding box center [185, 115] width 14 height 14
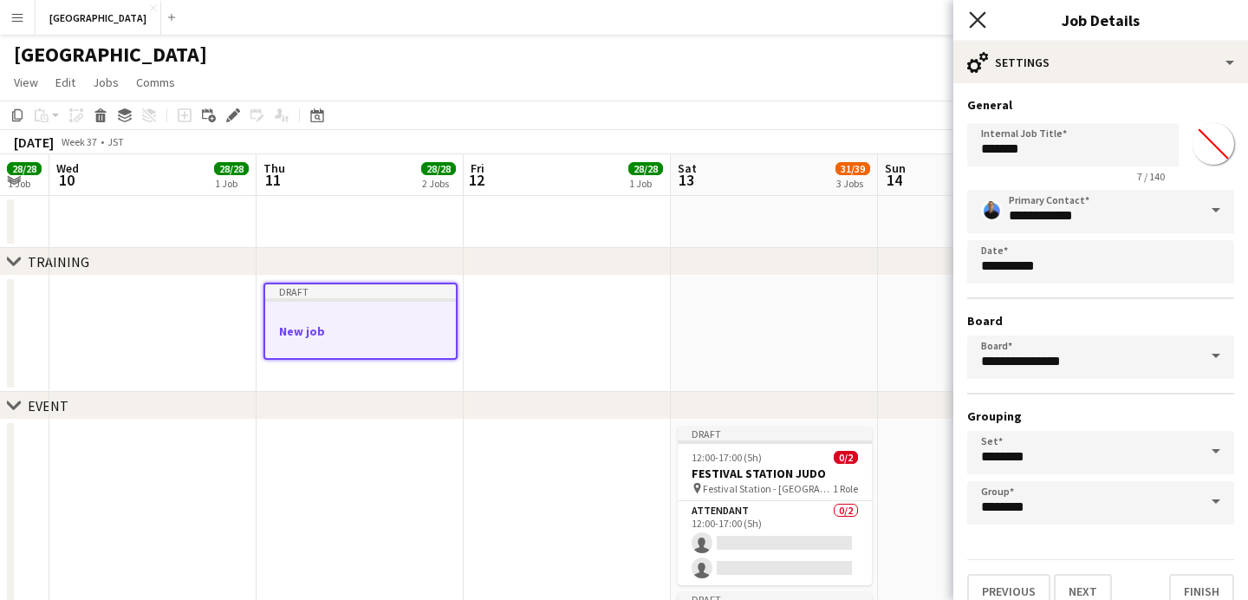
click at [977, 15] on icon "Close pop-in" at bounding box center [977, 19] width 16 height 16
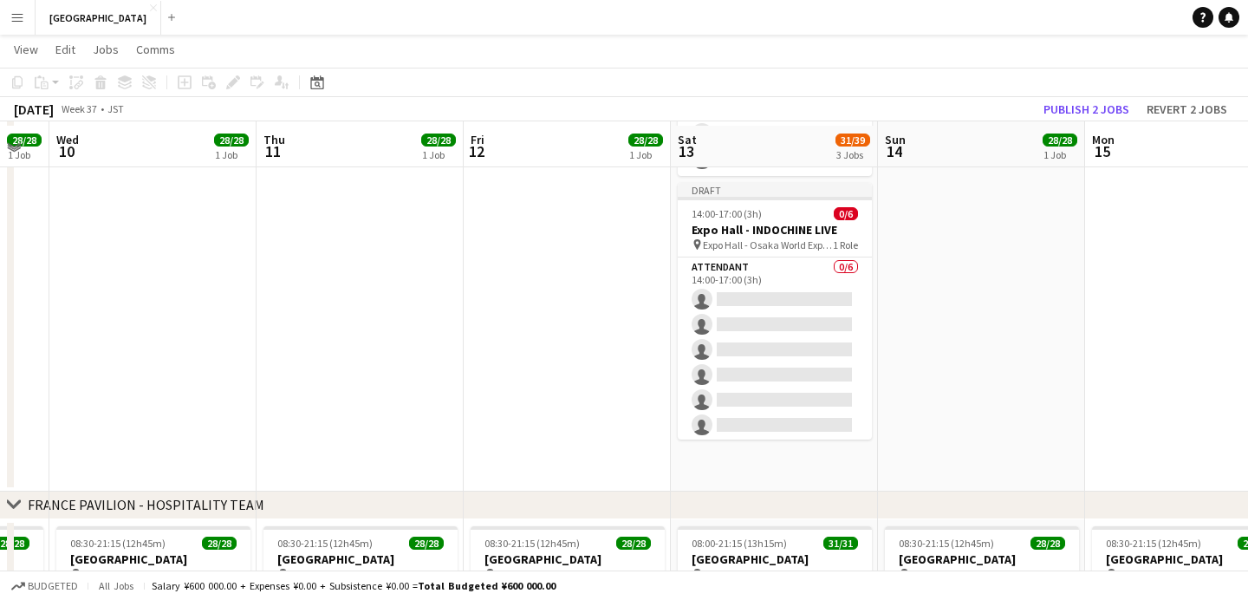
scroll to position [349, 0]
